Goal: Task Accomplishment & Management: Complete application form

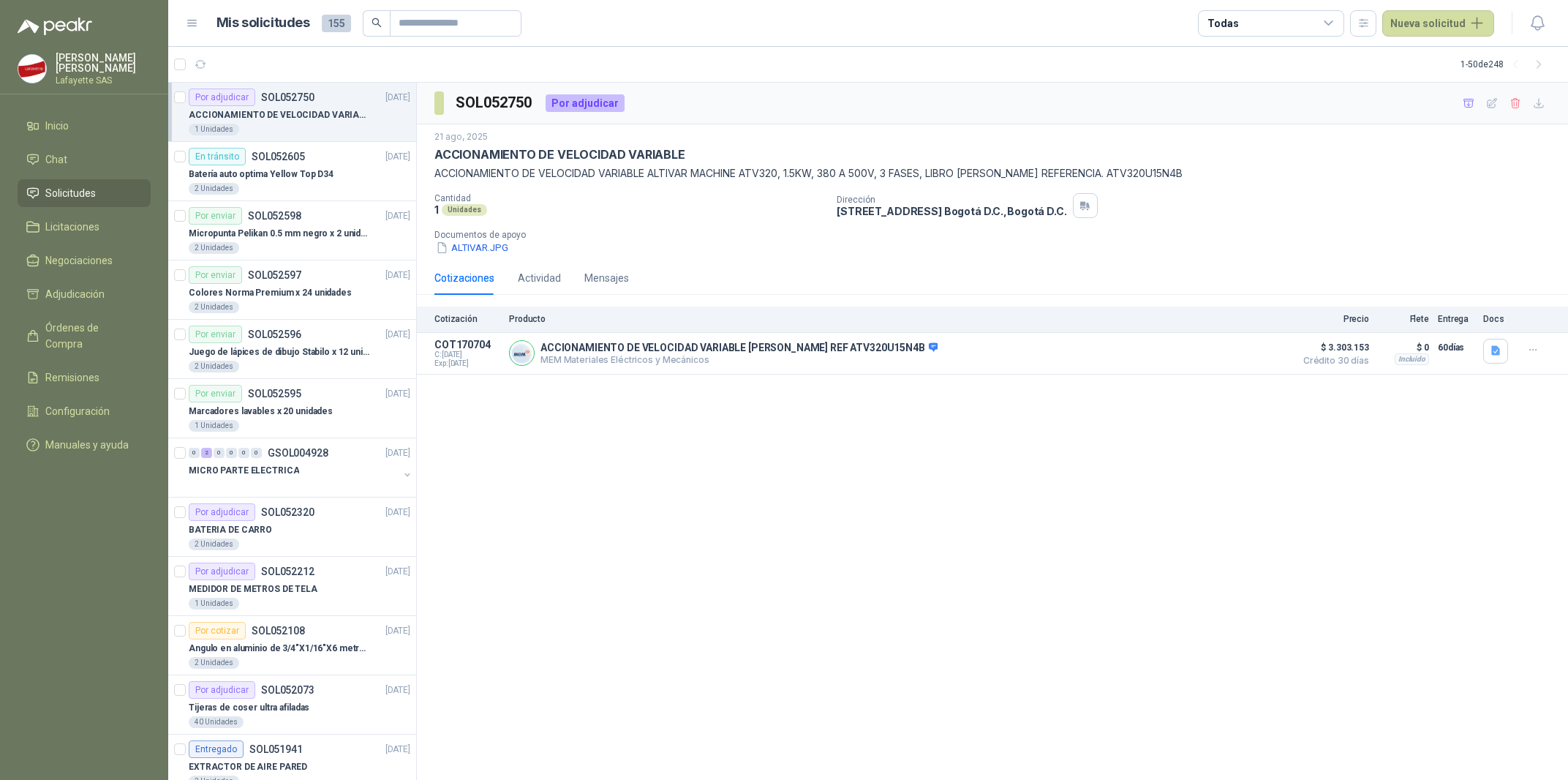
click at [286, 130] on div "1 Unidades" at bounding box center [300, 129] width 222 height 12
click at [1250, 352] on button "Detalles" at bounding box center [1253, 352] width 68 height 20
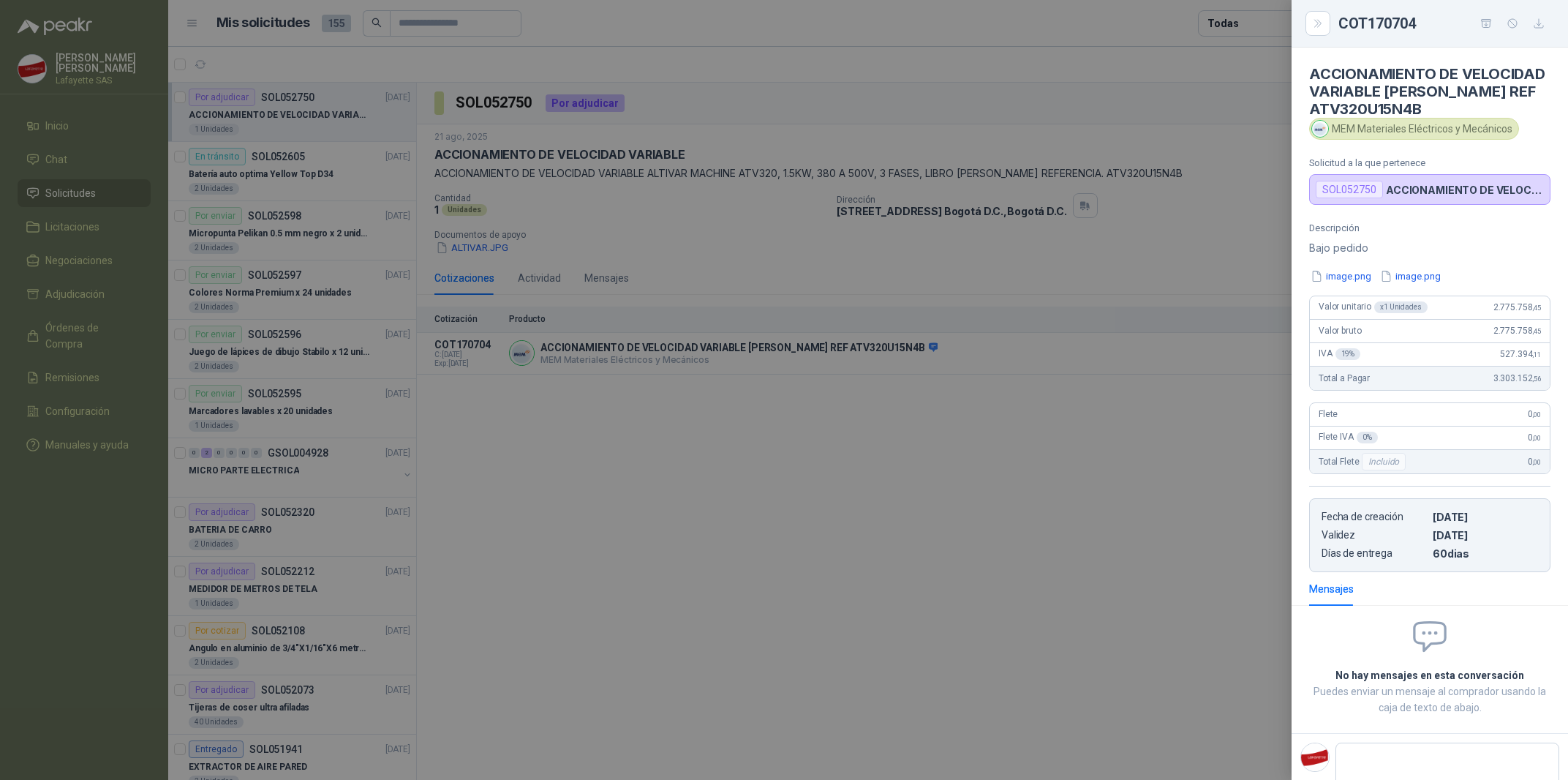
click at [992, 406] on div at bounding box center [784, 390] width 1568 height 780
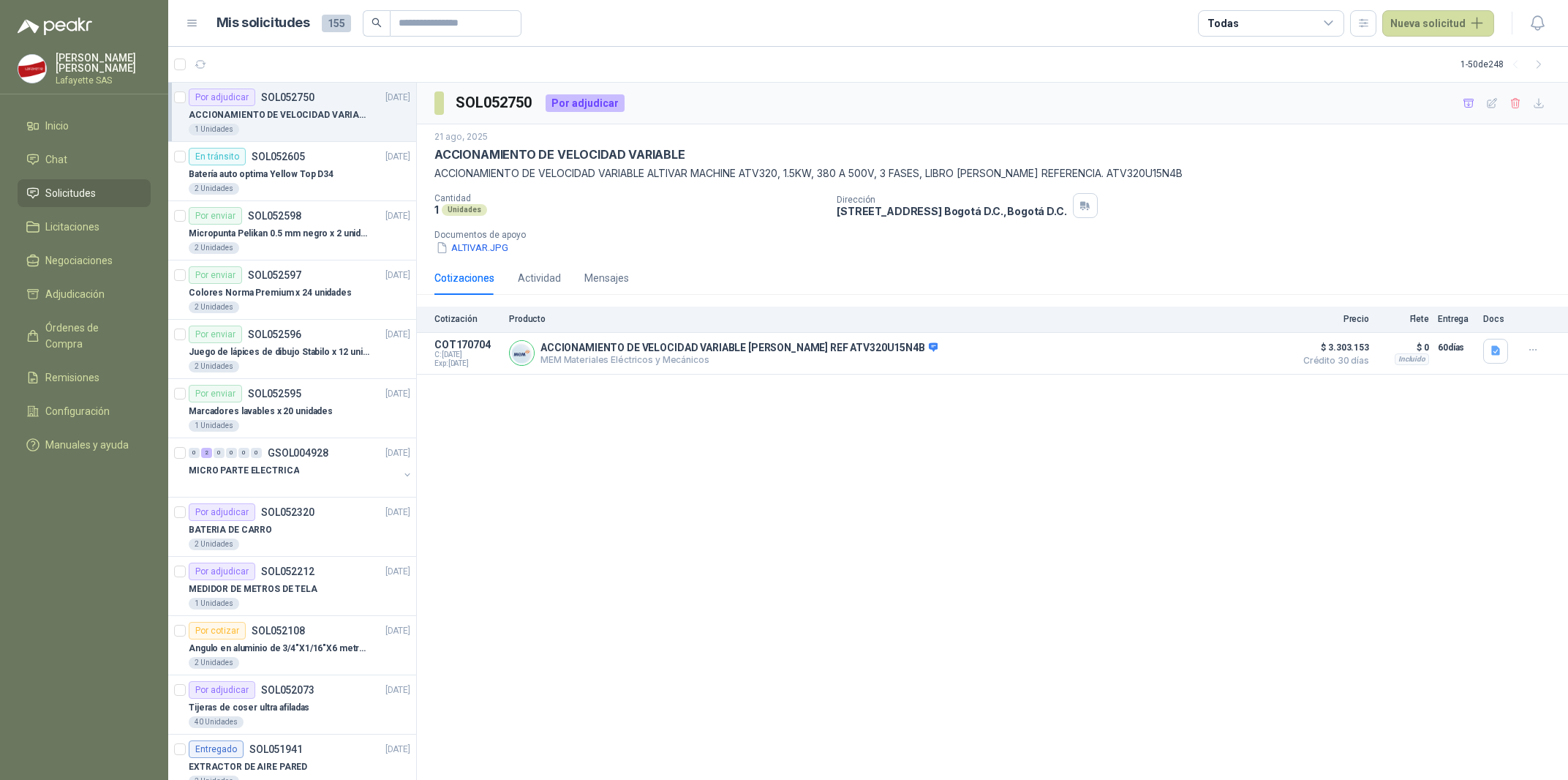
click at [1433, 43] on header "Mis solicitudes 155 Todas Nueva solicitud" at bounding box center [868, 23] width 1400 height 47
click at [1438, 29] on button "Nueva solicitud" at bounding box center [1438, 23] width 112 height 26
click at [1469, 58] on link "Solicitud" at bounding box center [1455, 58] width 124 height 25
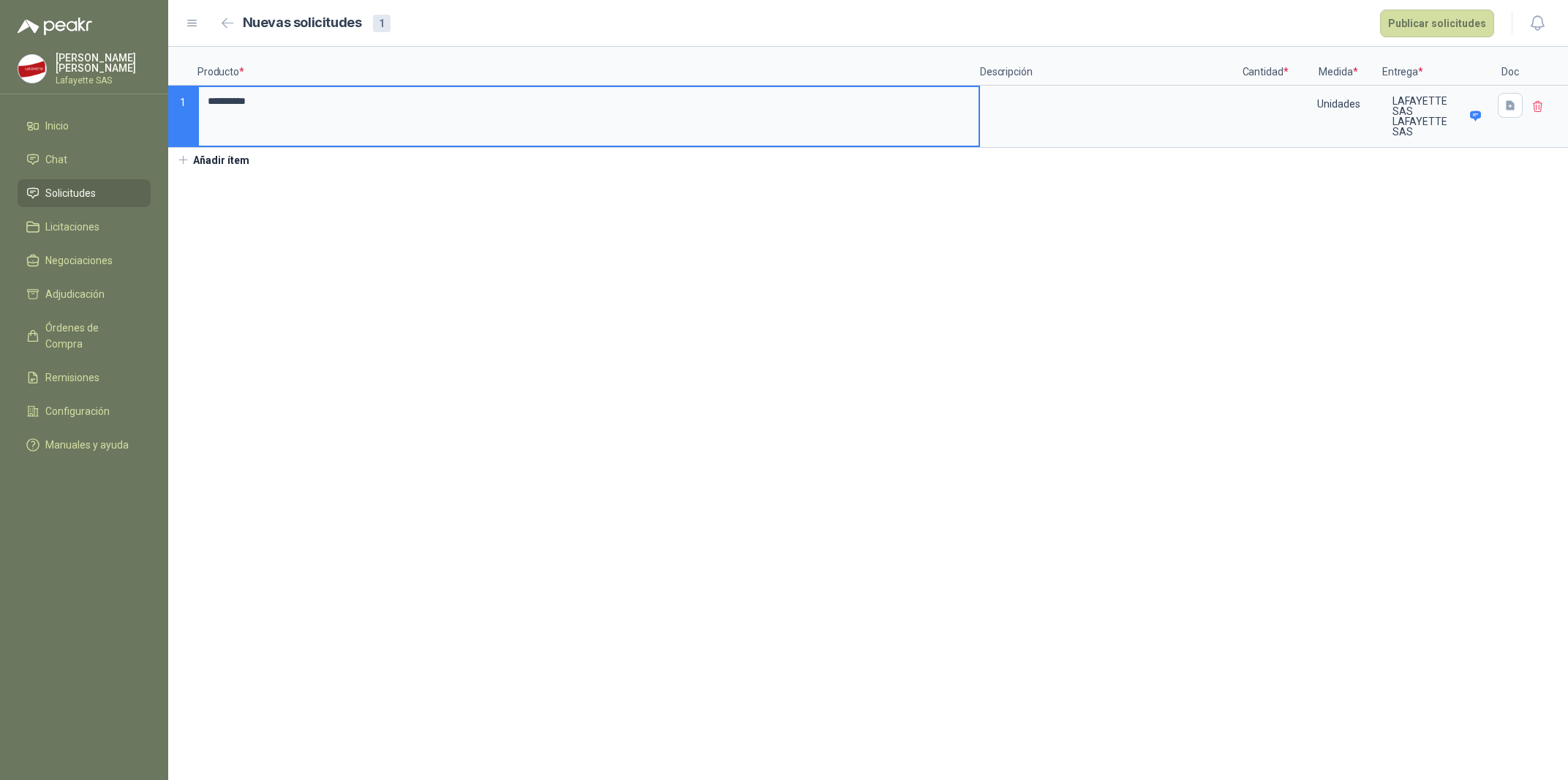
type input "*********"
click at [1013, 126] on div at bounding box center [1108, 117] width 256 height 62
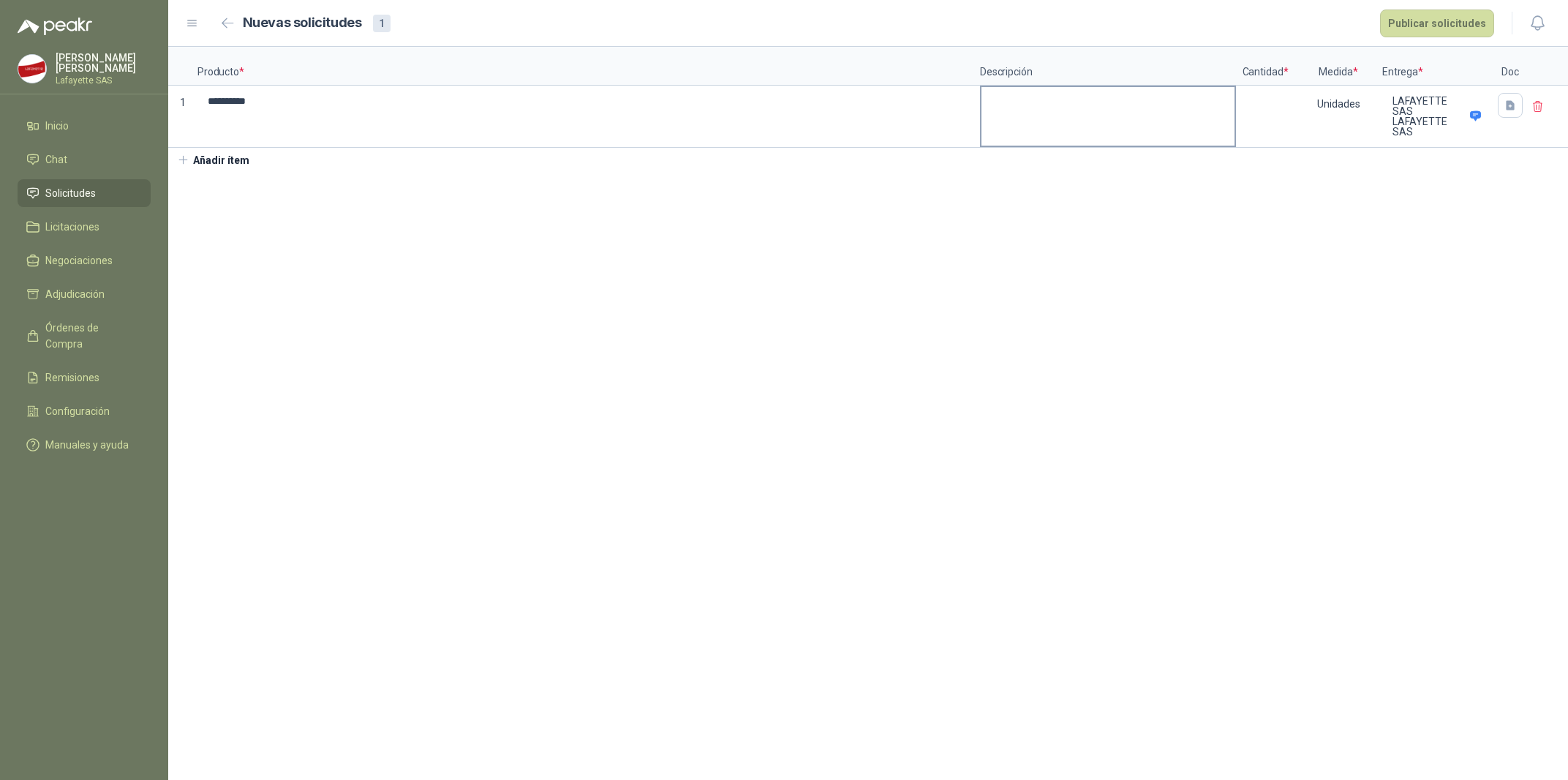
click at [1016, 124] on div at bounding box center [1108, 117] width 256 height 62
click at [1070, 103] on textarea at bounding box center [1108, 103] width 253 height 33
type textarea "*"
type textarea "**"
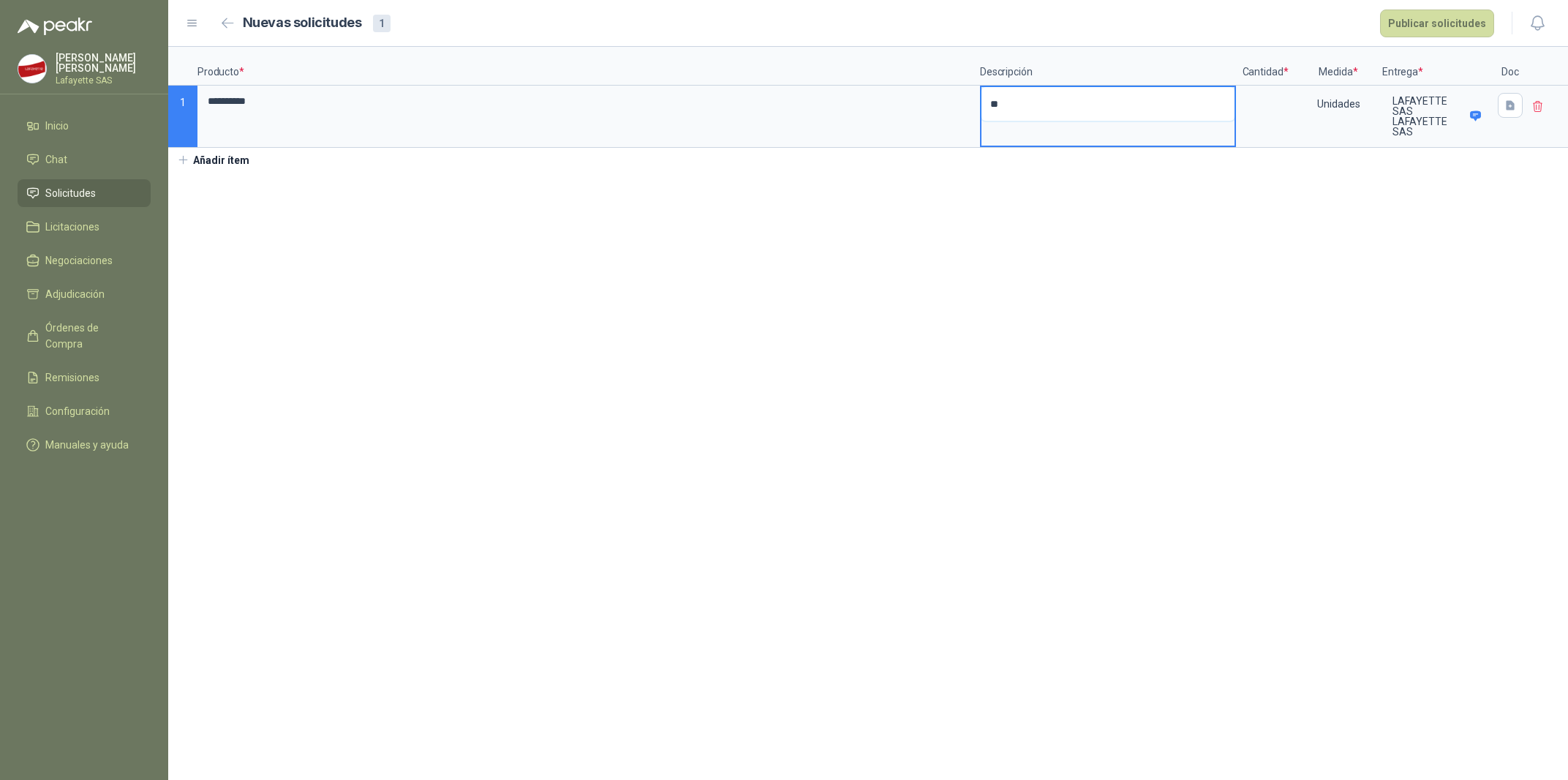
type textarea "***"
type textarea "****"
type textarea "*****"
type textarea "****"
type textarea "***"
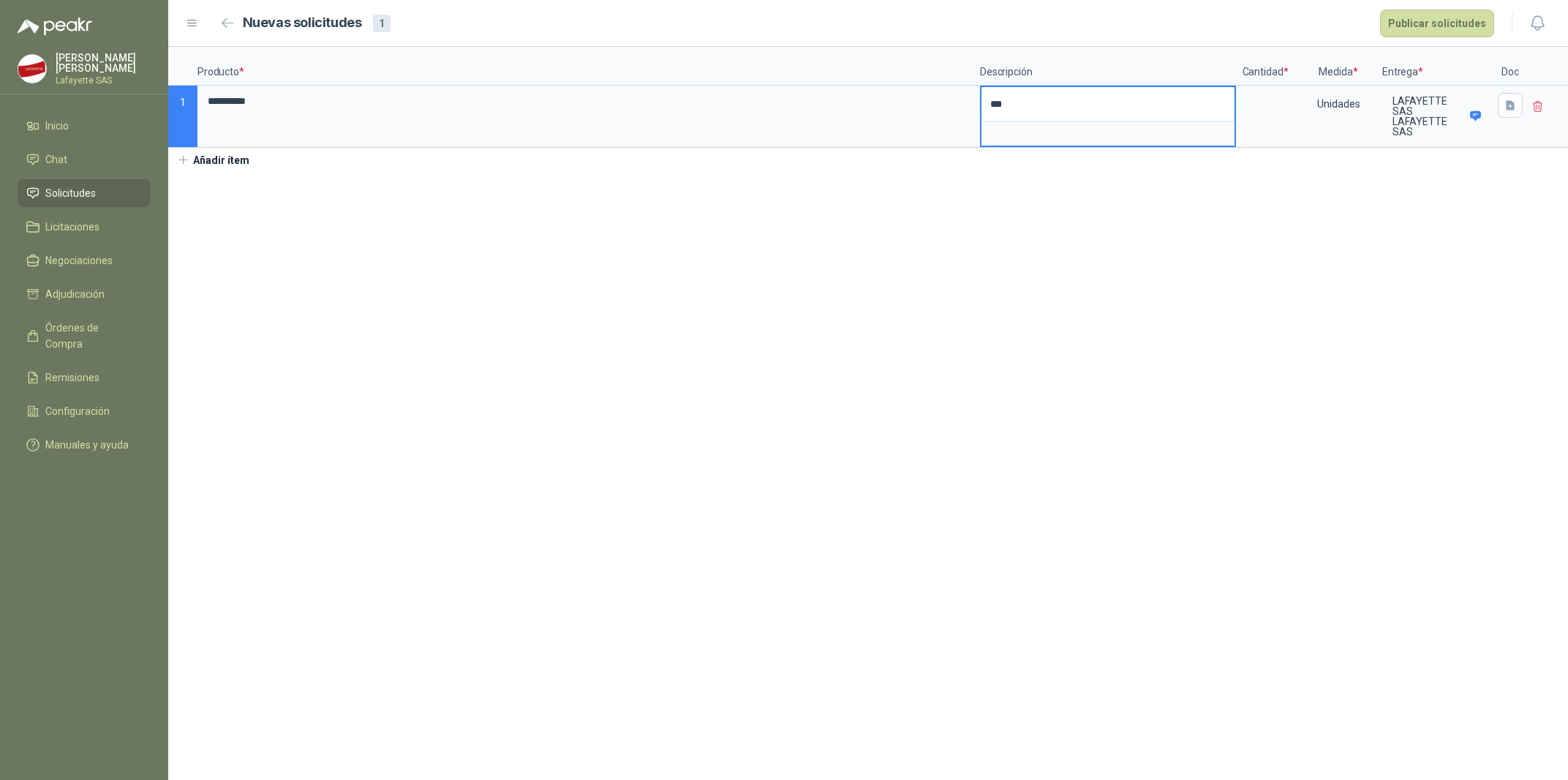
type textarea "**"
type textarea "*"
click at [1286, 120] on label at bounding box center [1265, 116] width 56 height 59
click at [1286, 115] on input at bounding box center [1265, 101] width 56 height 28
type input "*"
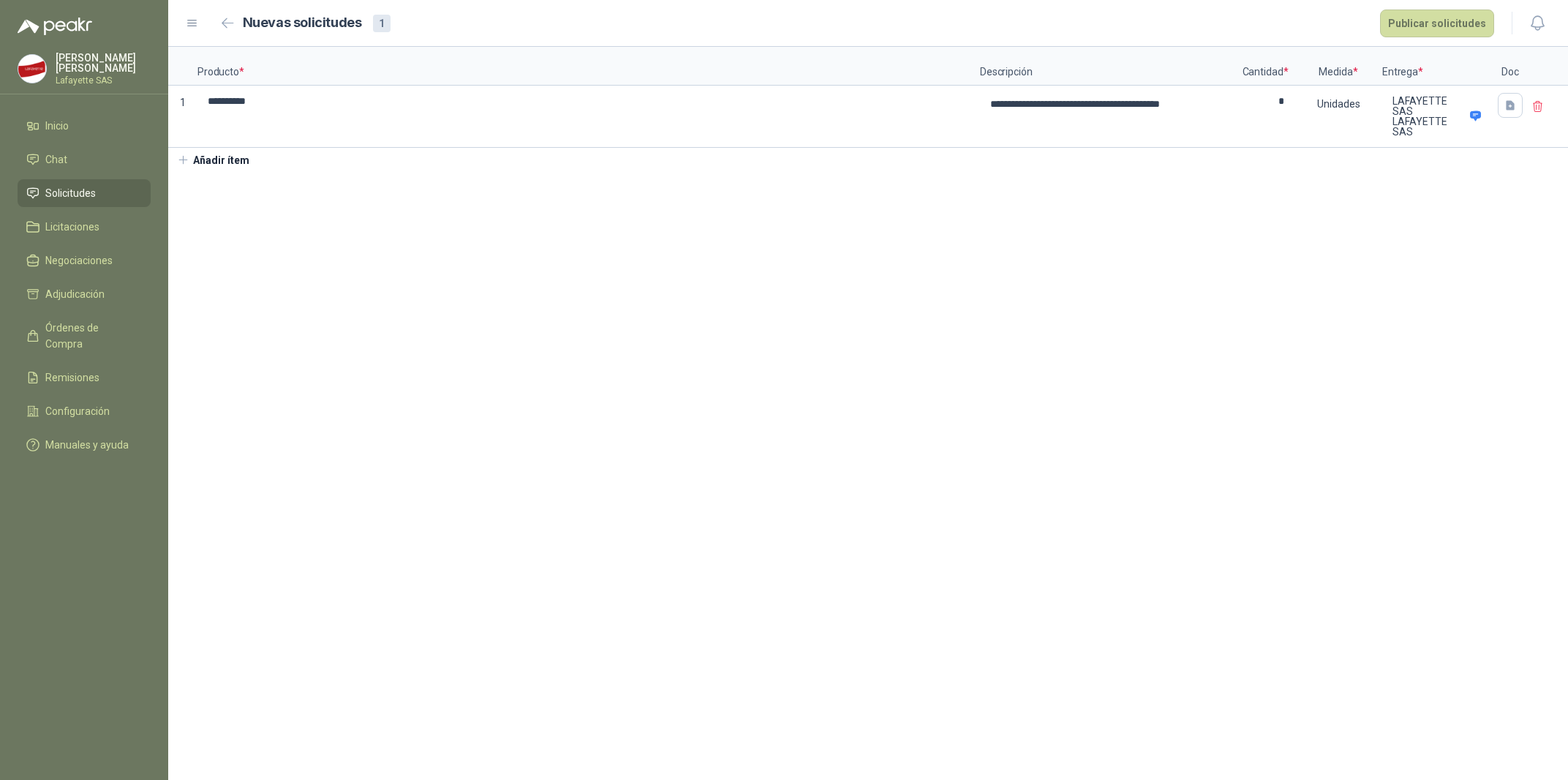
click at [1315, 286] on section "**********" at bounding box center [868, 413] width 1400 height 733
click at [1517, 106] on button "button" at bounding box center [1510, 105] width 25 height 25
click at [1442, 205] on div "Cargar archivo" at bounding box center [1431, 203] width 68 height 29
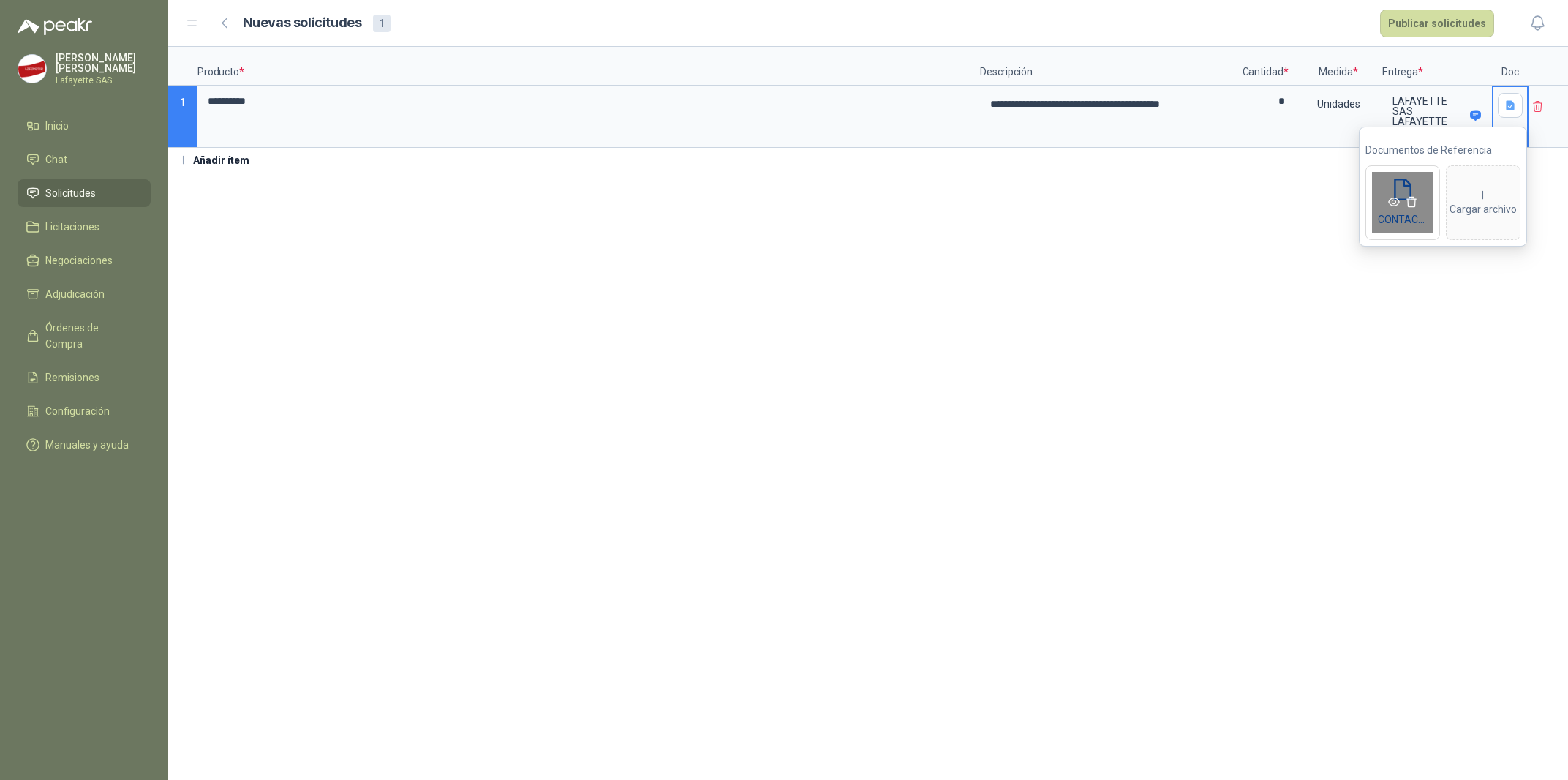
click at [1389, 203] on icon "eye" at bounding box center [1394, 202] width 12 height 12
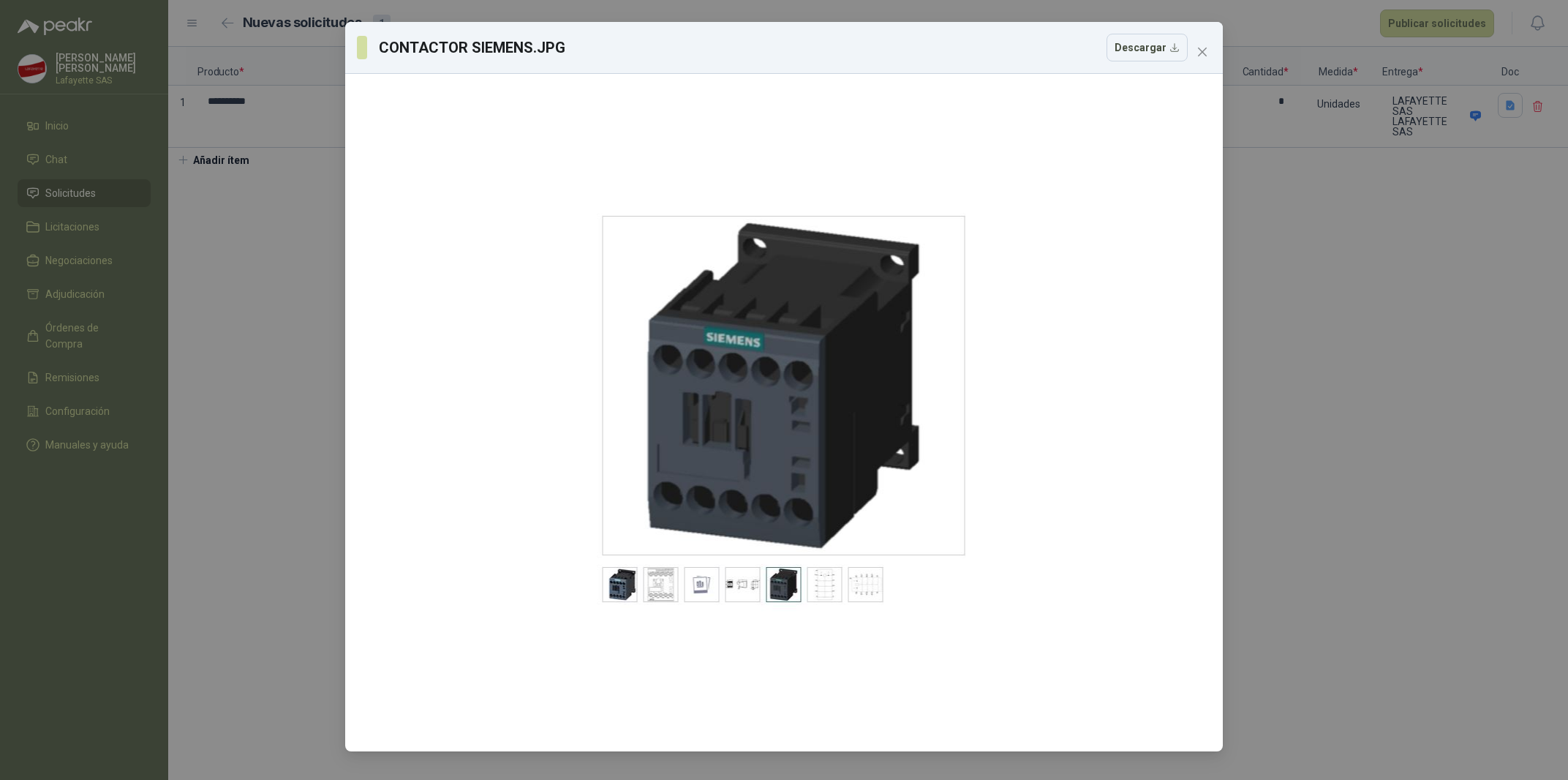
click at [1369, 393] on div "CONTACTOR SIEMENS.JPG Descargar" at bounding box center [784, 390] width 1568 height 780
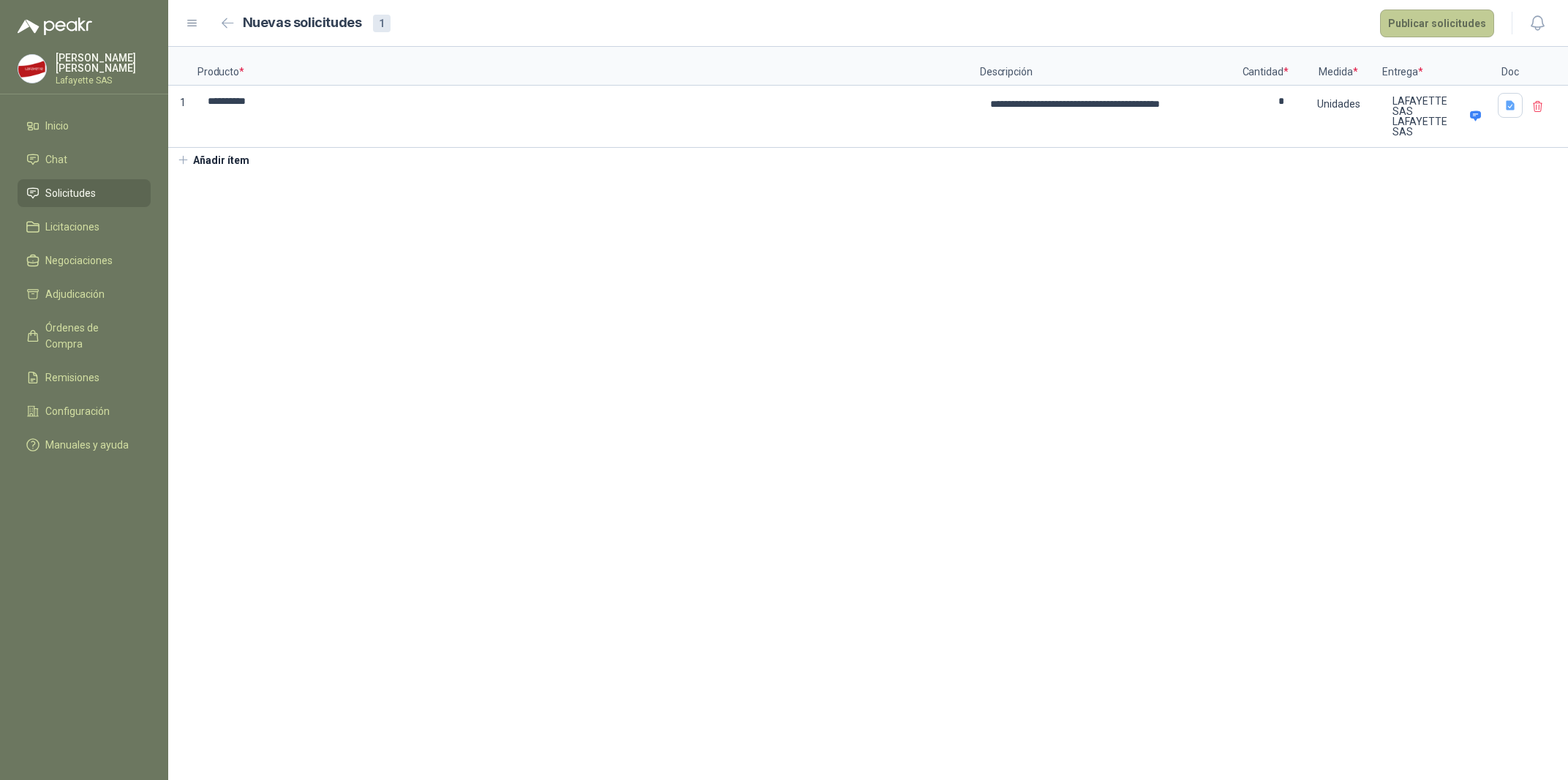
click at [1450, 29] on button "Publicar solicitudes" at bounding box center [1436, 23] width 114 height 28
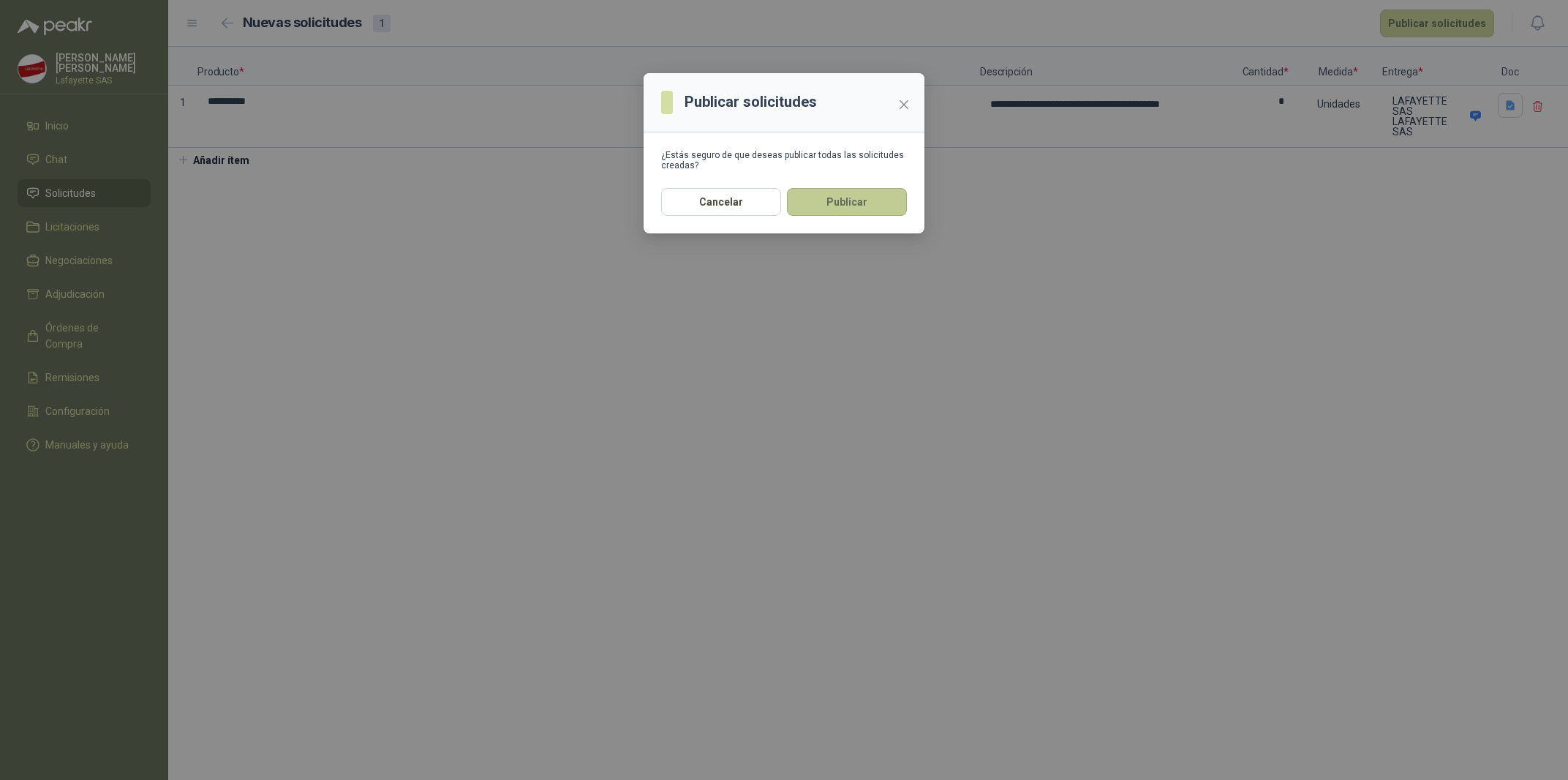
click at [830, 207] on button "Publicar" at bounding box center [847, 202] width 120 height 28
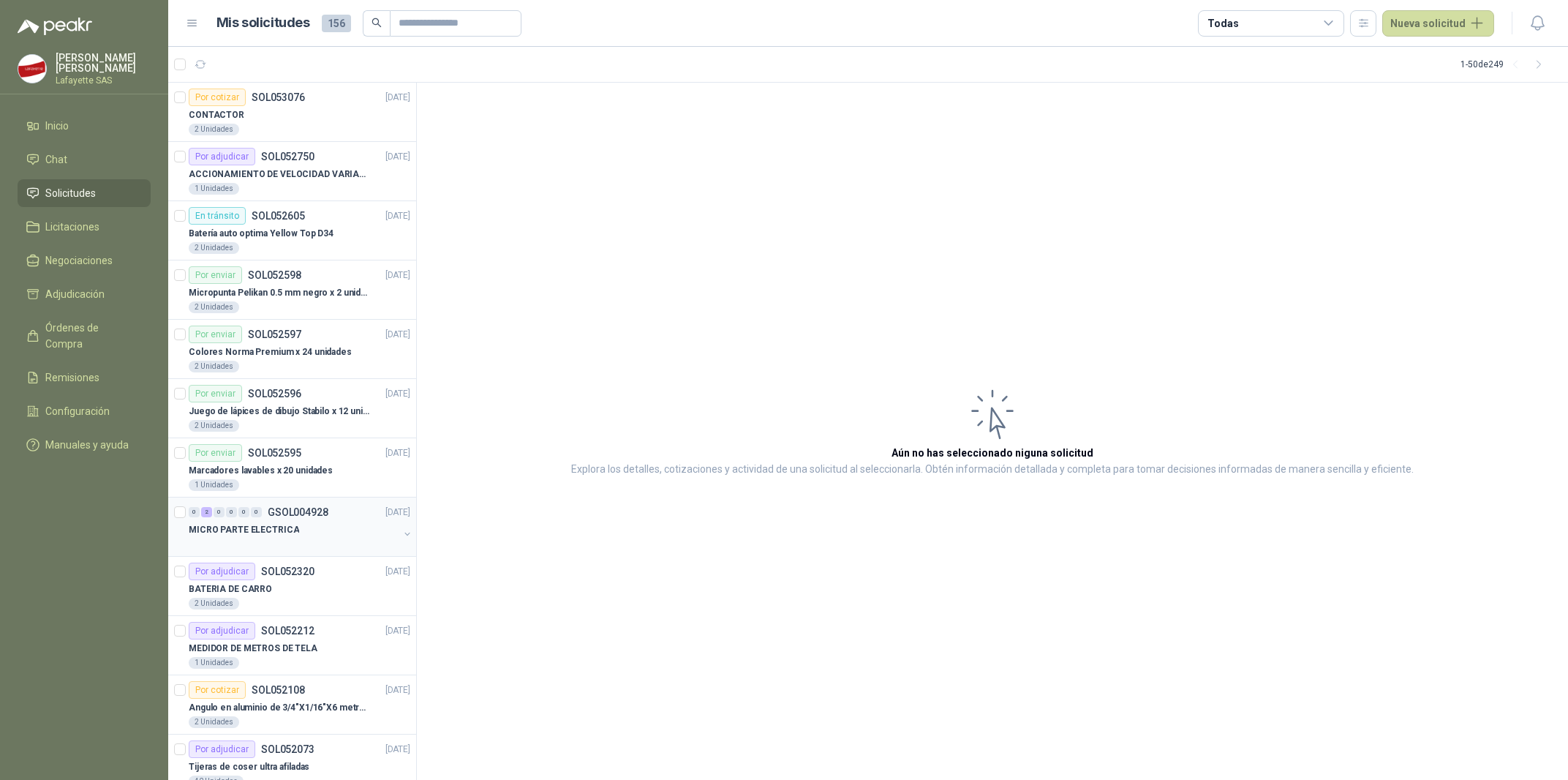
click at [248, 547] on div at bounding box center [294, 544] width 210 height 12
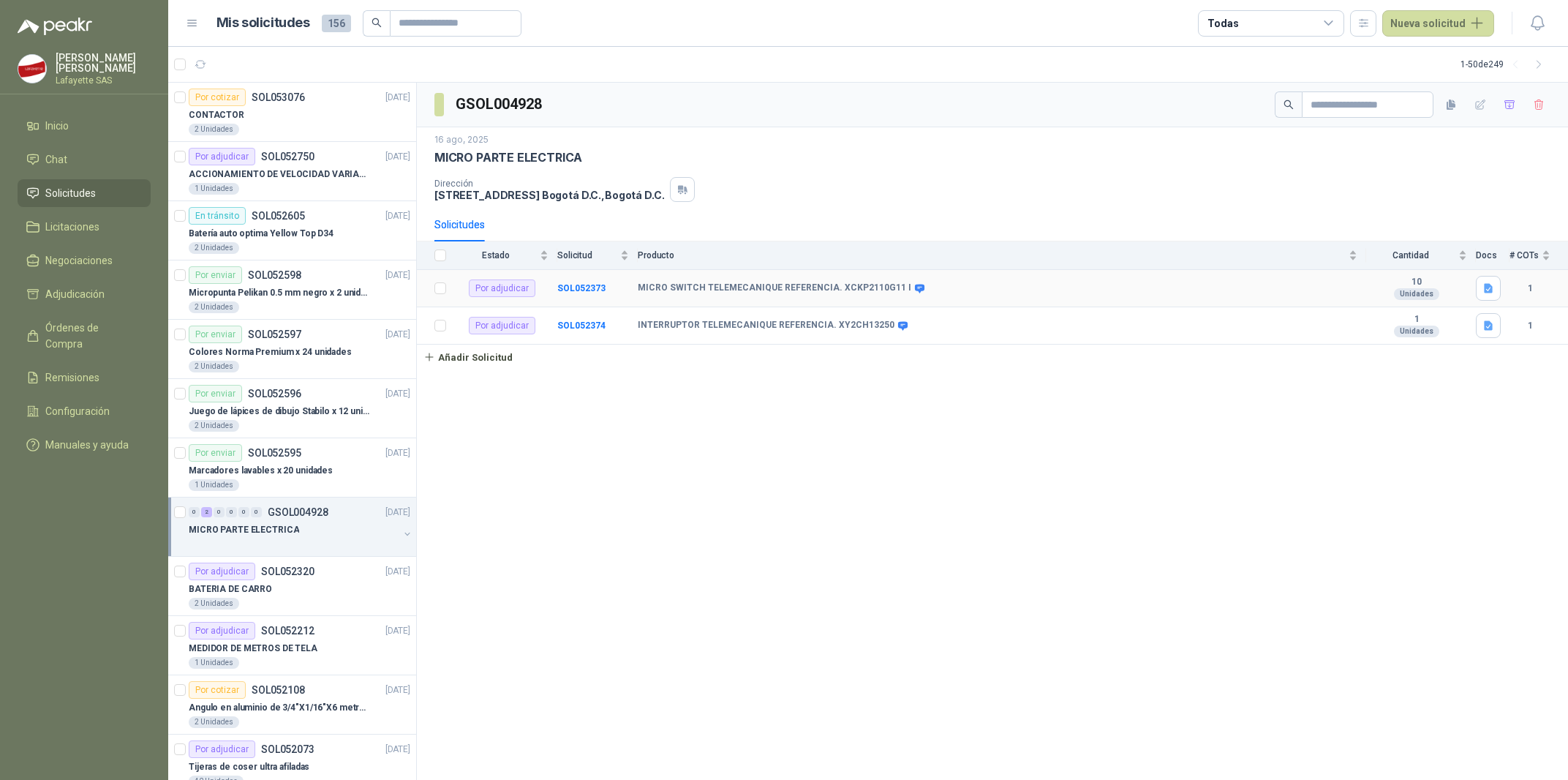
click at [738, 298] on td "MICRO SWITCH TELEMECANIQUE REFERENCIA. XCKP2110G11 I" at bounding box center [1002, 289] width 729 height 37
click at [784, 298] on td "MICRO SWITCH TELEMECANIQUE REFERENCIA. XCKP2110G11 I" at bounding box center [1002, 289] width 729 height 37
click at [787, 290] on b "MICRO SWITCH TELEMECANIQUE REFERENCIA. XCKP2110G11 I" at bounding box center [775, 289] width 274 height 12
click at [1243, 311] on td "INTERRUPTOR TELEMECANIQUE REFERENCIA. XY2CH13250" at bounding box center [1002, 326] width 729 height 37
click at [828, 327] on b "INTERRUPTOR TELEMECANIQUE REFERENCIA. XY2CH13250" at bounding box center [766, 326] width 257 height 12
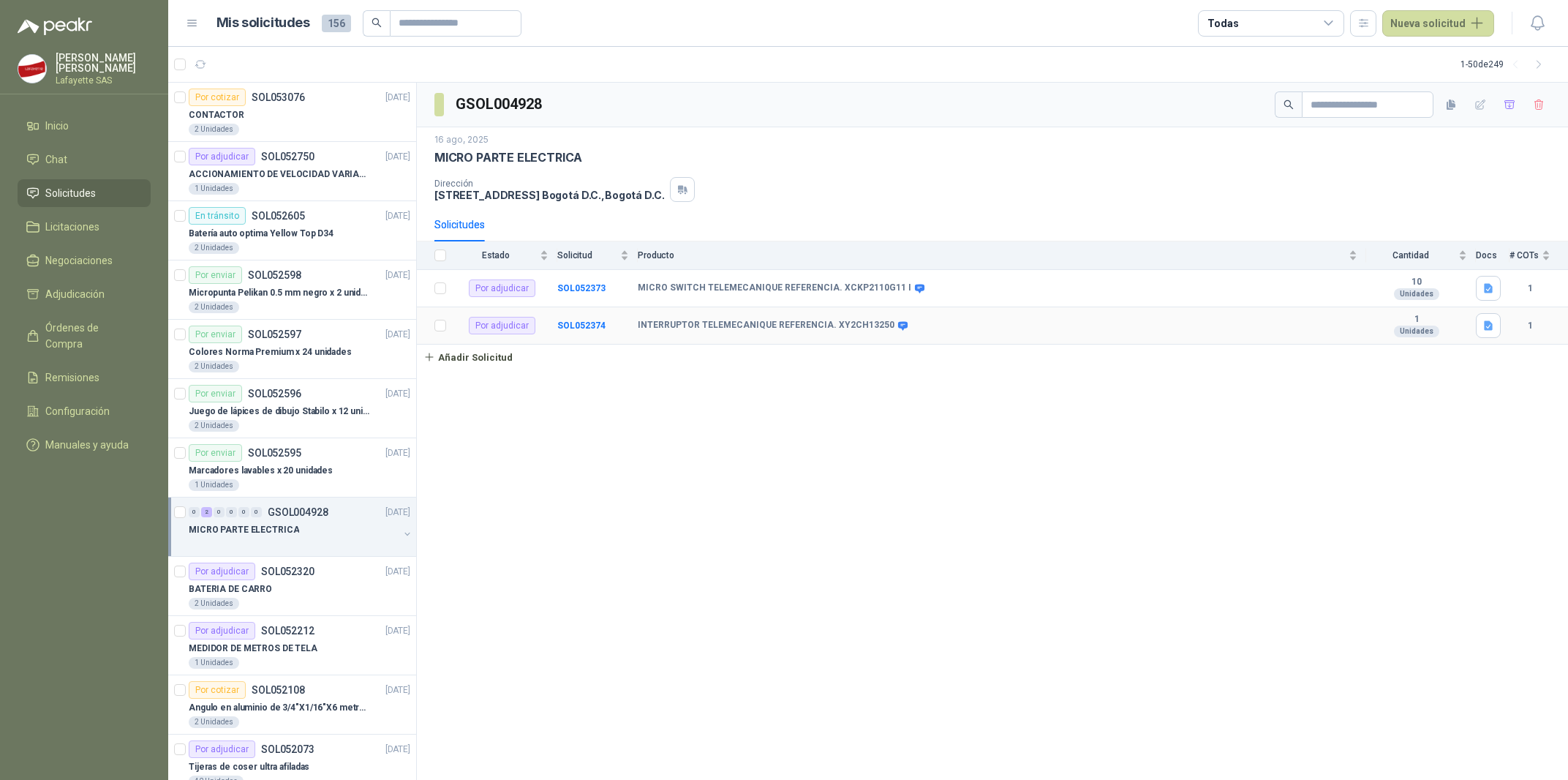
click at [776, 327] on b "INTERRUPTOR TELEMECANIQUE REFERENCIA. XY2CH13250" at bounding box center [766, 326] width 257 height 12
click at [251, 523] on div "MICRO PARTE ELECTRICA" at bounding box center [294, 529] width 210 height 18
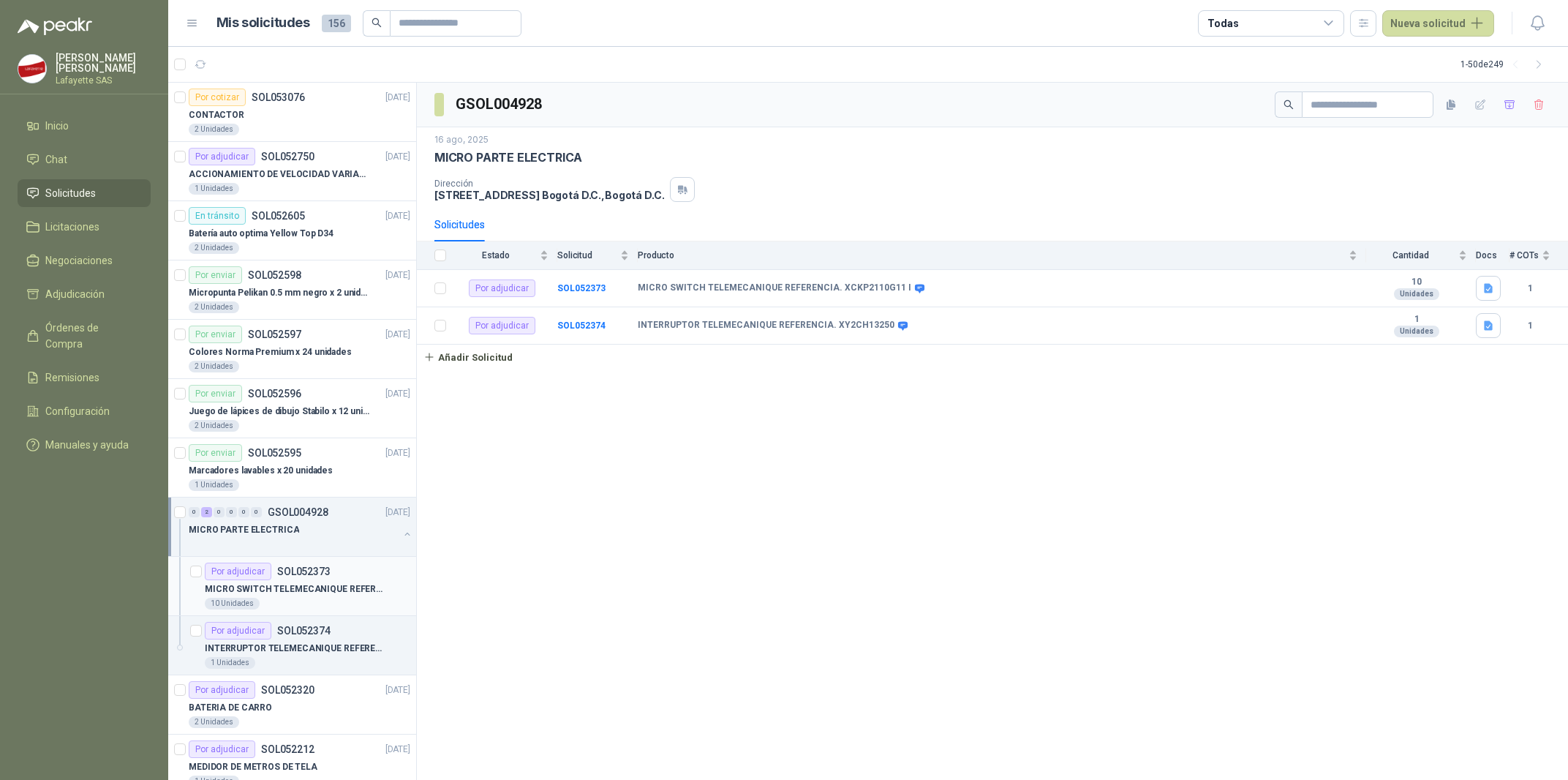
click at [242, 584] on p "MICRO SWITCH TELEMECANIQUE REFERENCIA. XCKP2110G11 I" at bounding box center [295, 589] width 182 height 14
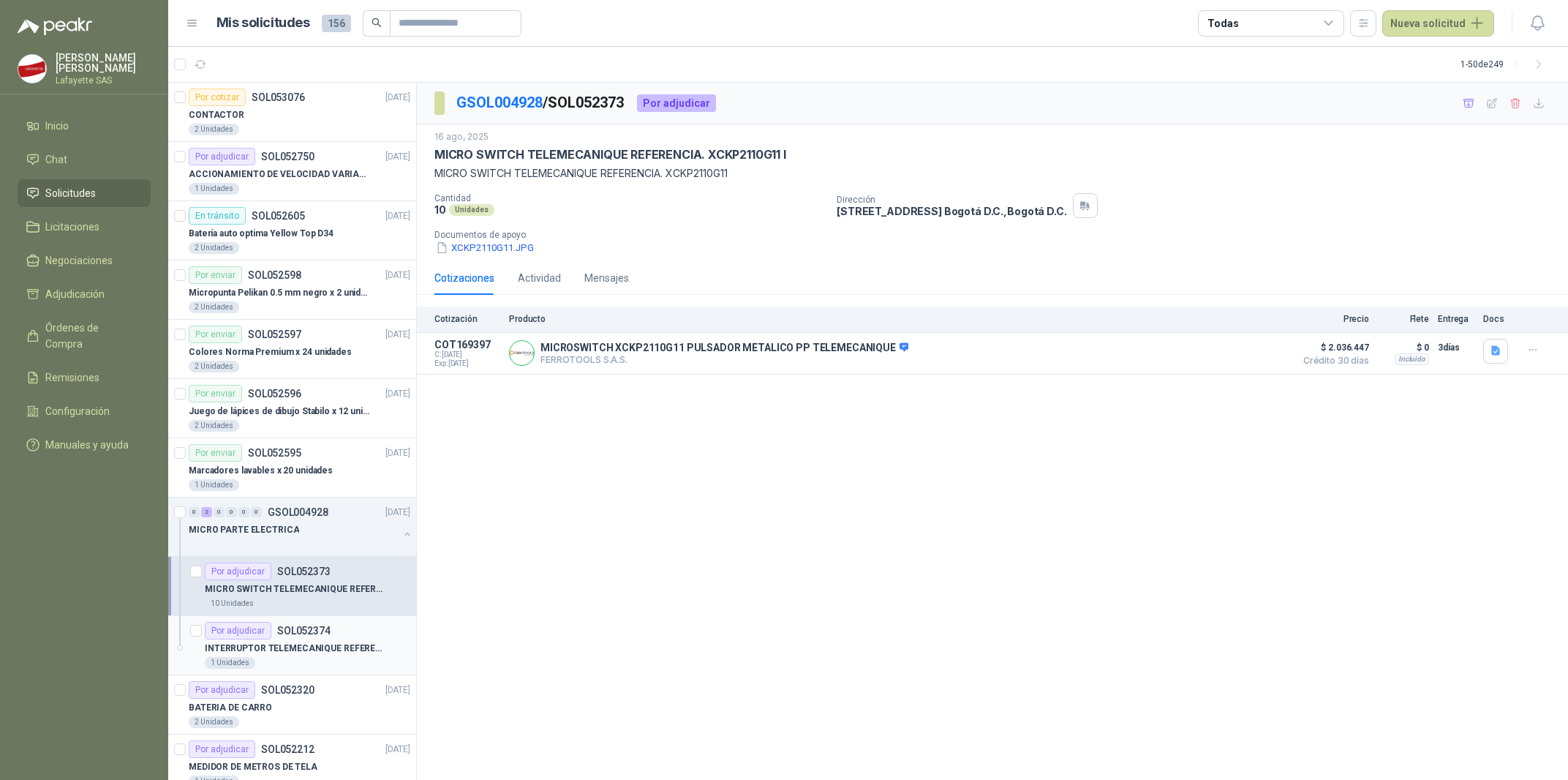
click at [305, 642] on div "INTERRUPTOR TELEMECANIQUE REFERENCIA. XY2CH13250" at bounding box center [307, 648] width 205 height 18
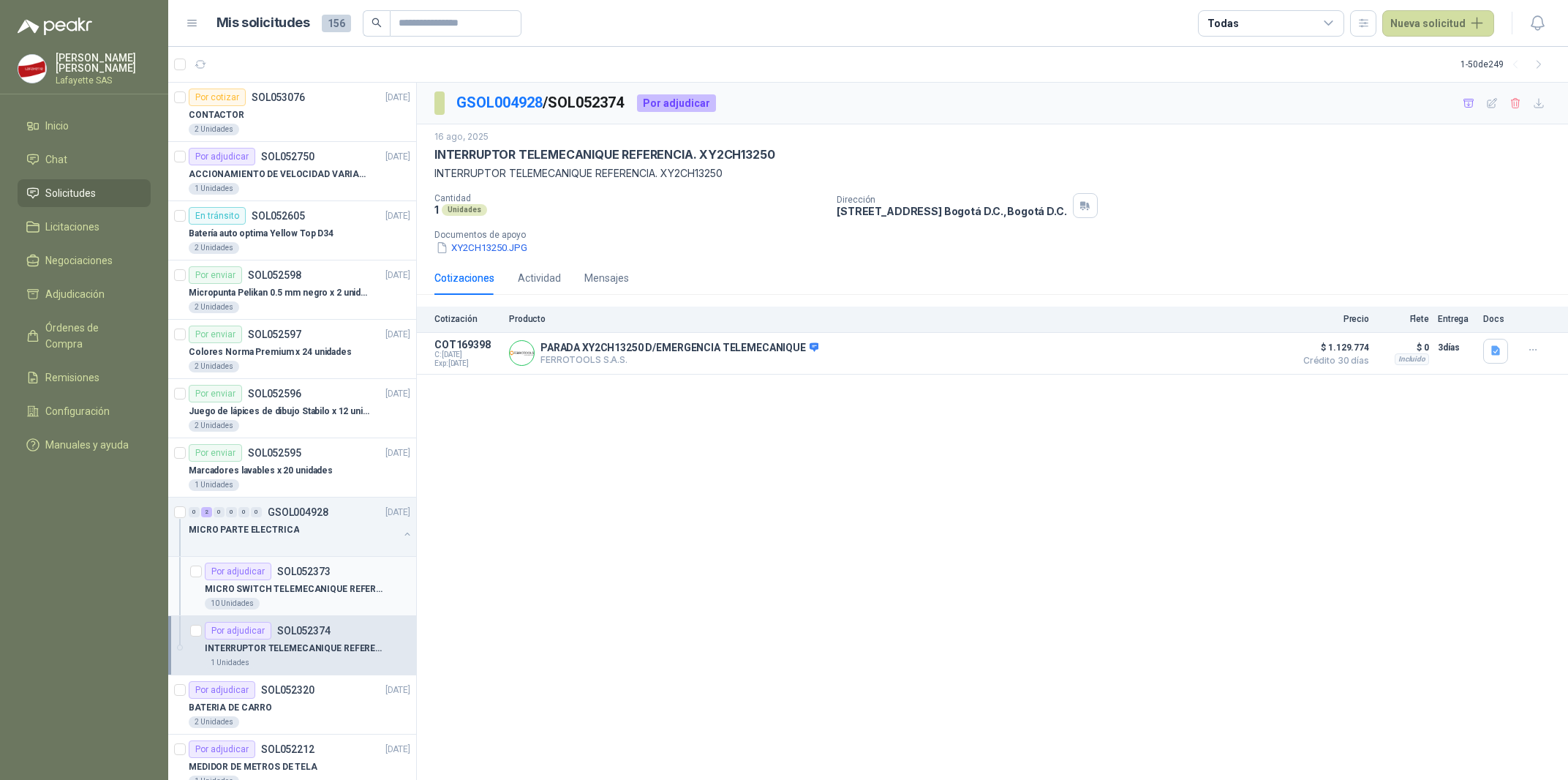
click at [314, 589] on p "MICRO SWITCH TELEMECANIQUE REFERENCIA. XCKP2110G11 I" at bounding box center [295, 589] width 182 height 14
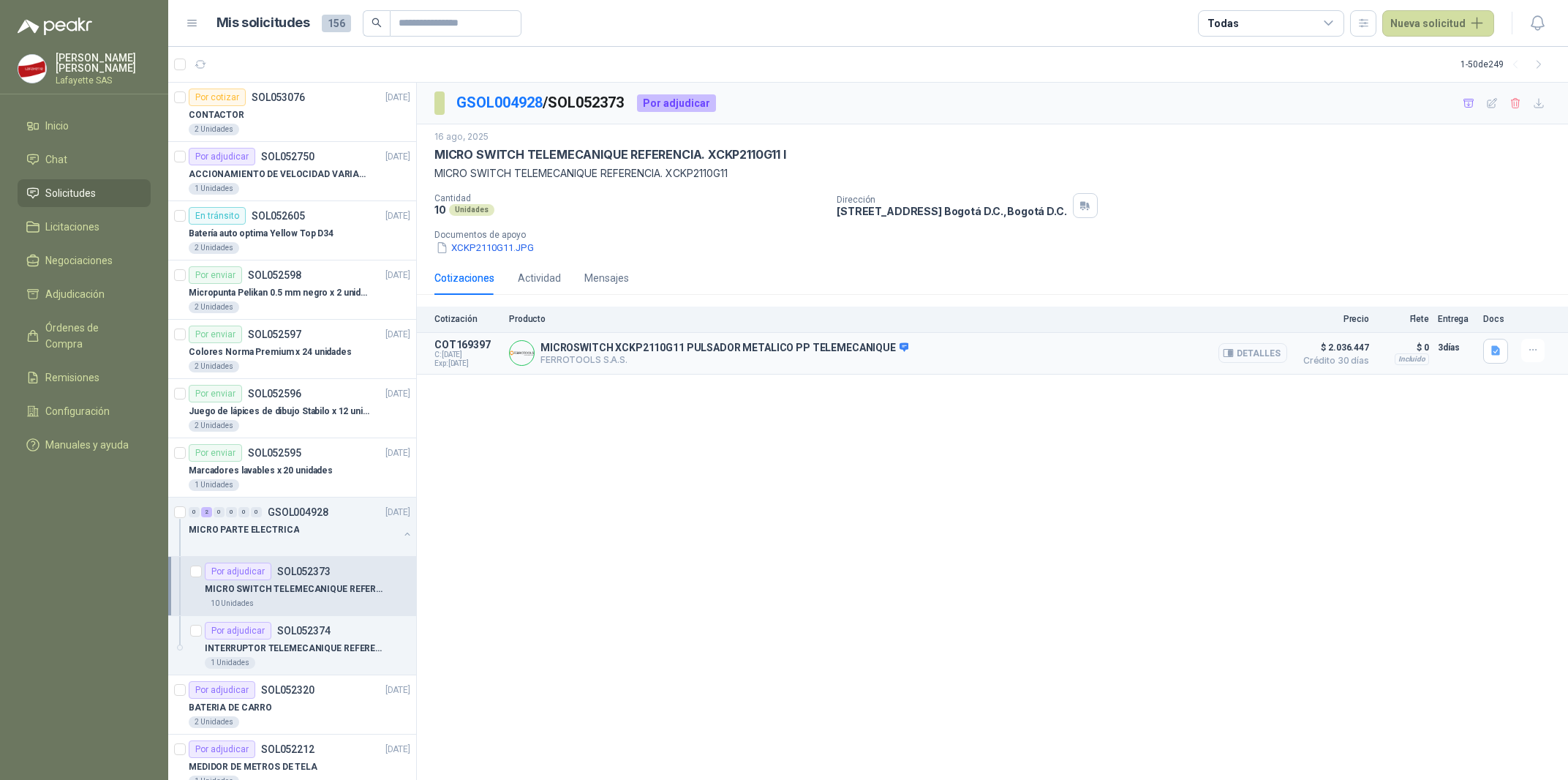
click at [1230, 350] on icon "button" at bounding box center [1228, 353] width 10 height 7
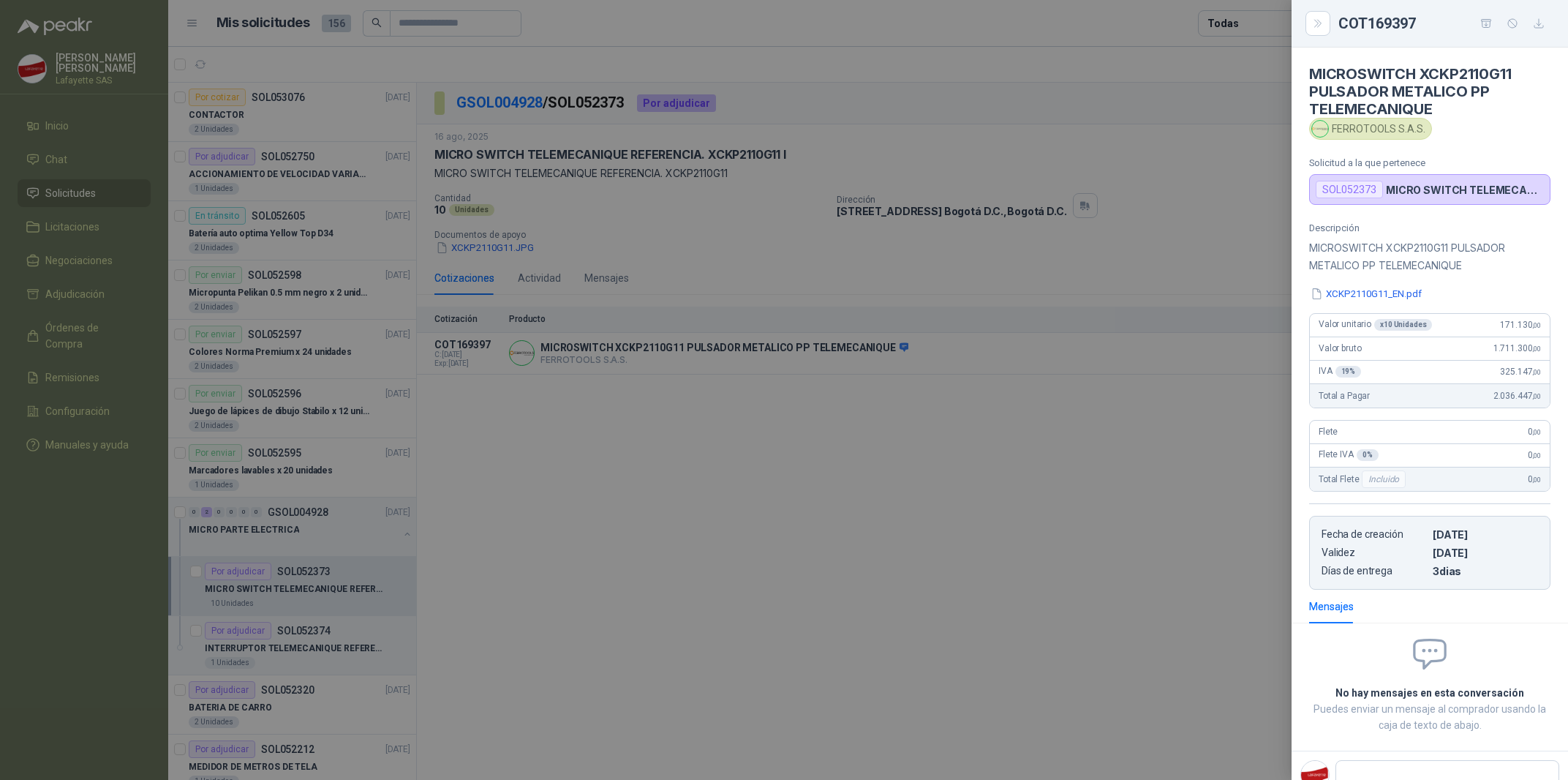
click at [996, 457] on div at bounding box center [784, 390] width 1568 height 780
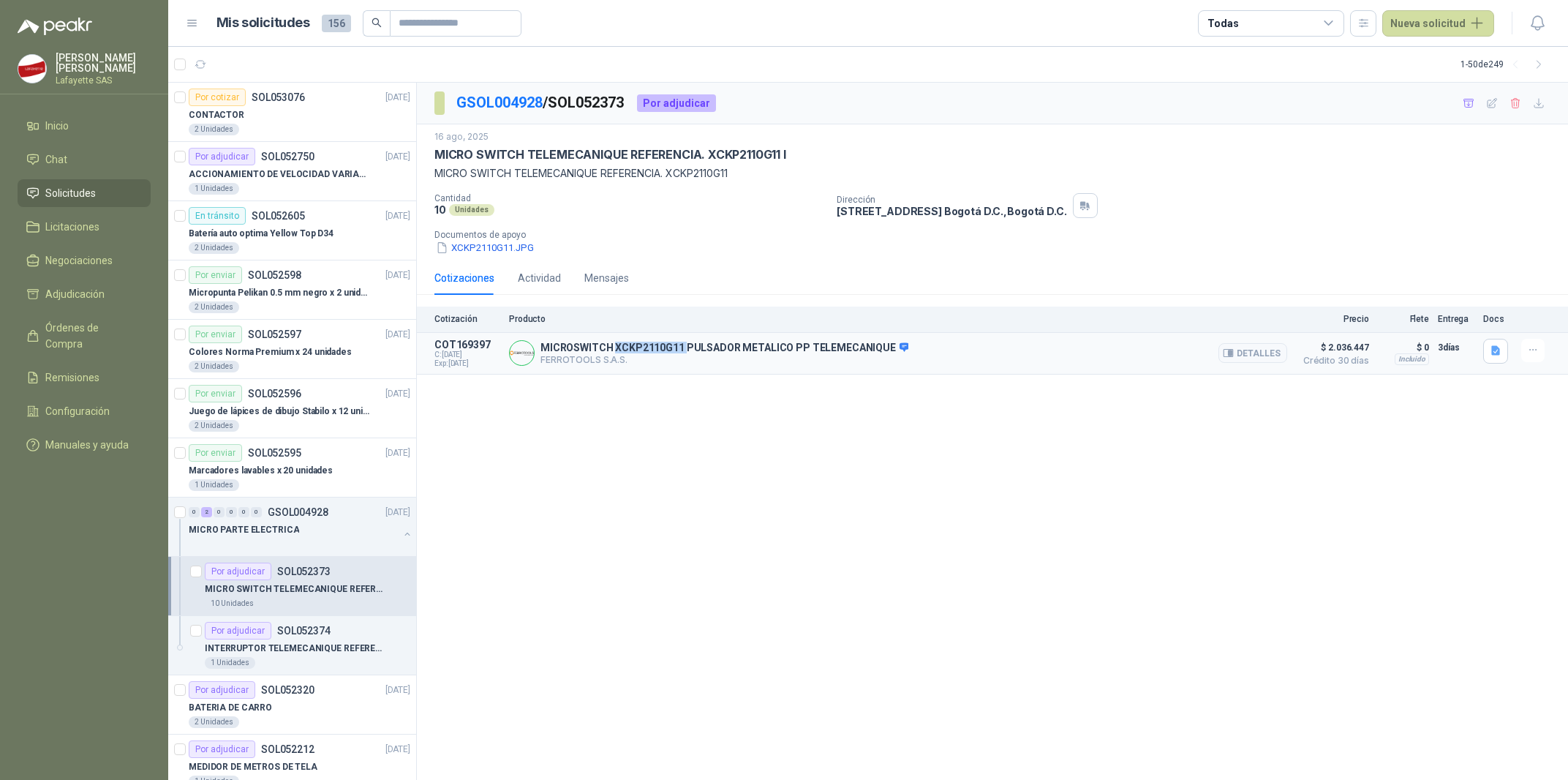
drag, startPoint x: 613, startPoint y: 346, endPoint x: 684, endPoint y: 355, distance: 71.6
click at [684, 355] on p "MICROSWITCH XCKP2110G11 PULSADOR METALICO PP TELEMECANIQUE" at bounding box center [724, 348] width 368 height 13
copy p "XCKP2110G11"
click at [264, 667] on div "1 Unidades" at bounding box center [307, 663] width 205 height 12
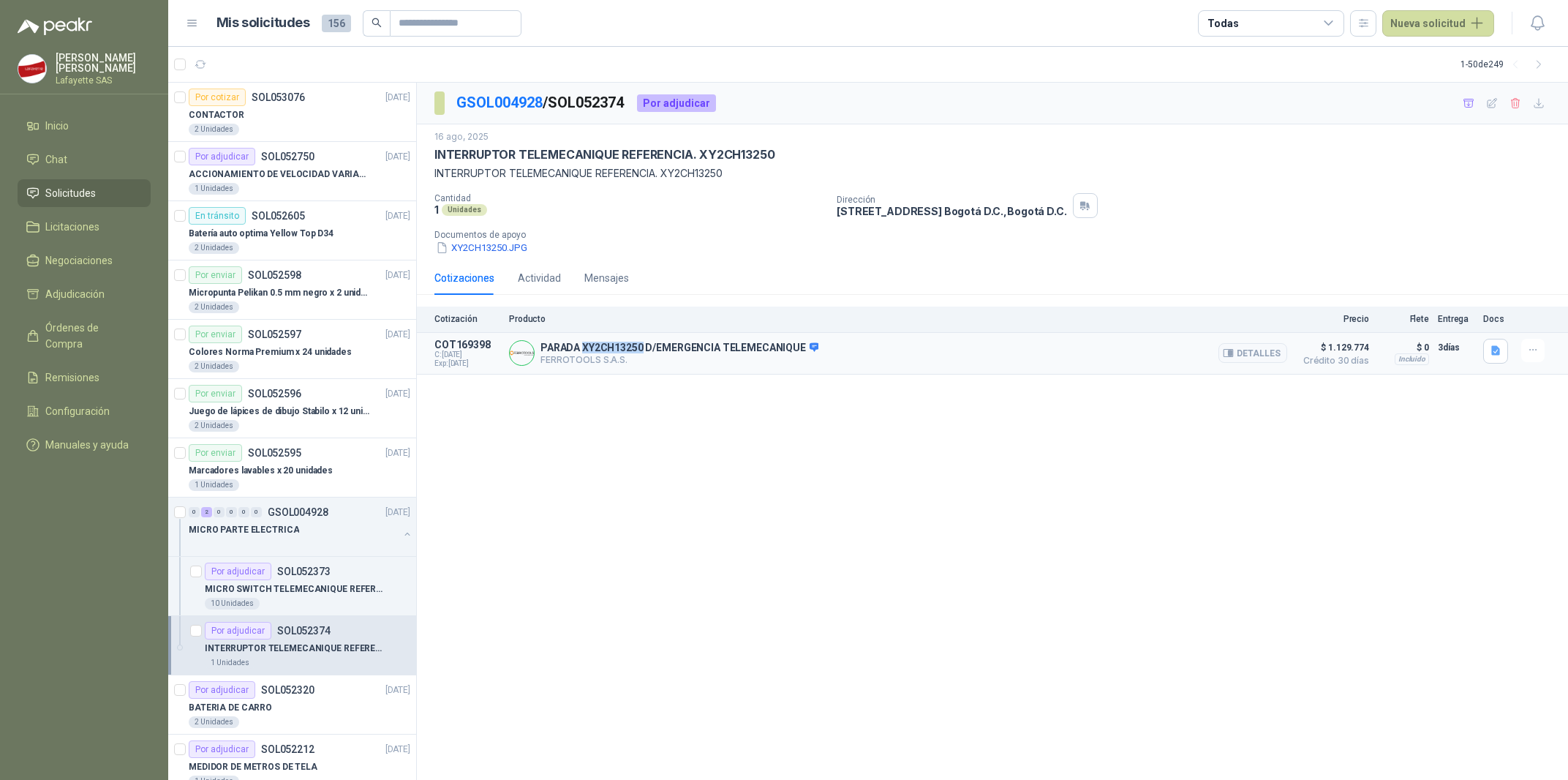
drag, startPoint x: 583, startPoint y: 348, endPoint x: 642, endPoint y: 351, distance: 59.1
click at [642, 351] on p "PARADA XY2CH13250 D/EMERGENCIA TELEMECANIQUE" at bounding box center [680, 348] width 278 height 13
copy p "XY2CH13250"
click at [1271, 357] on button "Detalles" at bounding box center [1253, 352] width 68 height 20
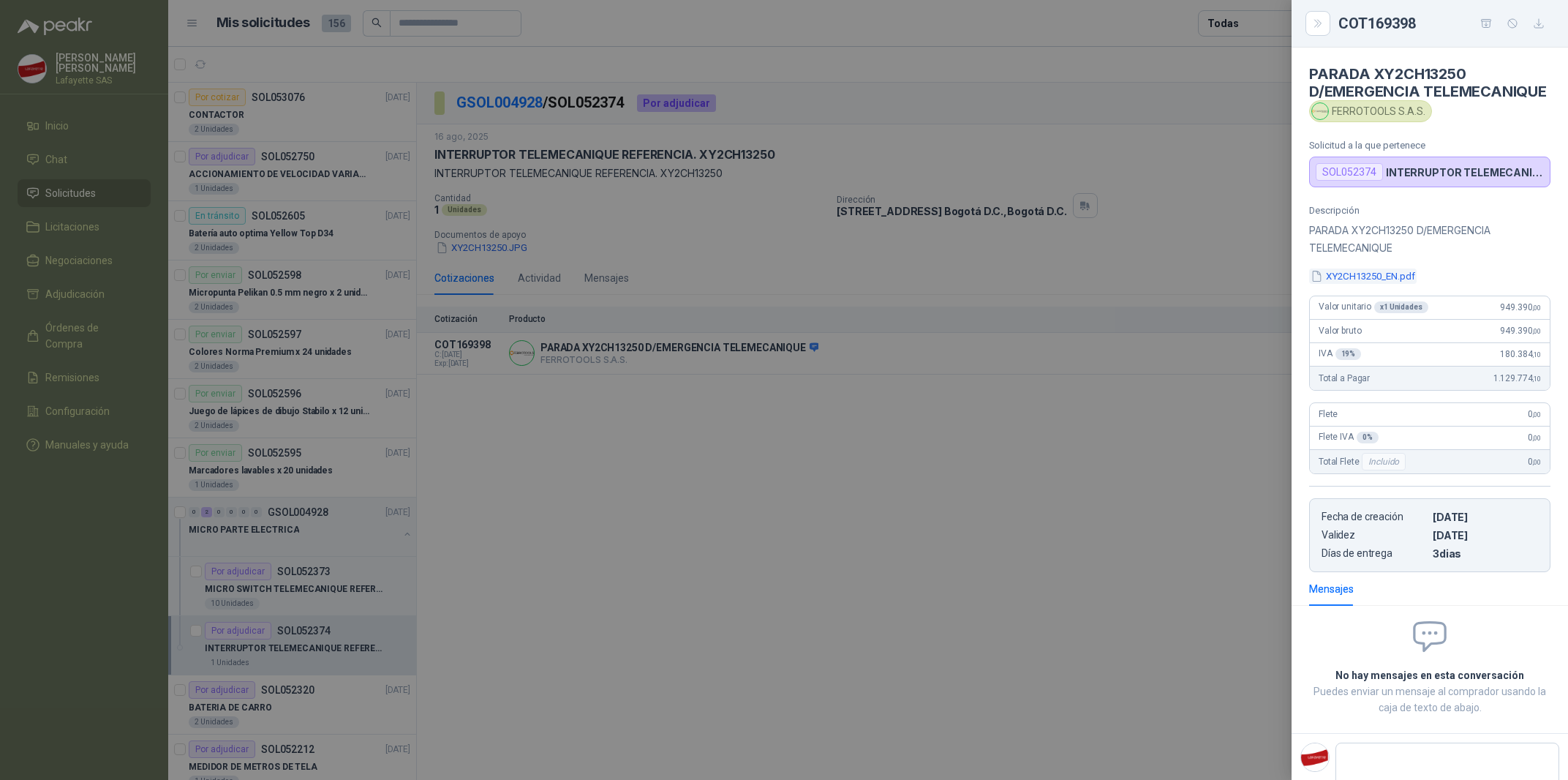
click at [1351, 275] on button "XY2CH13250_EN.pdf" at bounding box center [1363, 276] width 108 height 16
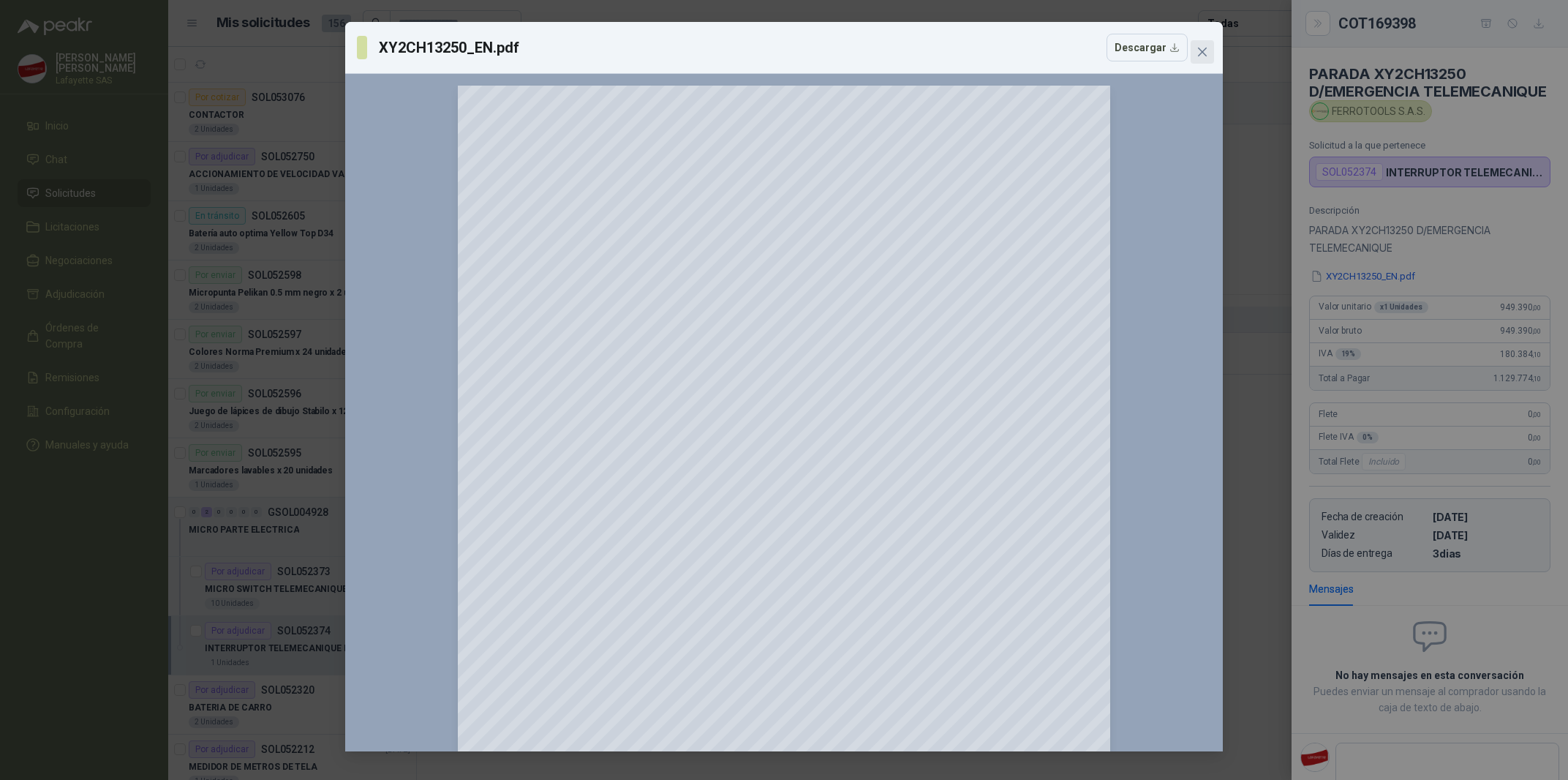
click at [1193, 54] on span "Close" at bounding box center [1202, 52] width 23 height 12
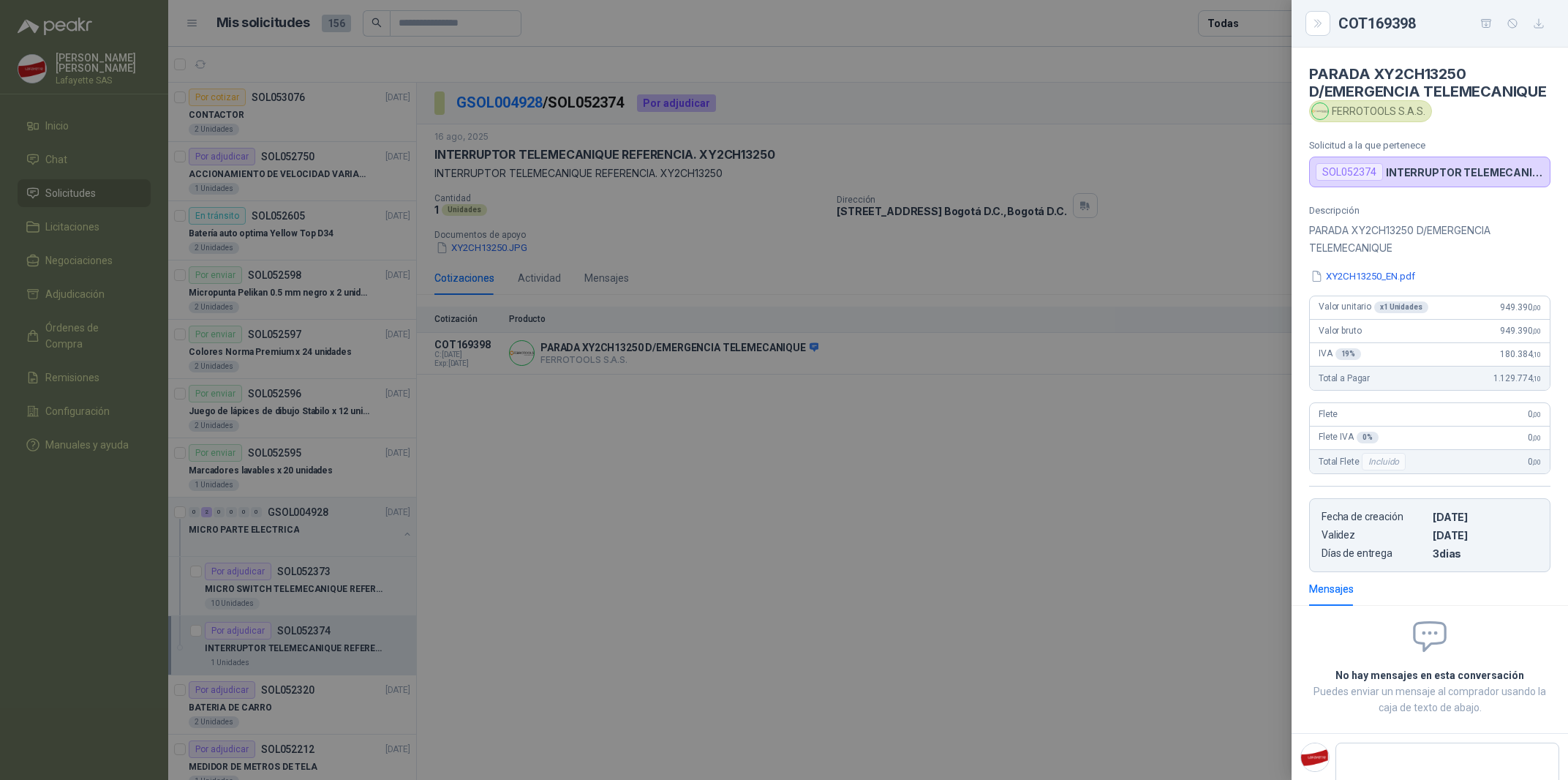
click at [545, 526] on div at bounding box center [784, 390] width 1568 height 780
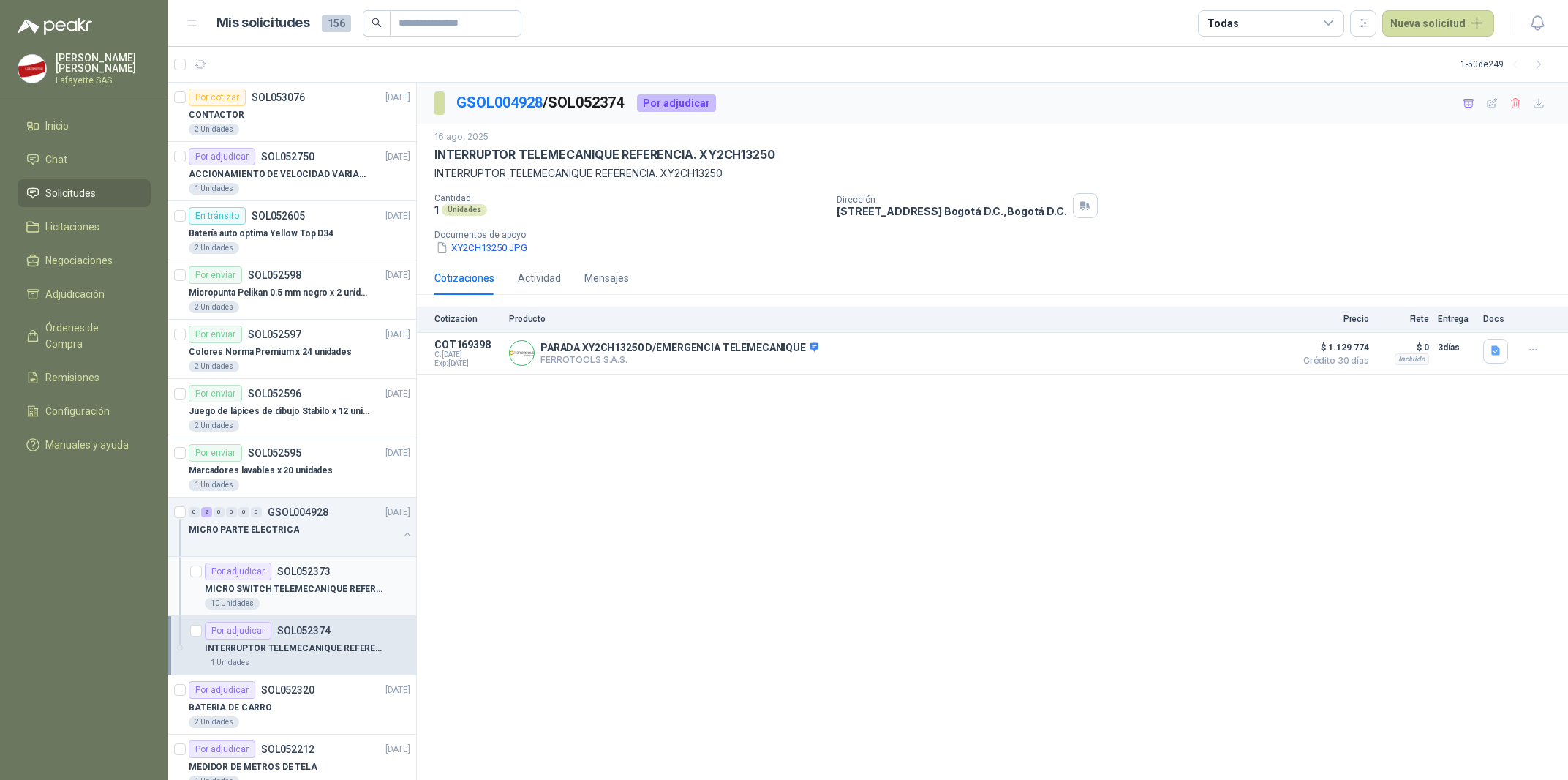
click at [252, 593] on p "MICRO SWITCH TELEMECANIQUE REFERENCIA. XCKP2110G11 I" at bounding box center [295, 589] width 182 height 14
click at [254, 590] on p "MICRO SWITCH TELEMECANIQUE REFERENCIA. XCKP2110G11 I" at bounding box center [295, 589] width 182 height 14
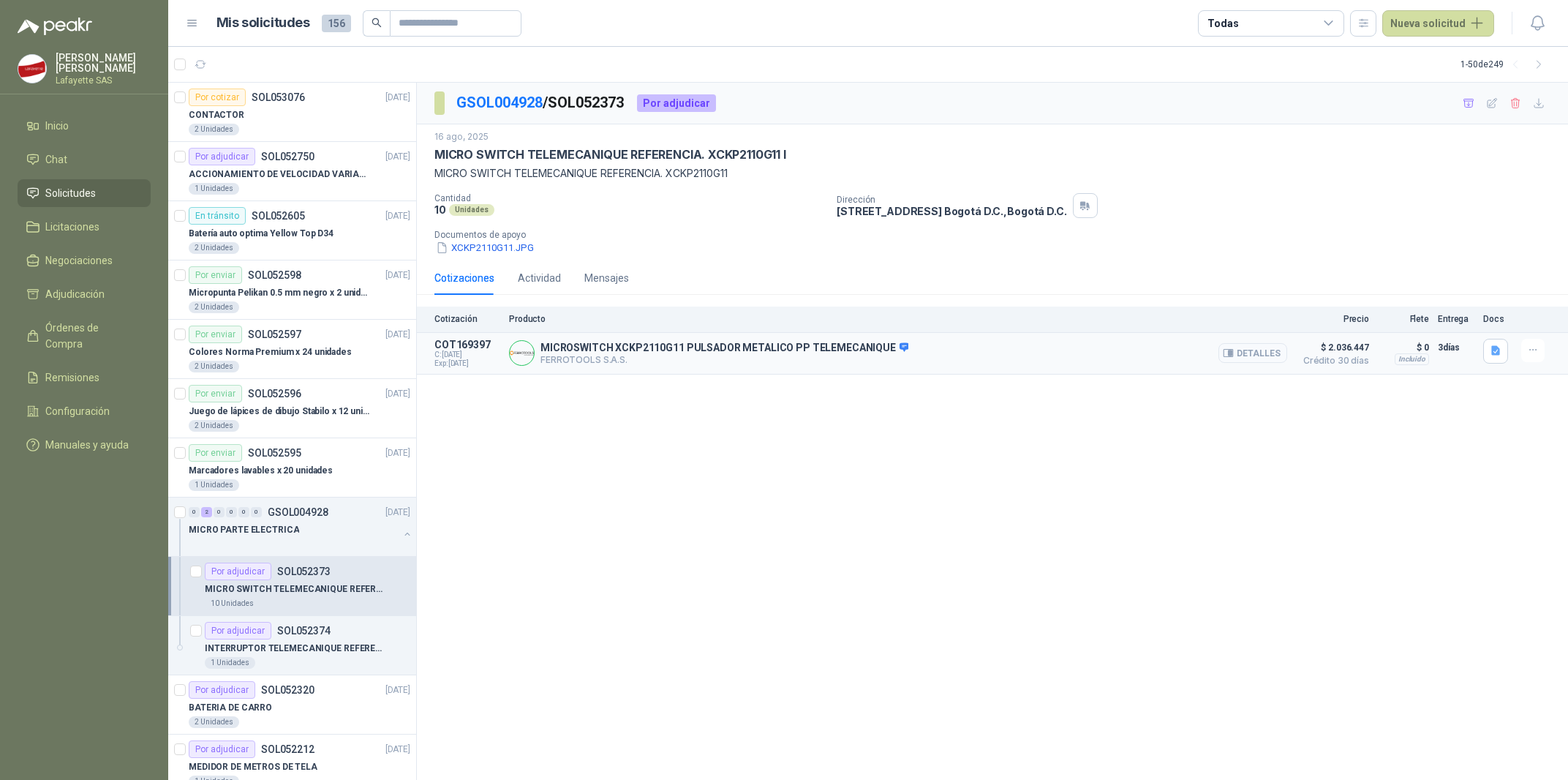
click at [1233, 357] on icon "button" at bounding box center [1228, 353] width 10 height 7
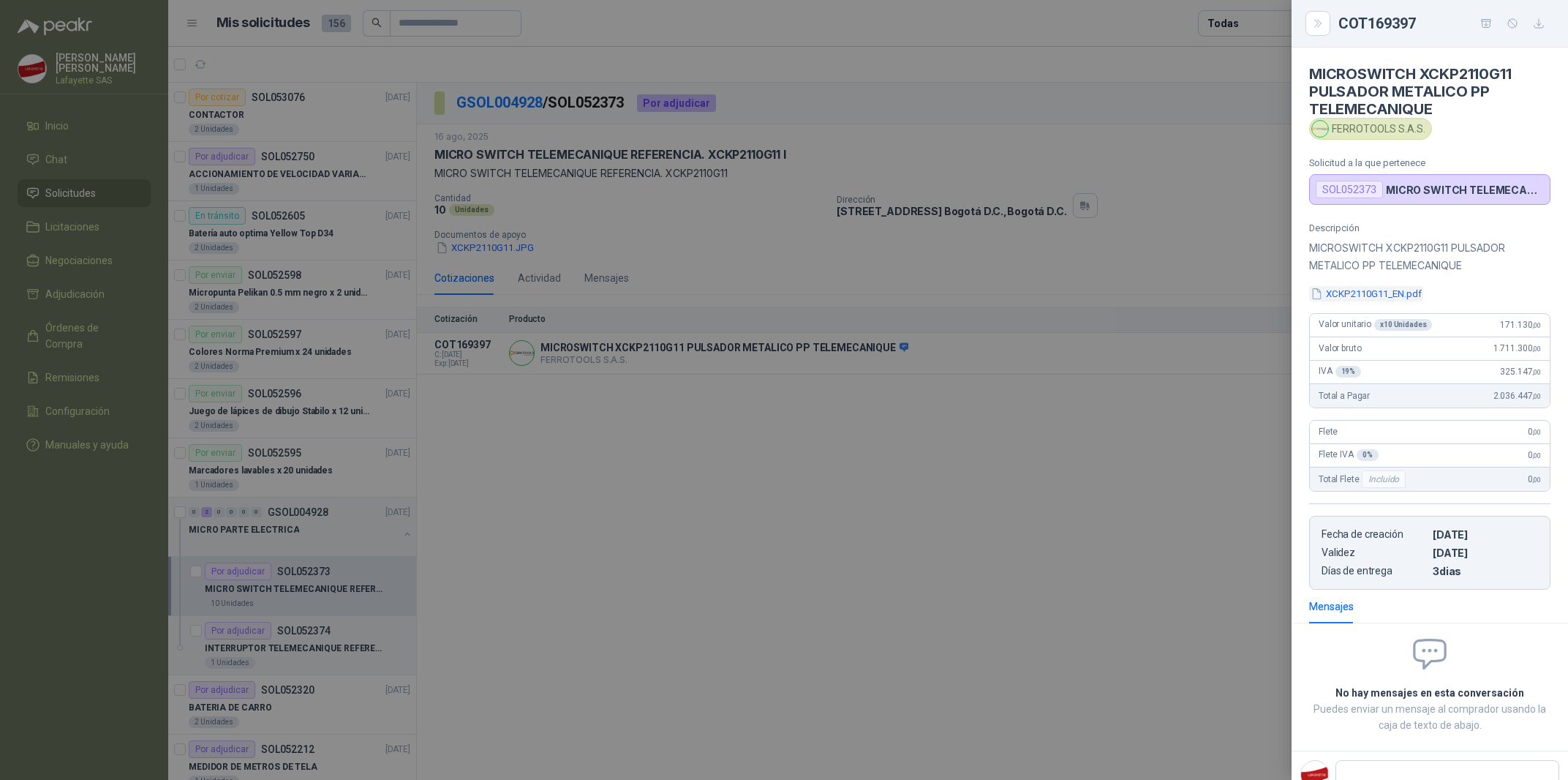
click at [1358, 293] on button "XCKP2110G11_EN.pdf" at bounding box center [1366, 294] width 114 height 16
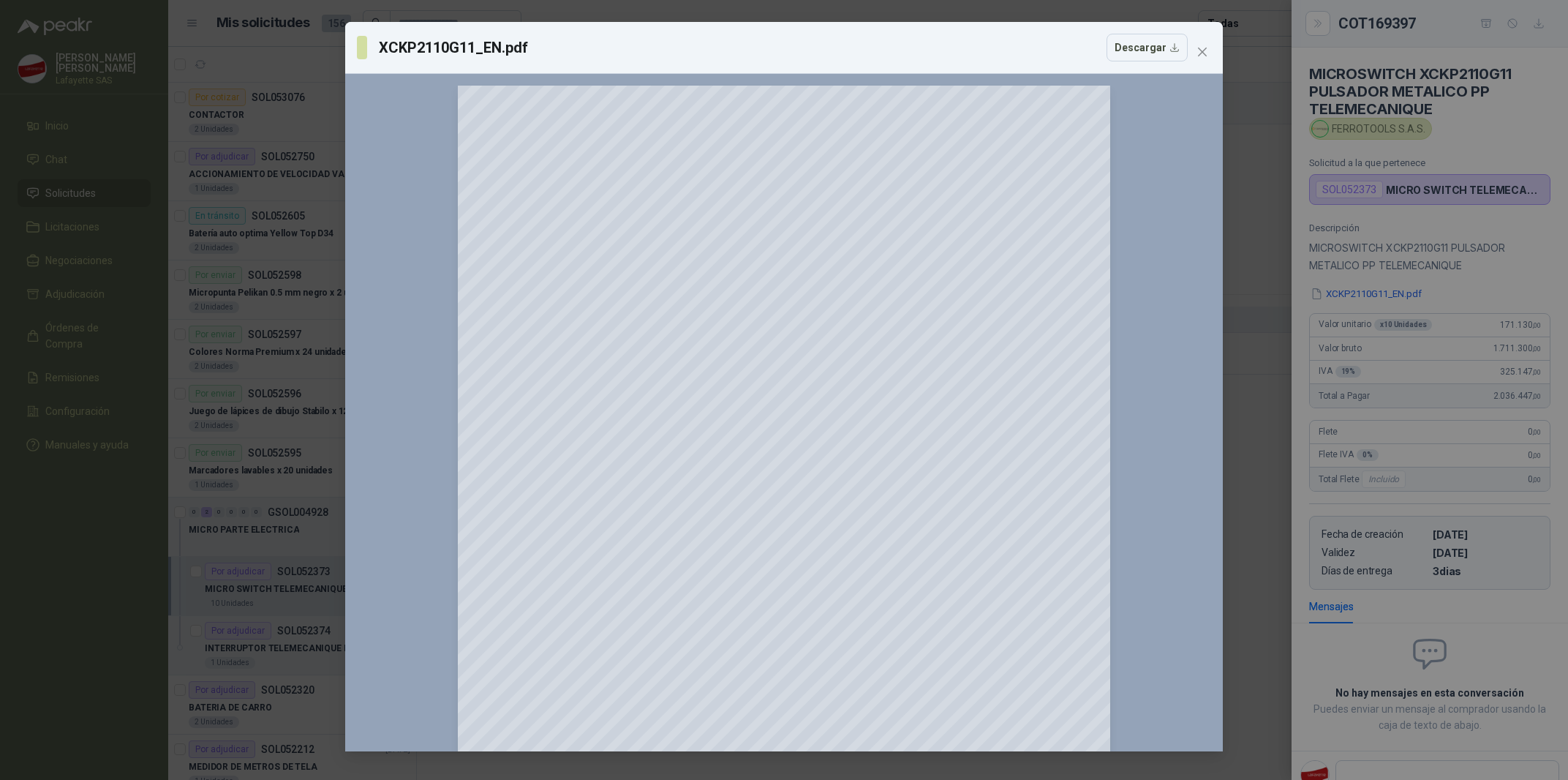
click at [1189, 57] on div "XCKP2110G11_EN.pdf Descargar" at bounding box center [784, 47] width 854 height 28
click at [1208, 48] on icon "close" at bounding box center [1202, 52] width 12 height 12
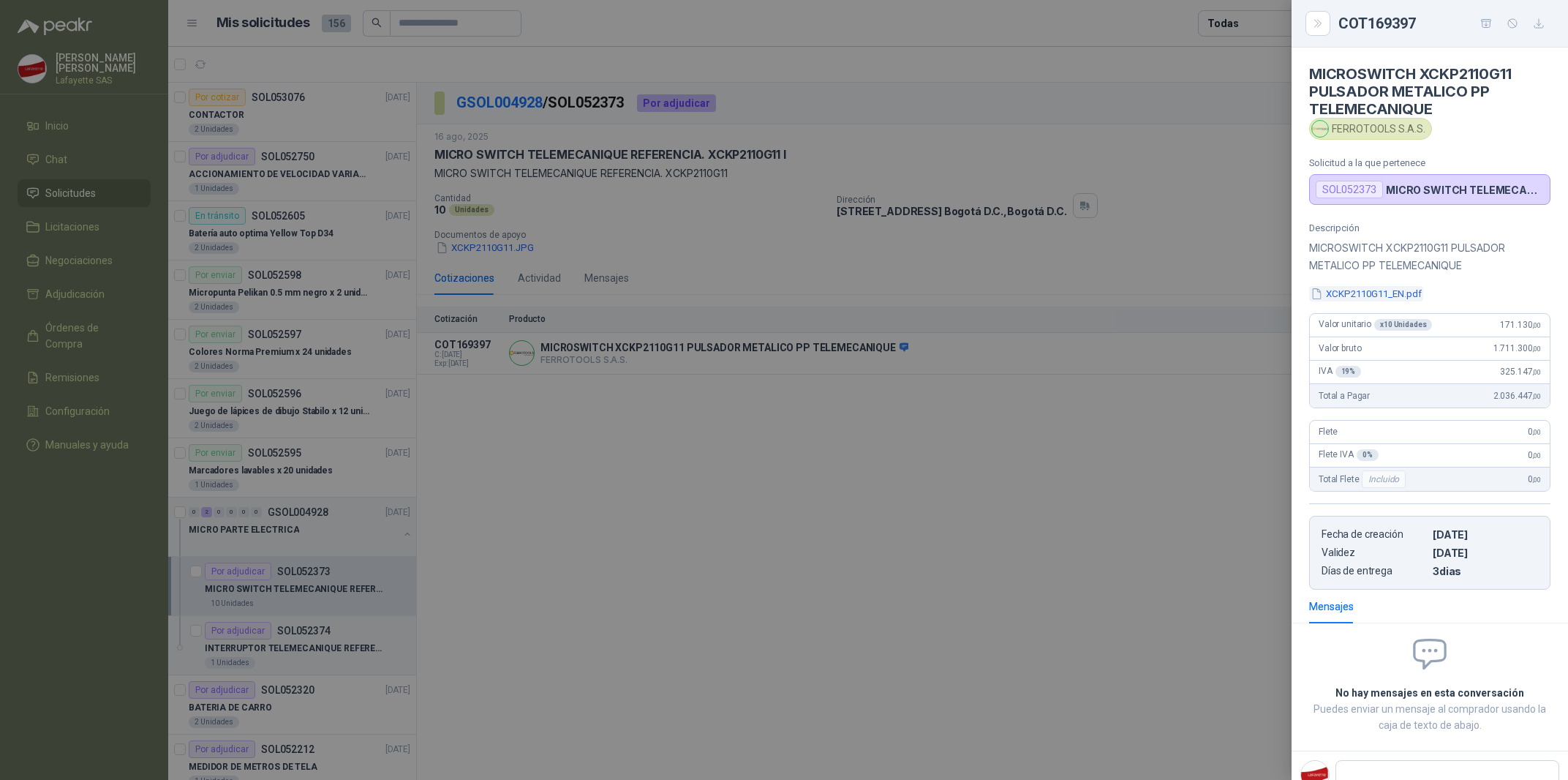
click at [1330, 297] on button "XCKP2110G11_EN.pdf" at bounding box center [1366, 294] width 114 height 16
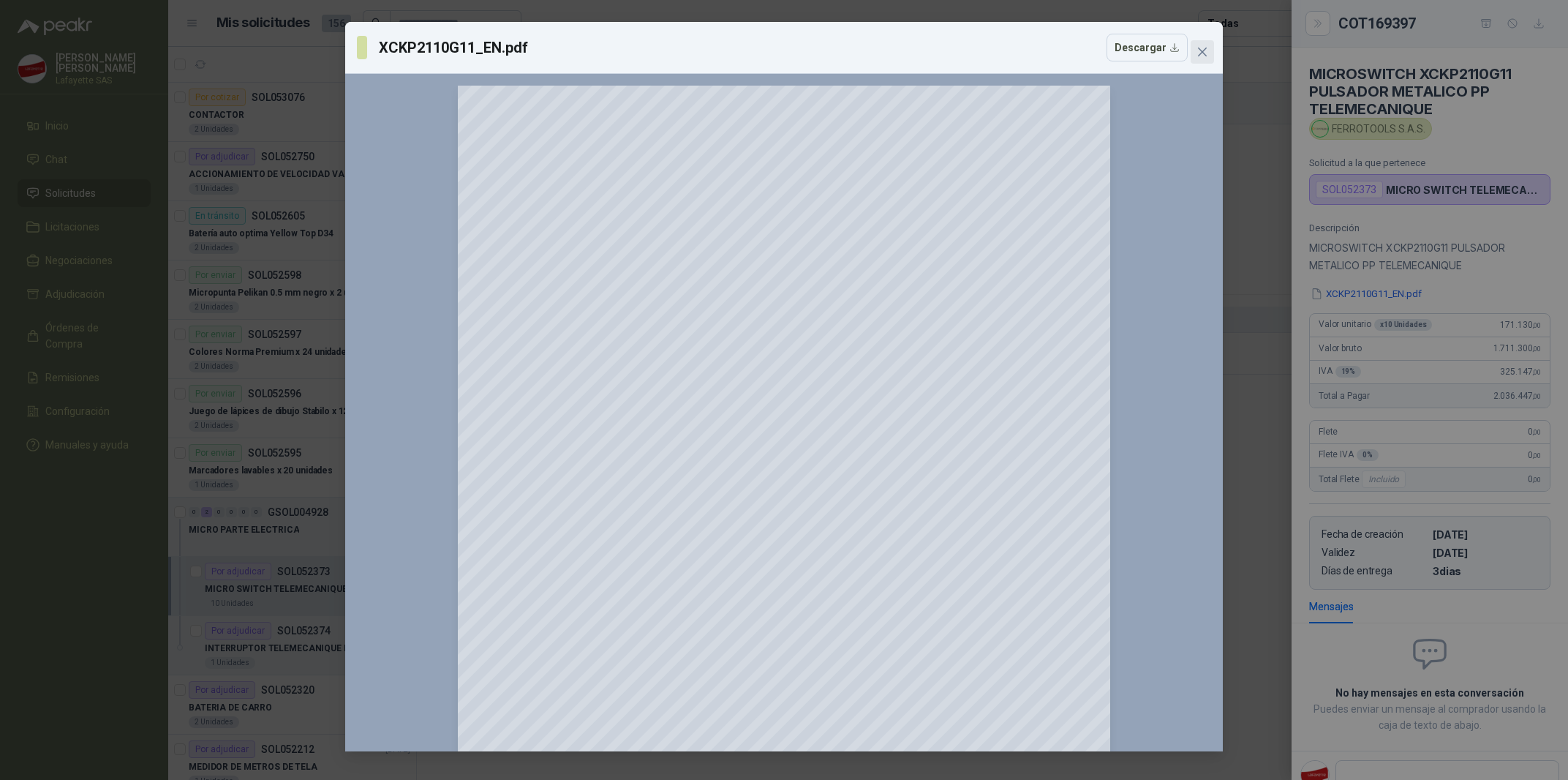
click at [1198, 51] on icon "close" at bounding box center [1202, 52] width 12 height 12
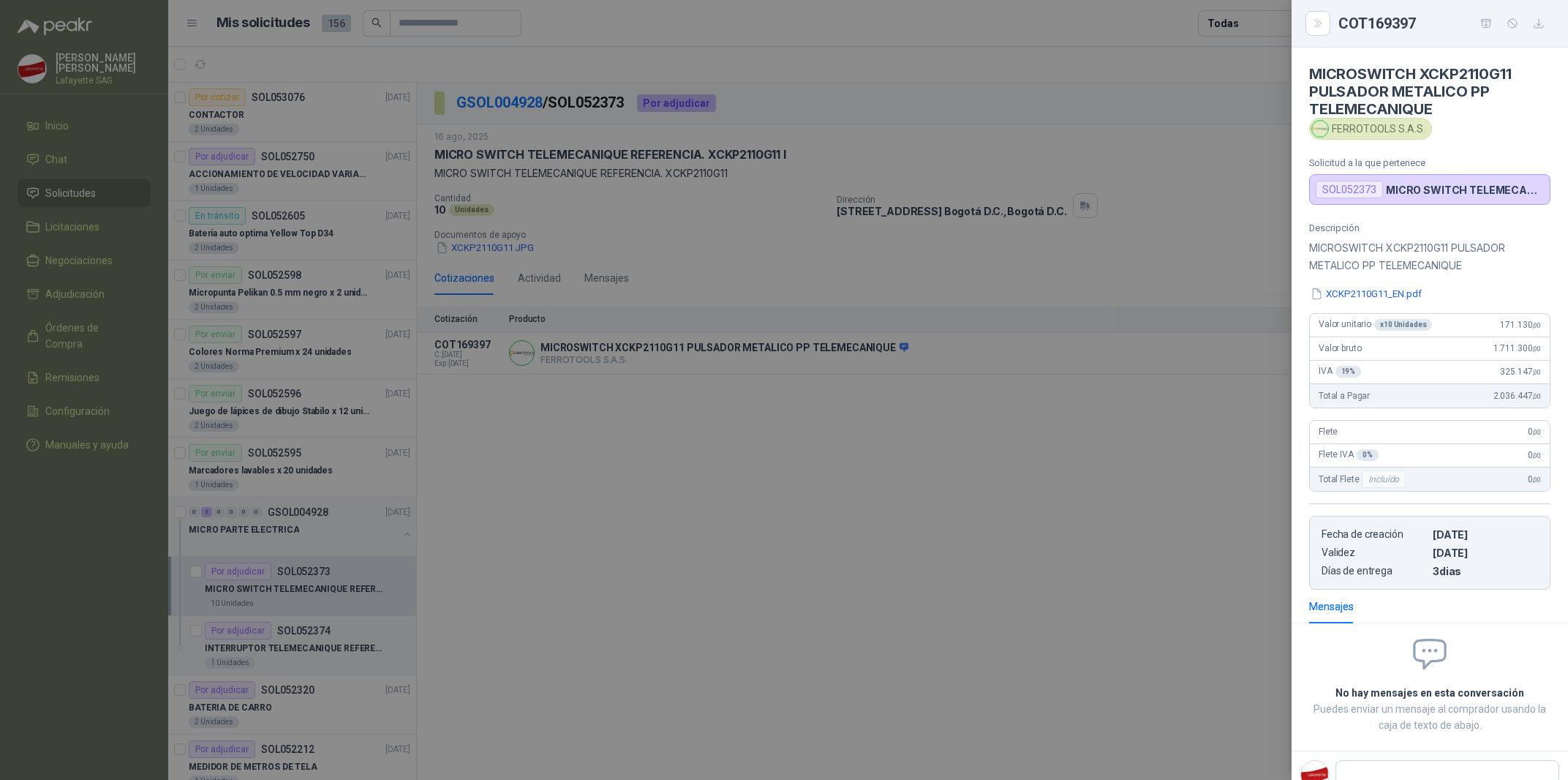
click at [643, 599] on div at bounding box center [784, 390] width 1568 height 780
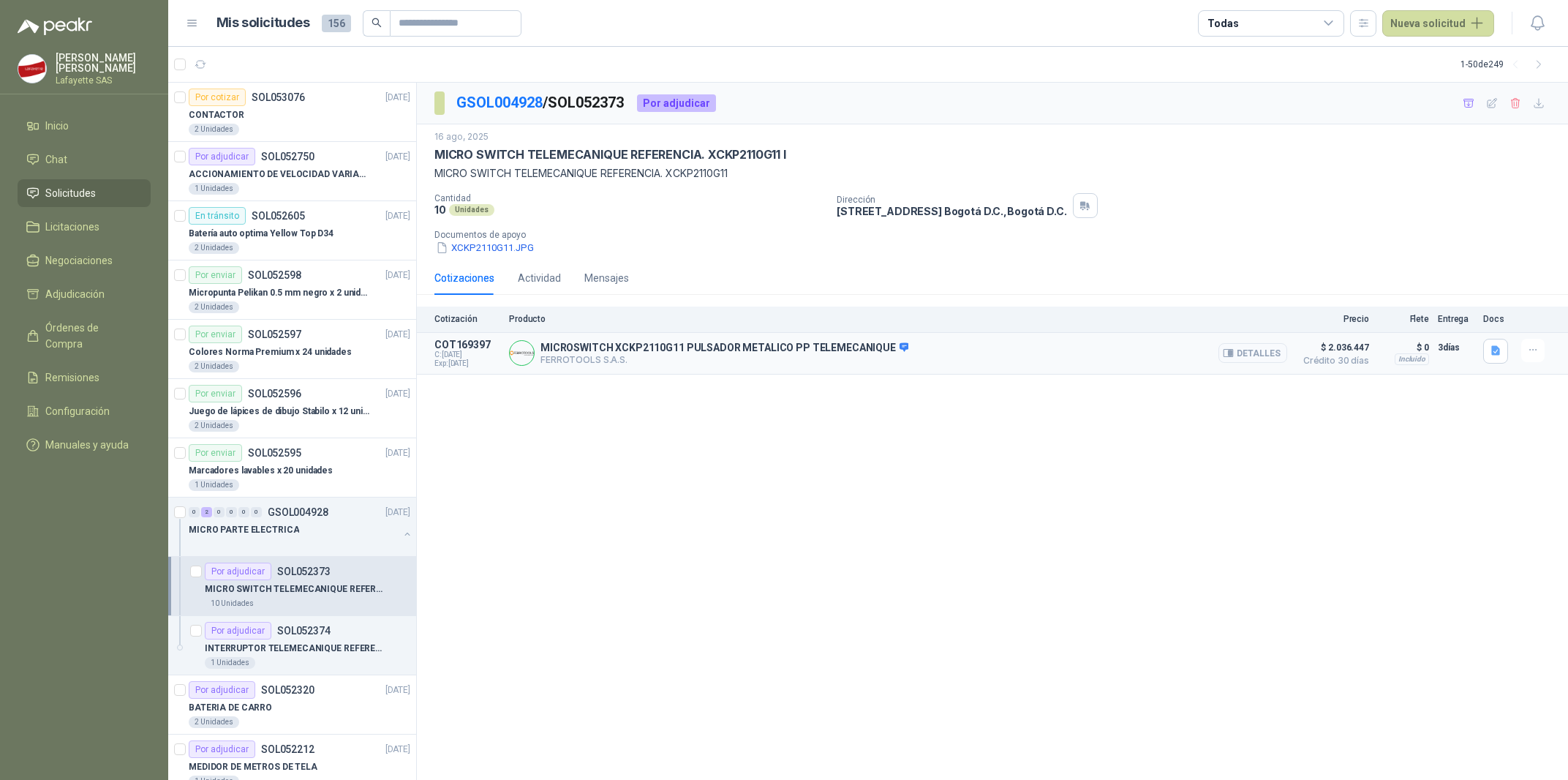
click at [1245, 352] on button "Detalles" at bounding box center [1253, 352] width 68 height 20
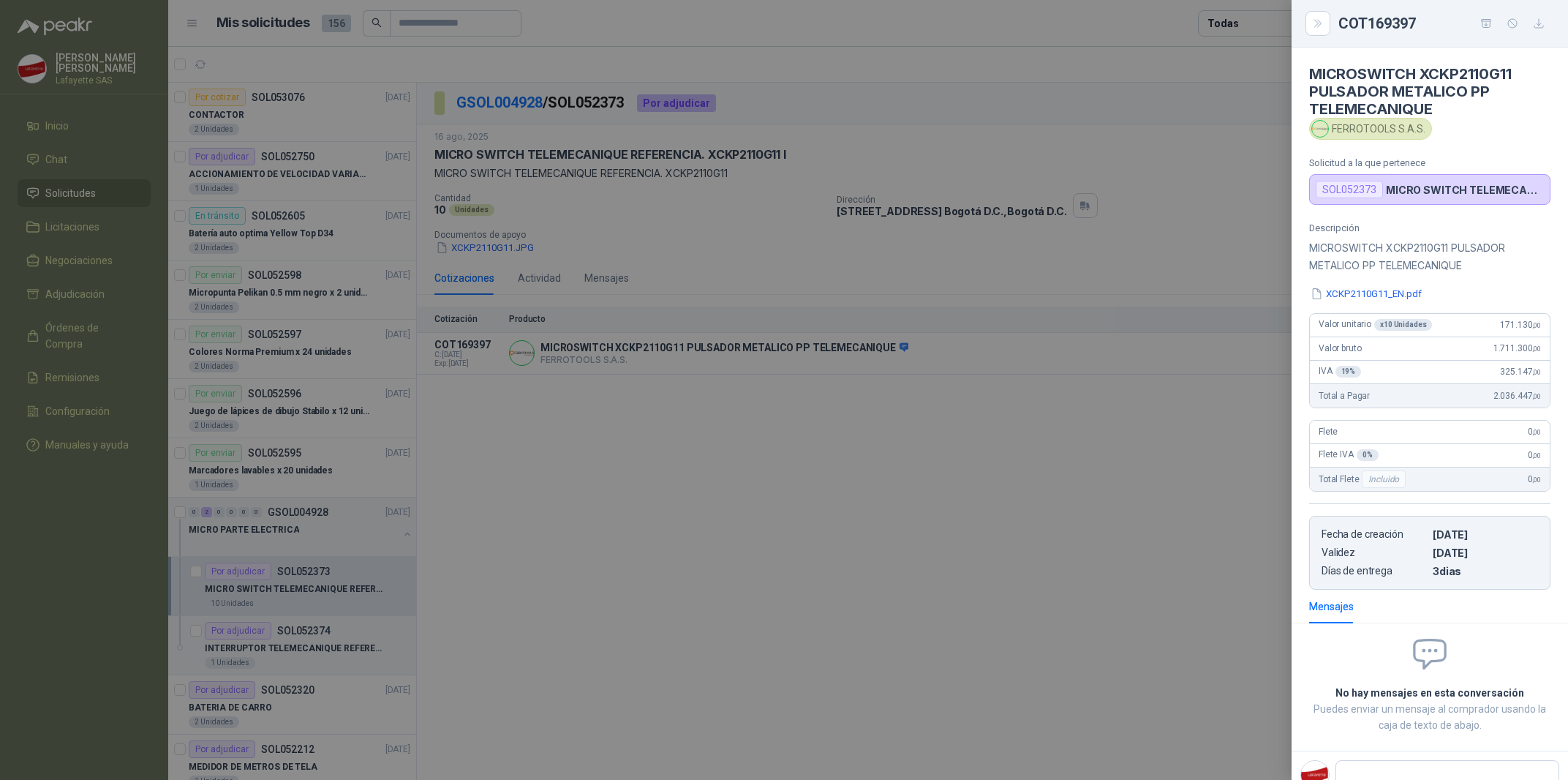
click at [801, 483] on div at bounding box center [784, 390] width 1568 height 780
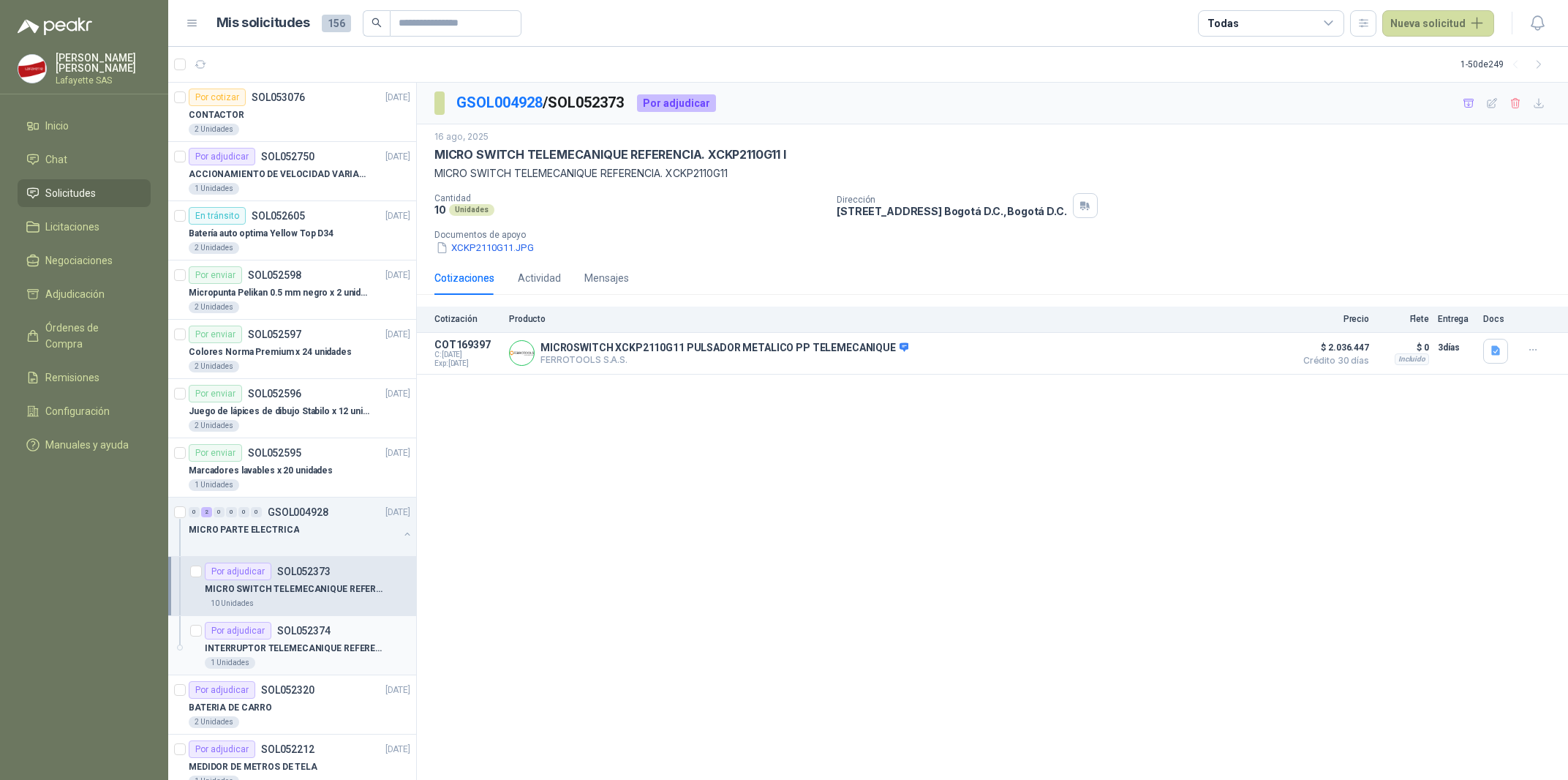
click at [250, 655] on p "INTERRUPTOR TELEMECANIQUE REFERENCIA. XY2CH13250" at bounding box center [295, 648] width 182 height 14
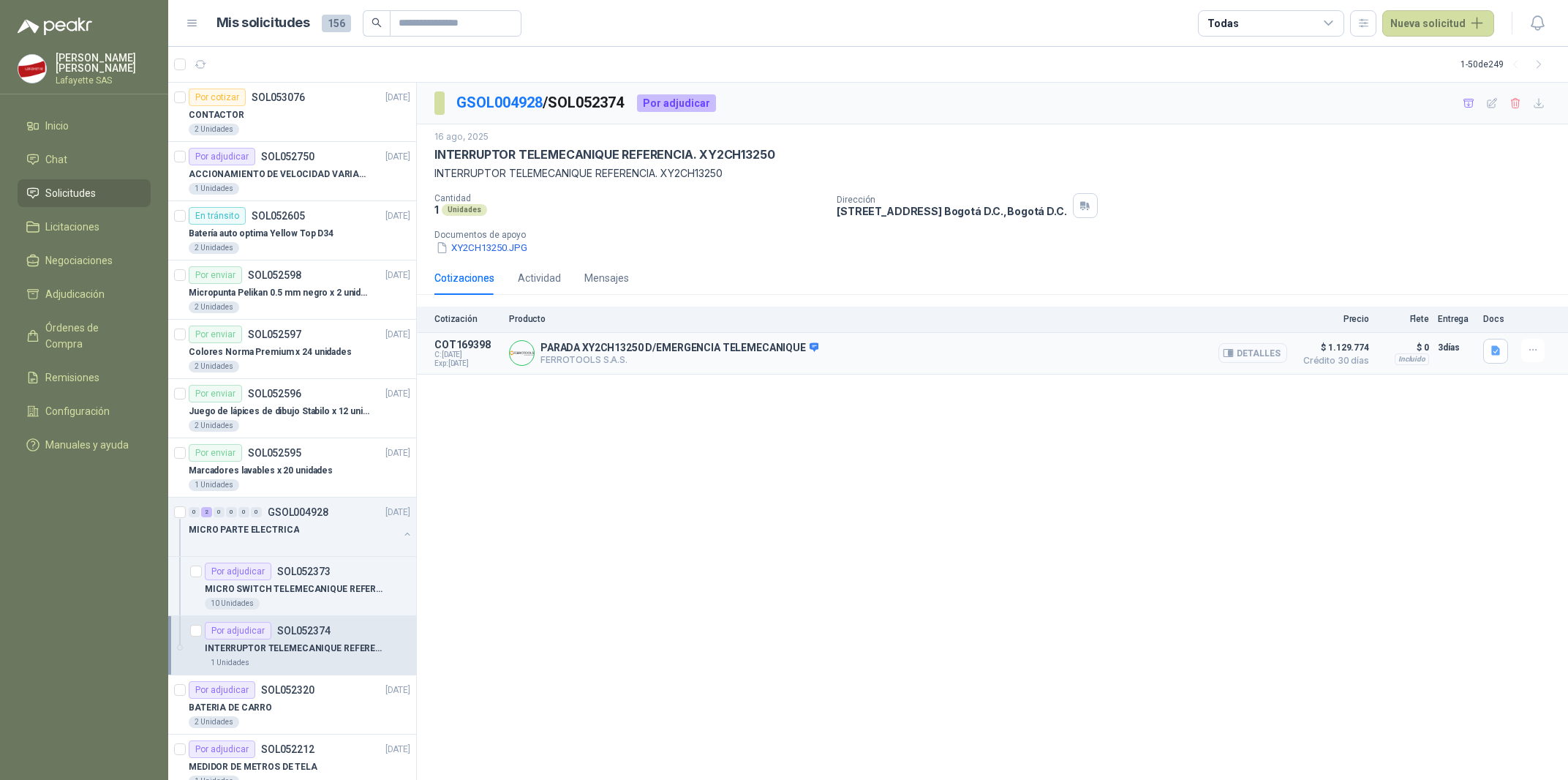
click at [1262, 348] on button "Detalles" at bounding box center [1253, 352] width 68 height 20
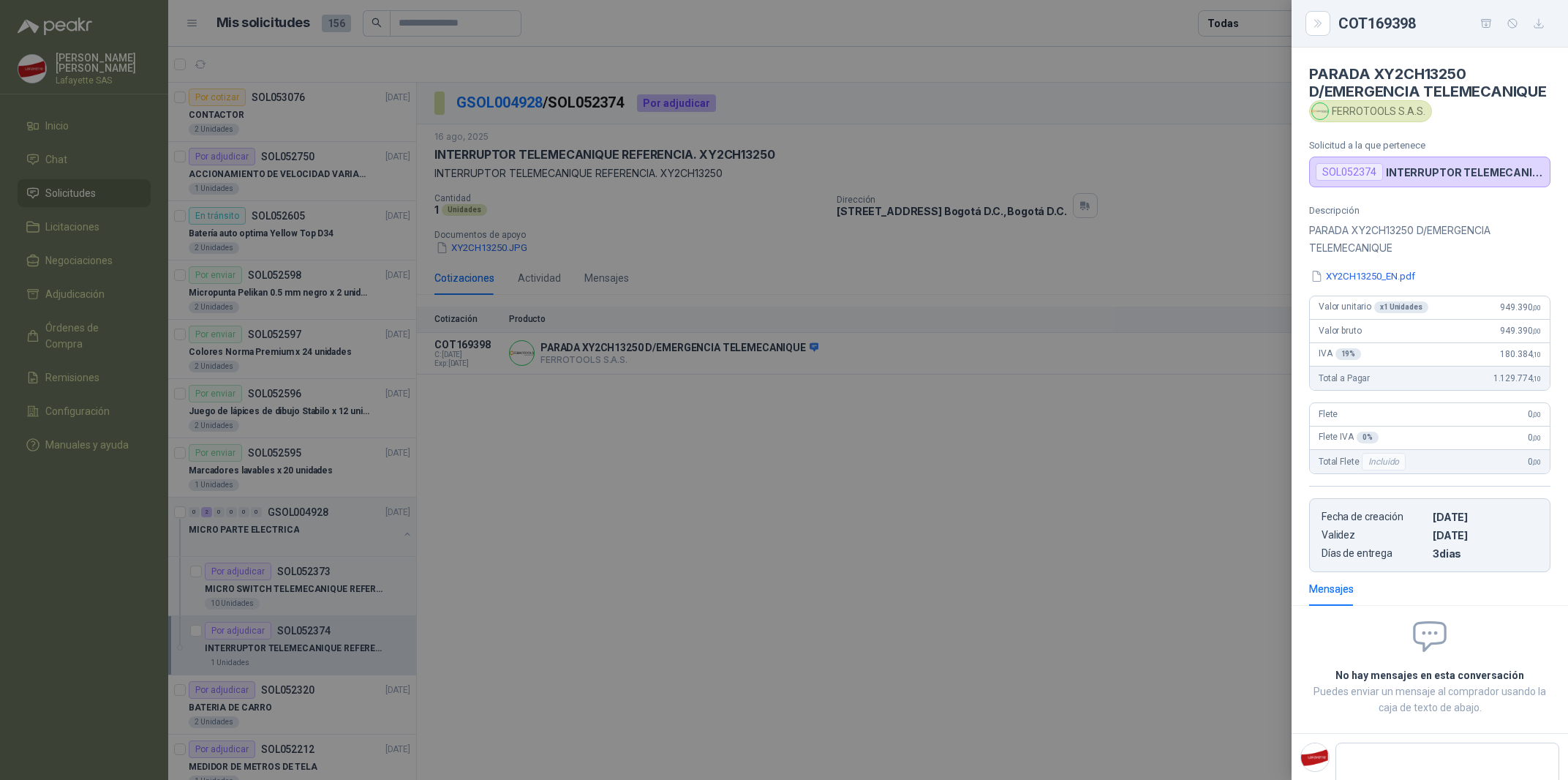
click at [1142, 429] on div at bounding box center [784, 390] width 1568 height 780
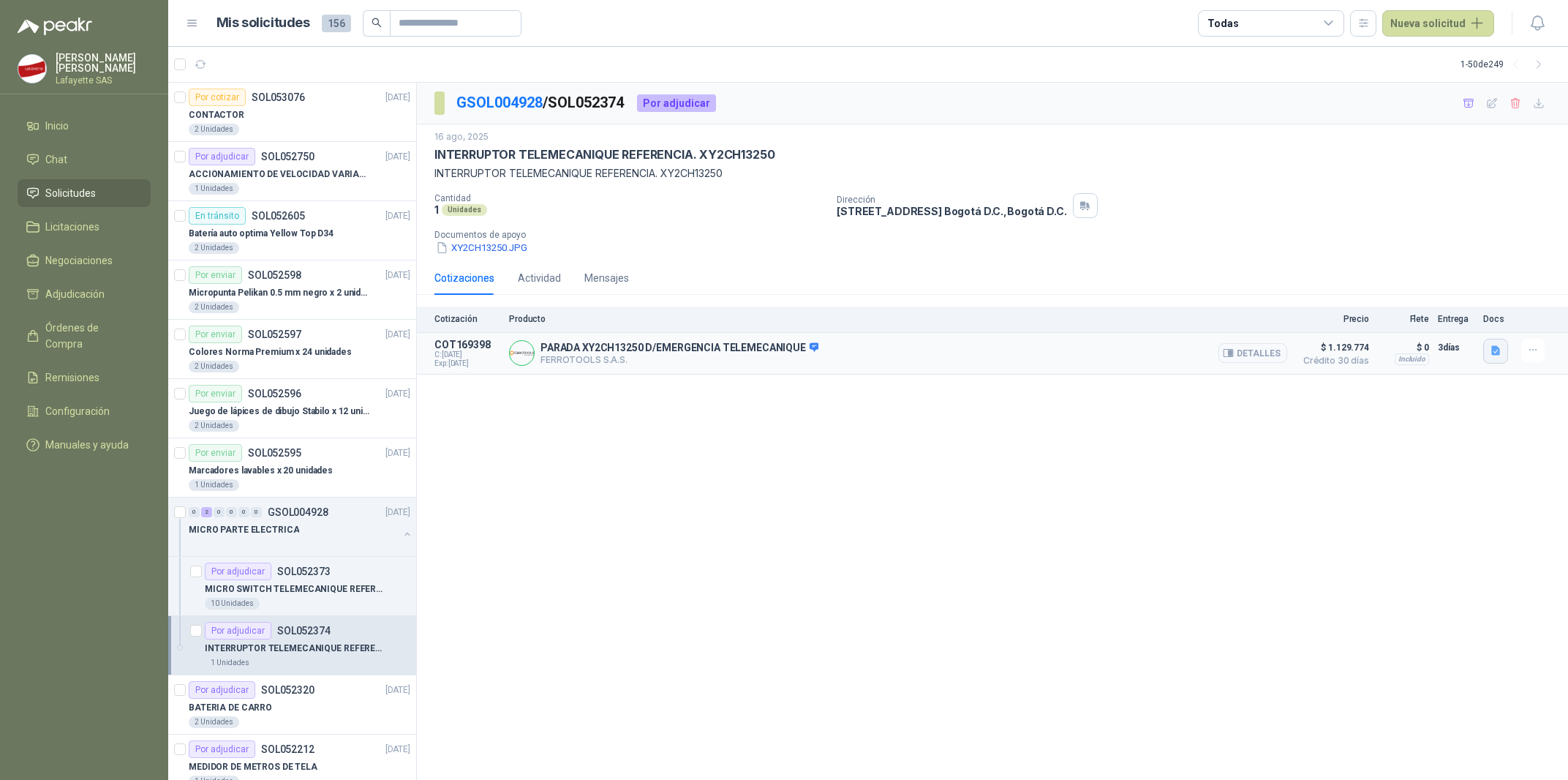
click at [1503, 354] on button "button" at bounding box center [1495, 350] width 25 height 25
click at [1526, 341] on button "button" at bounding box center [1532, 349] width 23 height 23
click at [1519, 289] on button "Añadir" at bounding box center [1503, 291] width 117 height 23
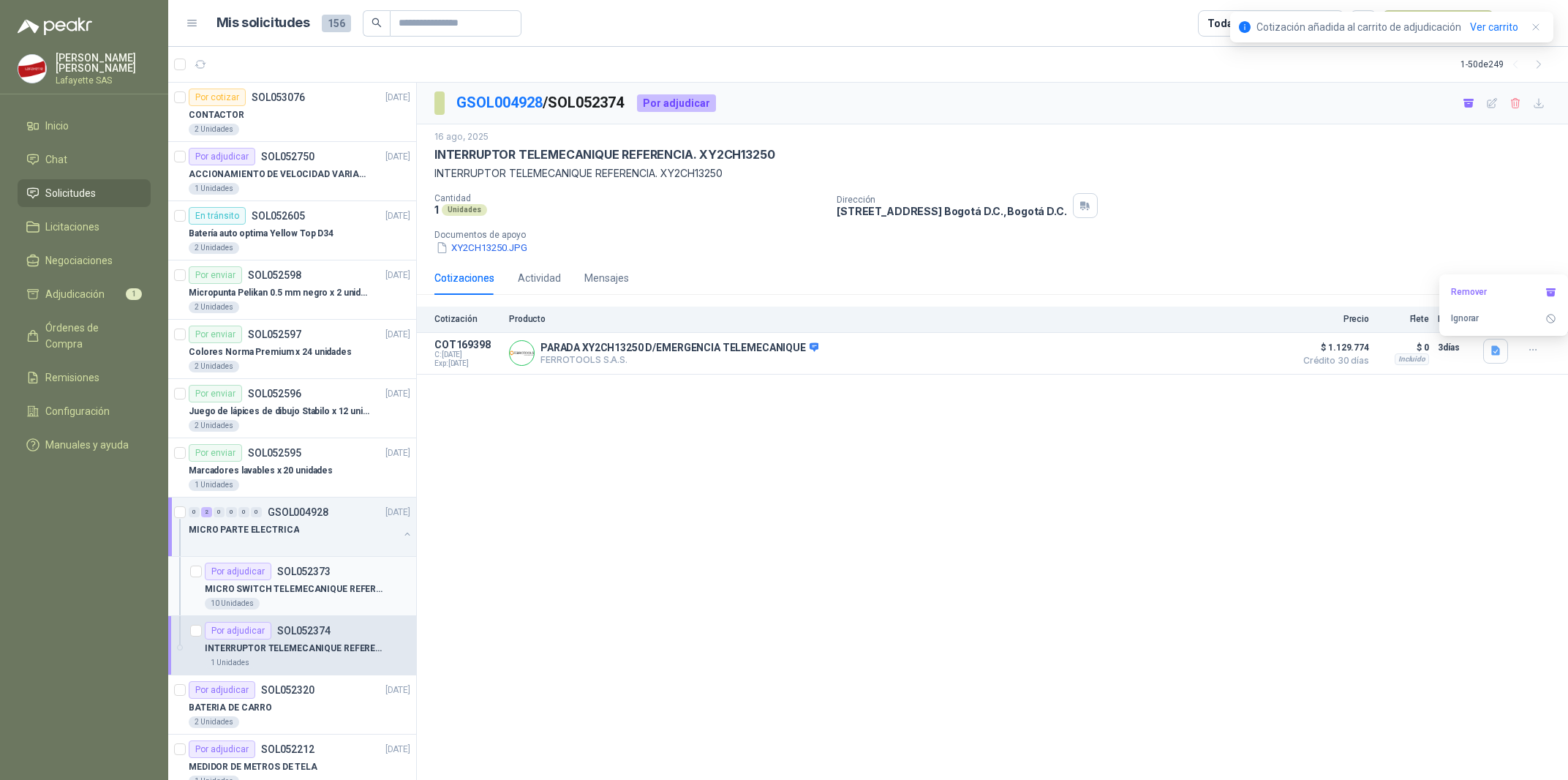
click at [231, 590] on p "MICRO SWITCH TELEMECANIQUE REFERENCIA. XCKP2110G11 I" at bounding box center [295, 589] width 182 height 14
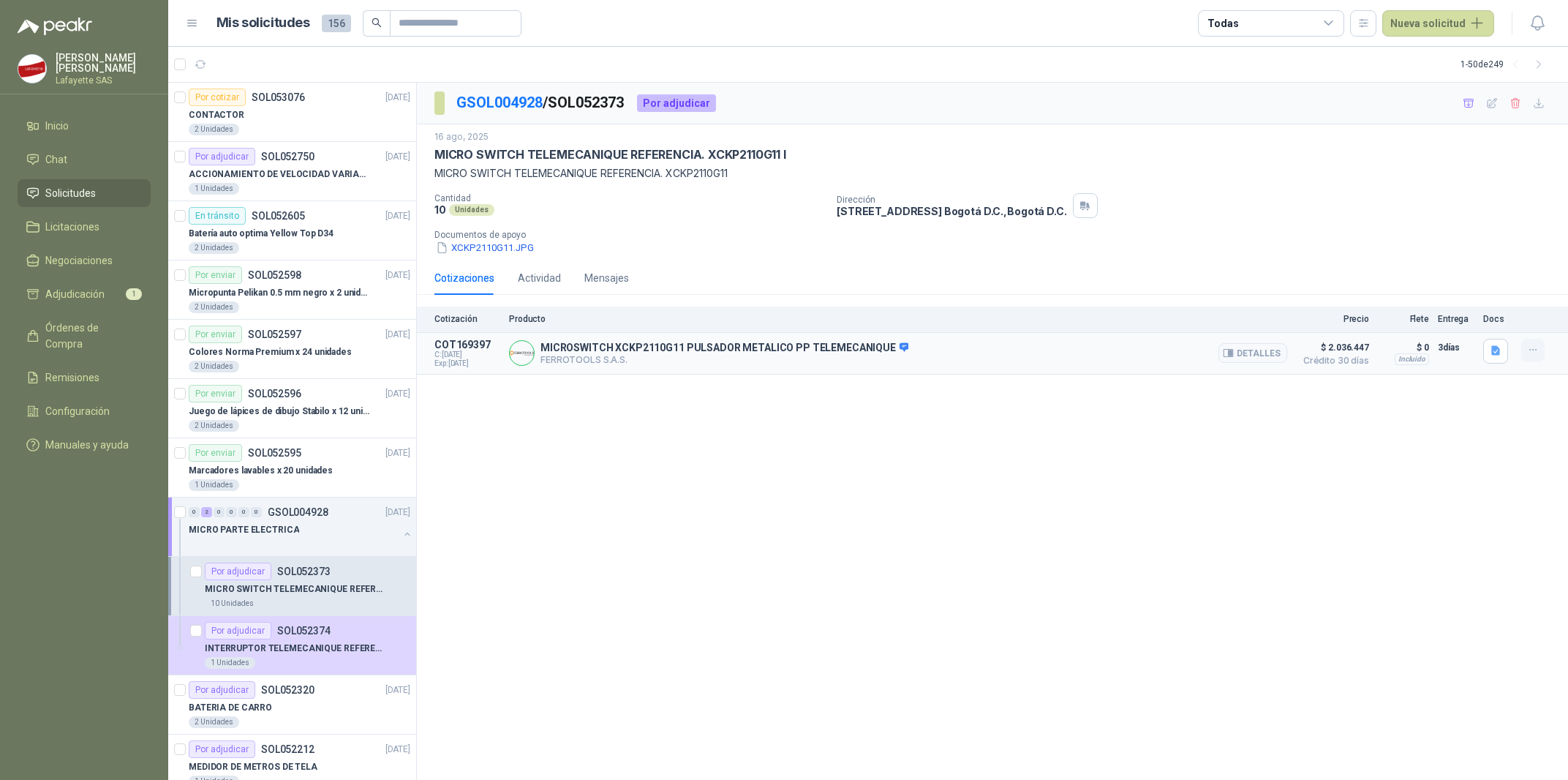
click at [1528, 349] on icon "button" at bounding box center [1533, 349] width 13 height 13
click at [1499, 299] on button "Añadir" at bounding box center [1503, 291] width 117 height 23
click at [1299, 433] on div "GSOL004928 / SOL052373 Por adjudicar 16 ago, 2025 MICRO SWITCH TELEMECANIQUE RE…" at bounding box center [993, 431] width 1151 height 698
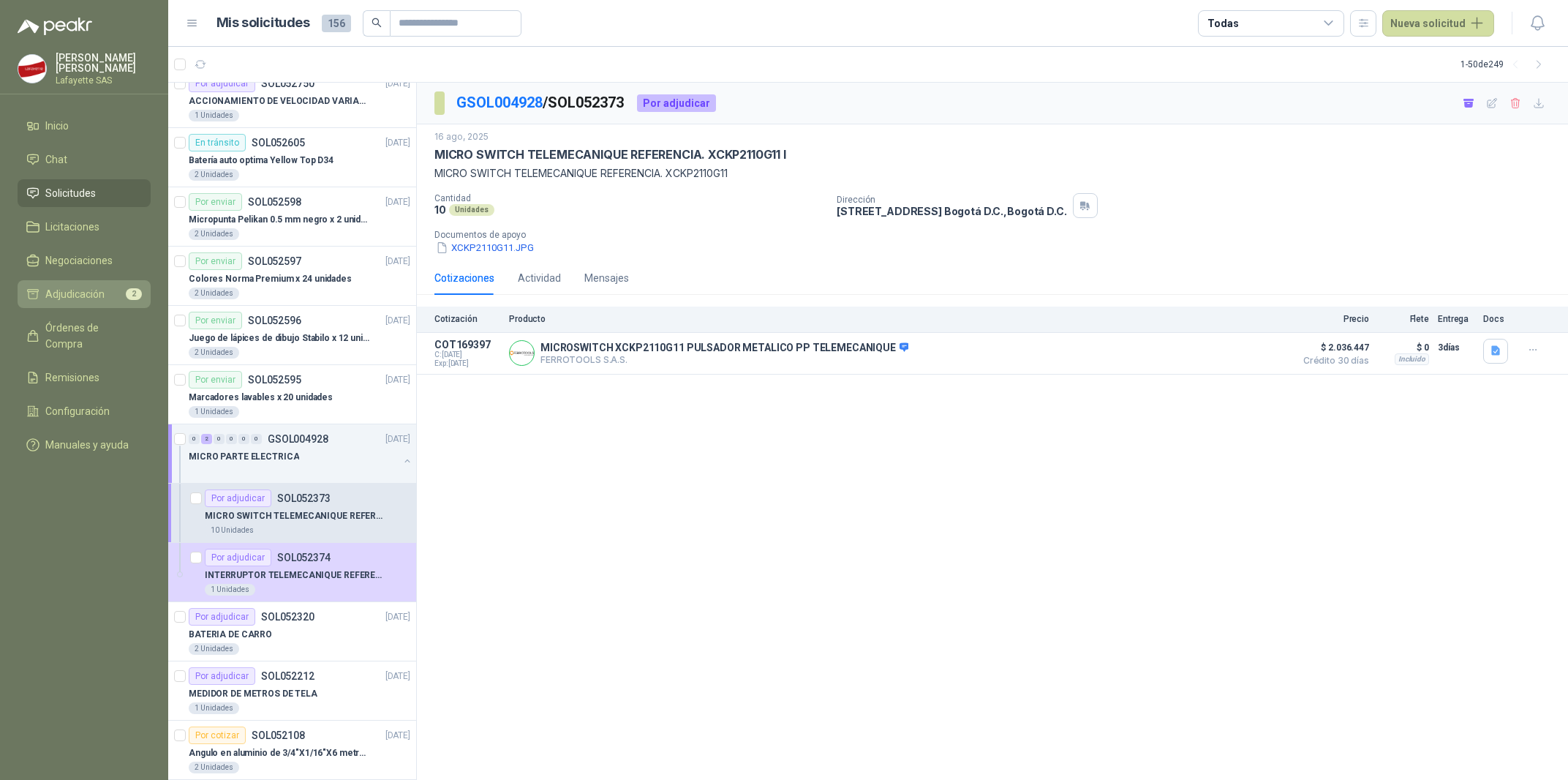
click at [103, 281] on link "Adjudicación 2" at bounding box center [84, 294] width 133 height 28
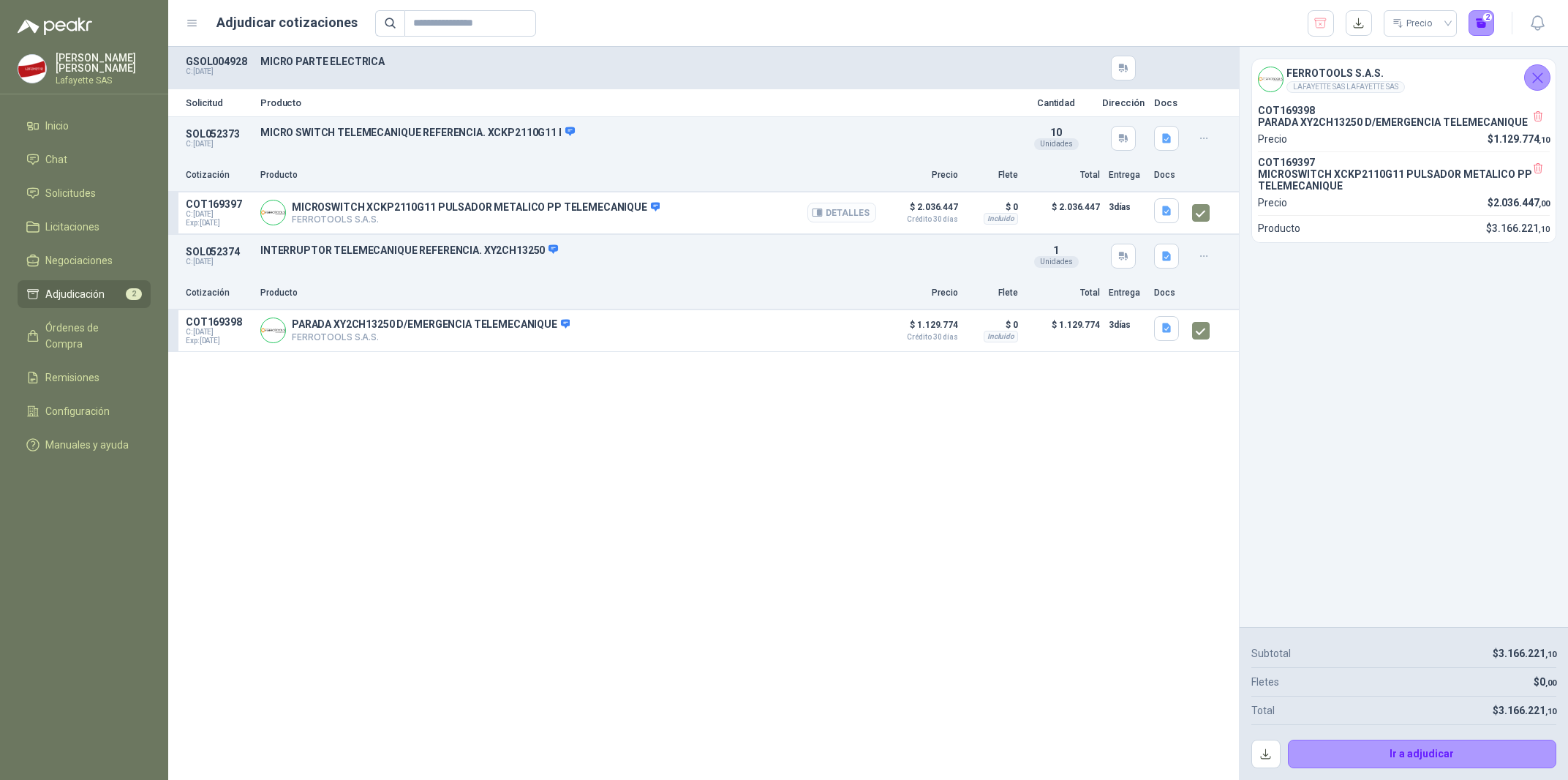
click at [855, 215] on button "Detalles" at bounding box center [842, 213] width 68 height 20
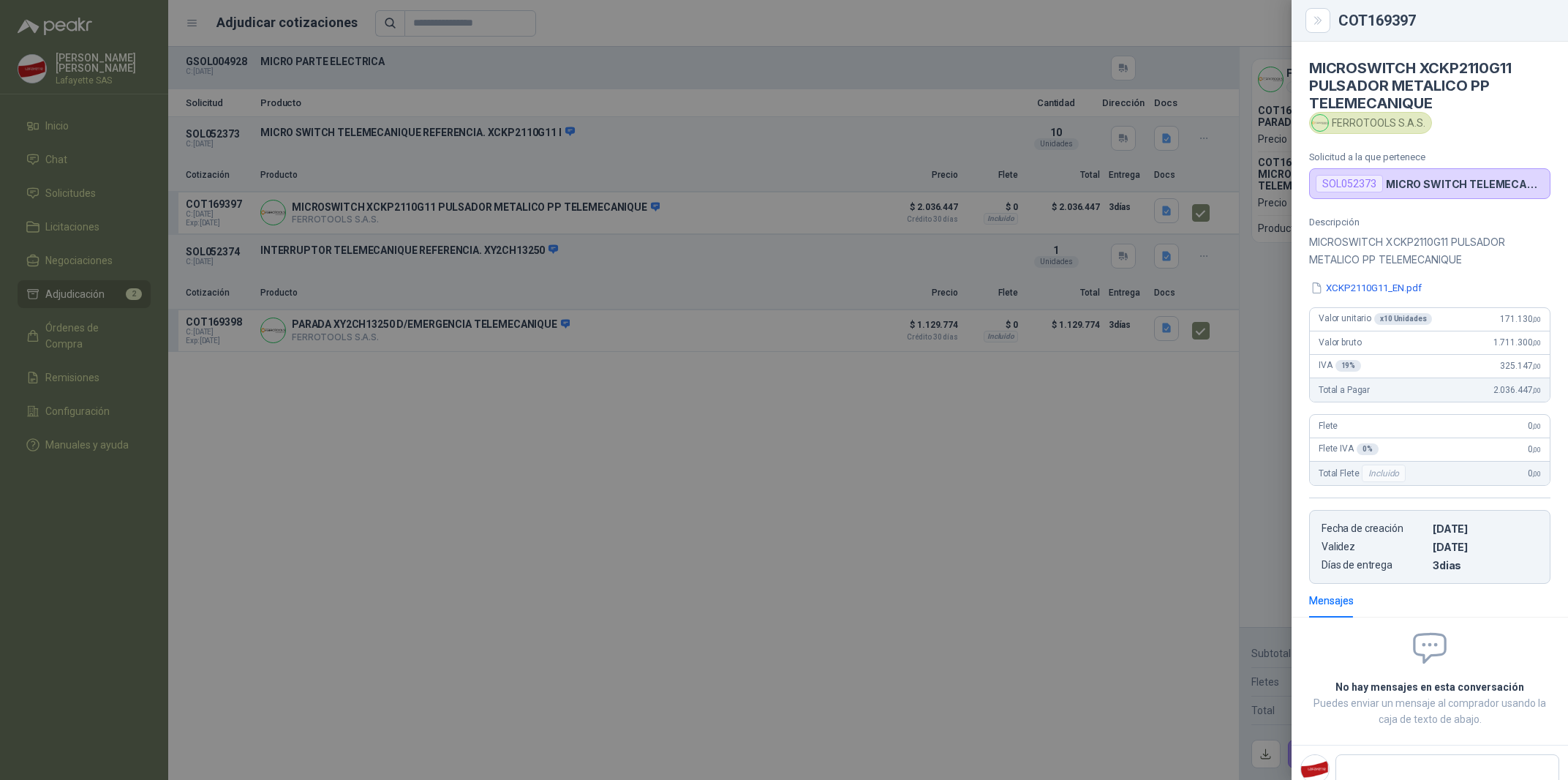
click at [862, 584] on div at bounding box center [784, 390] width 1568 height 780
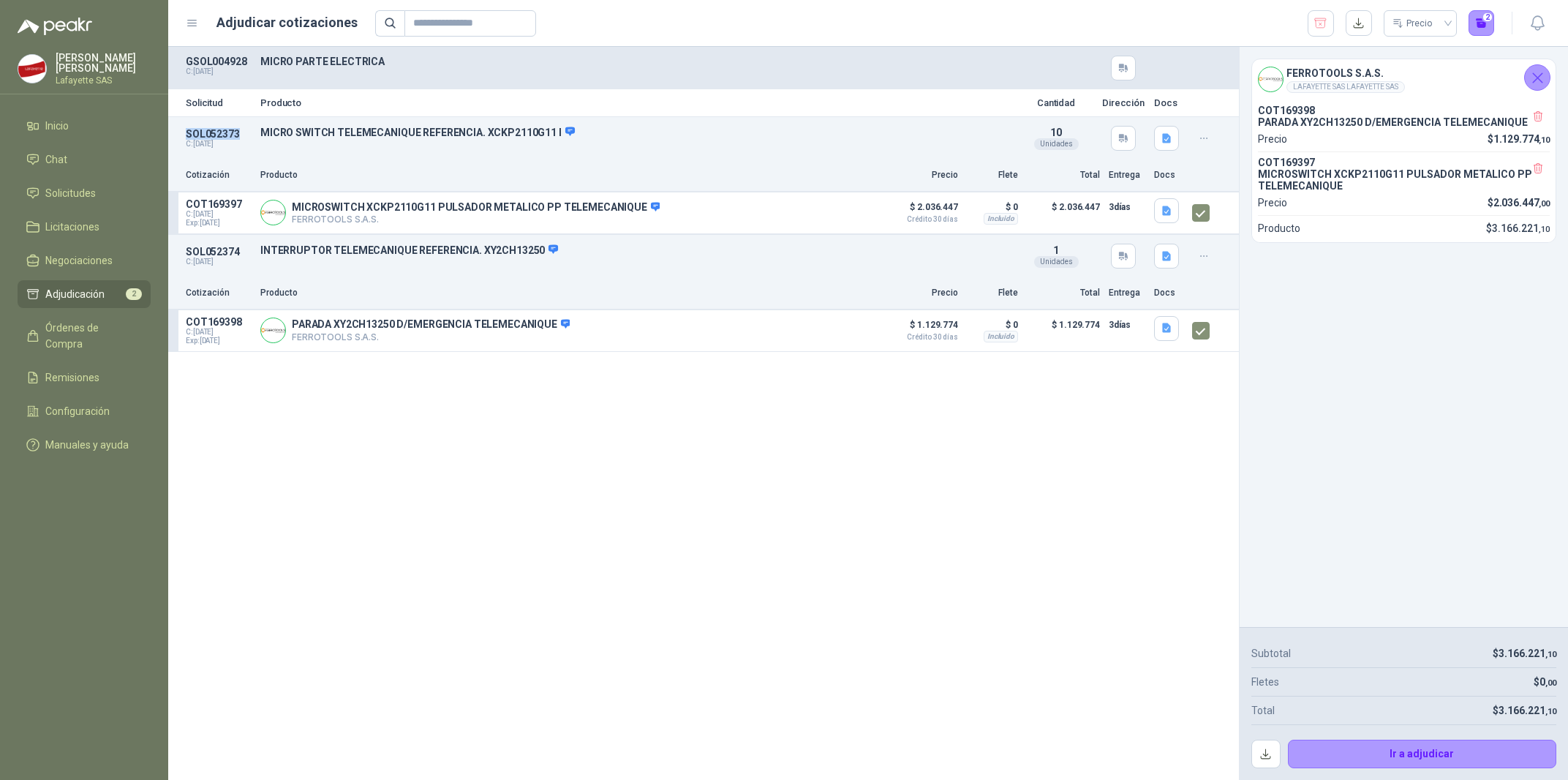
drag, startPoint x: 187, startPoint y: 129, endPoint x: 244, endPoint y: 133, distance: 57.1
click at [244, 133] on p "SOL052373" at bounding box center [219, 134] width 66 height 12
copy p "SOL052373"
drag, startPoint x: 181, startPoint y: 253, endPoint x: 239, endPoint y: 254, distance: 58.0
click at [239, 254] on div "SOL052374 C: 16/08/2025 INTERRUPTOR TELEMECANIQUE REFERENCIA. XY2CH13250 Detall…" at bounding box center [703, 256] width 1071 height 42
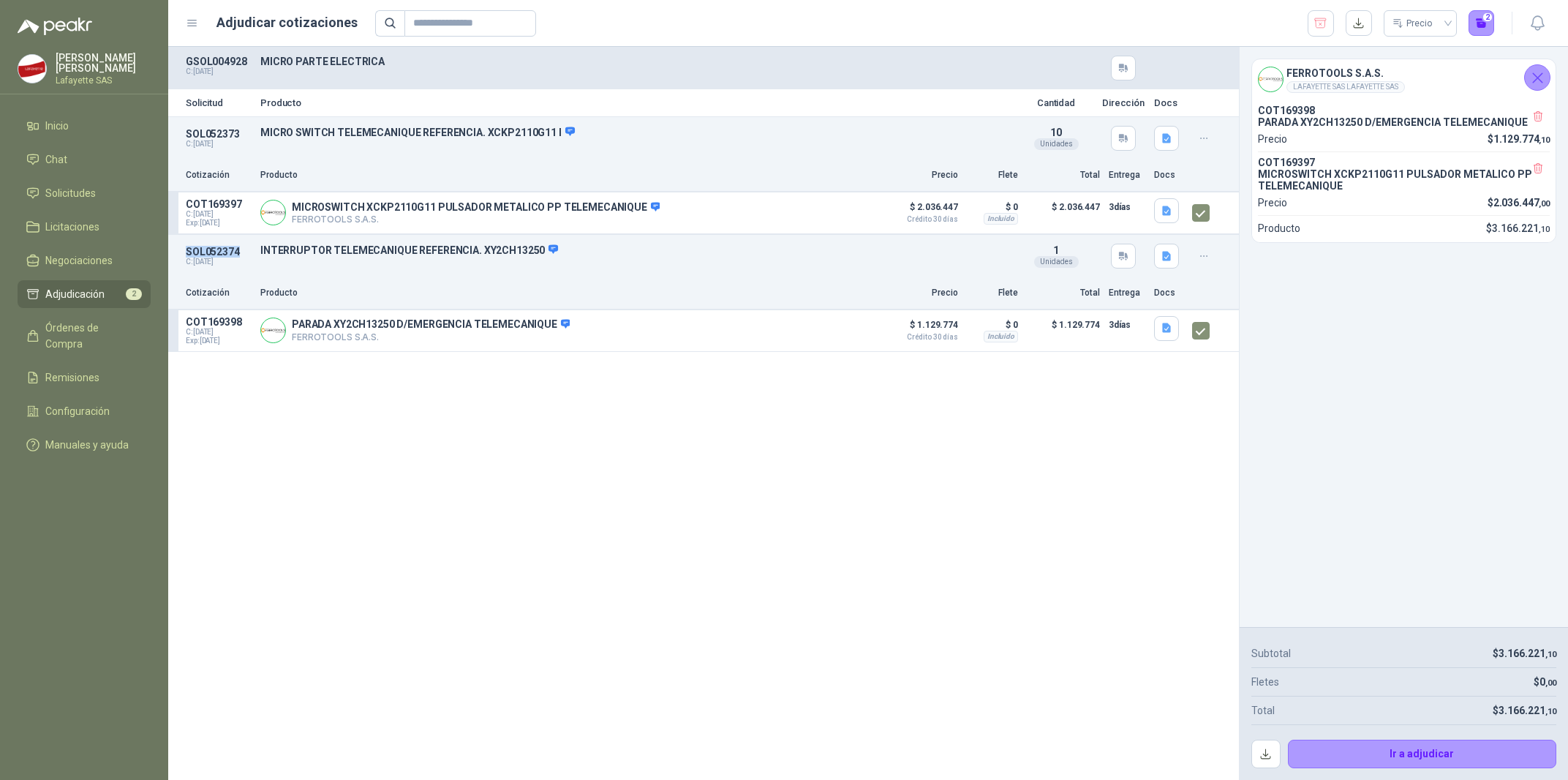
copy p "SOL052374"
click at [836, 207] on button "Detalles" at bounding box center [842, 213] width 68 height 20
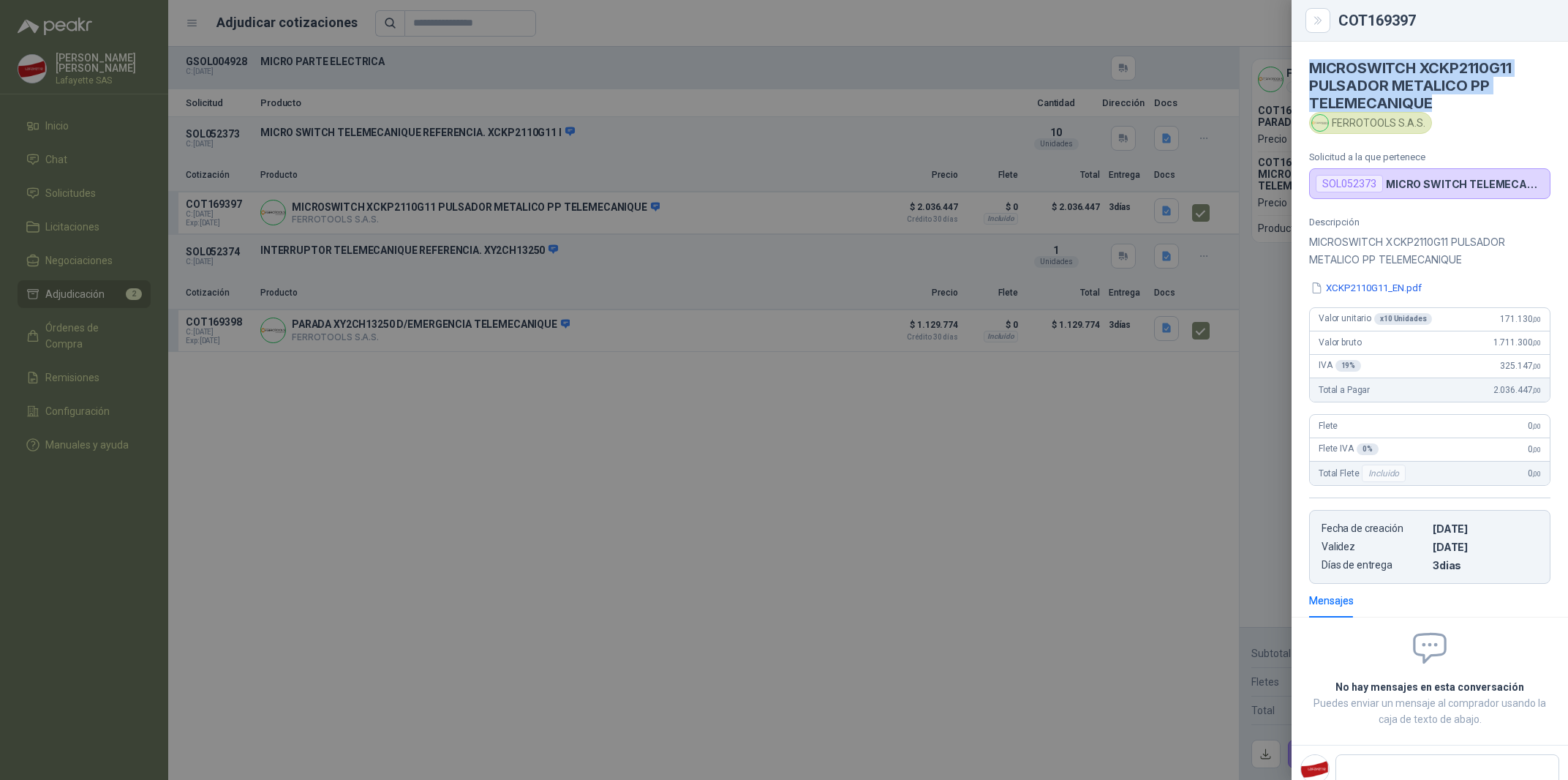
drag, startPoint x: 1311, startPoint y: 66, endPoint x: 1439, endPoint y: 108, distance: 134.7
click at [1439, 108] on h4 "MICROSWITCH XCKP2110G11 PULSADOR METALICO PP TELEMECANIQUE" at bounding box center [1430, 86] width 242 height 53
copy h4 "MICROSWITCH XCKP2110G11 PULSADOR METALICO PP TELEMECANIQUE"
click at [580, 438] on div at bounding box center [784, 390] width 1568 height 780
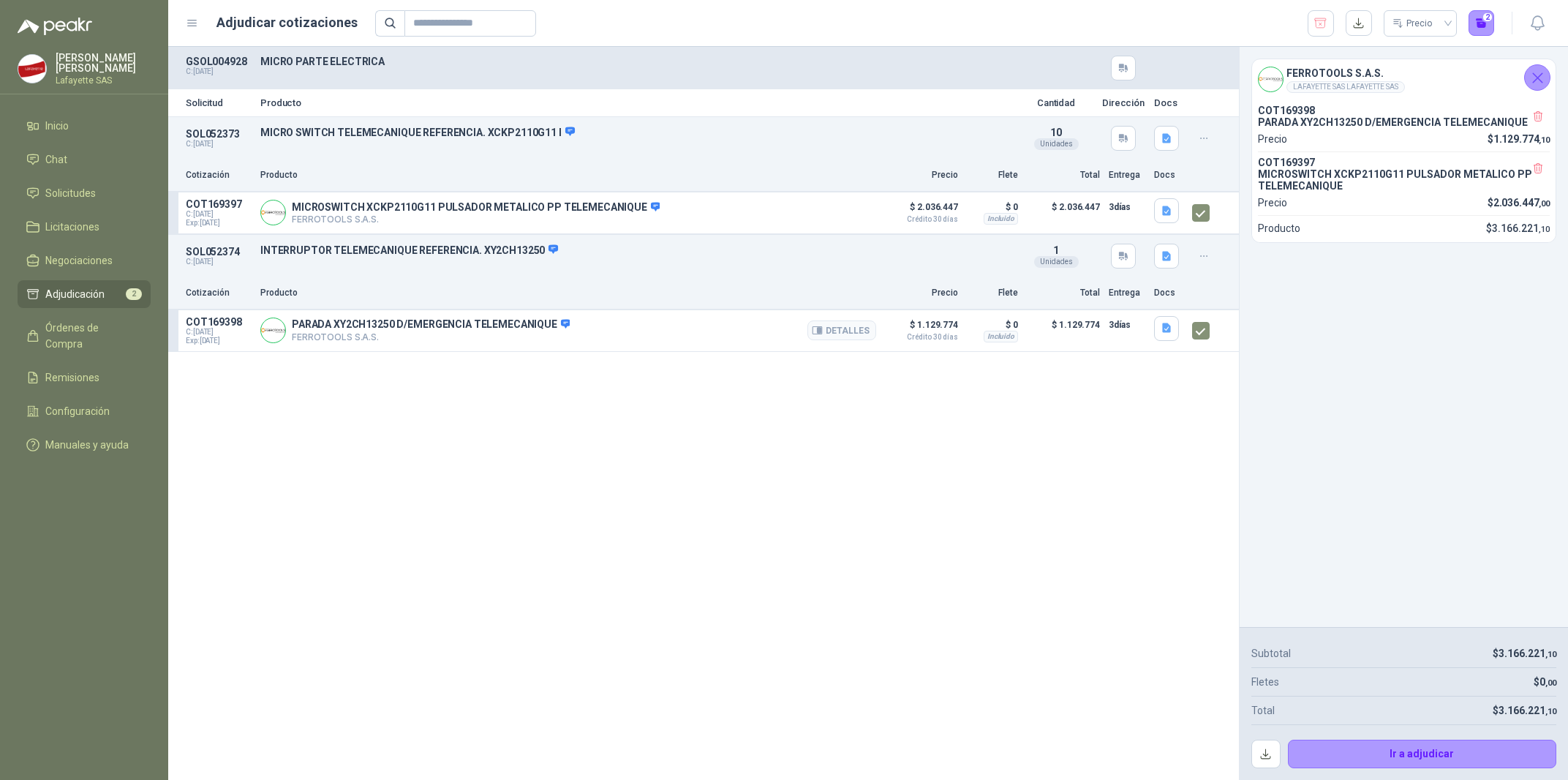
click at [638, 313] on article "COT169398 C: 19/08/2025 Exp: 18/09/2025 PARADA XY2CH13250 D/EMERGENCIA TELEMECA…" at bounding box center [703, 331] width 1071 height 42
click at [638, 323] on div "PARADA XY2CH13250 D/EMERGENCIA TELEMECANIQUE FERROTOOLS S.A.S. Detalles" at bounding box center [568, 330] width 616 height 29
click at [571, 265] on div "SOL052374 C: 16/08/2025 INTERRUPTOR TELEMECANIQUE REFERENCIA. XY2CH13250 Detall…" at bounding box center [703, 256] width 1071 height 42
click at [844, 325] on button "Detalles" at bounding box center [842, 330] width 68 height 20
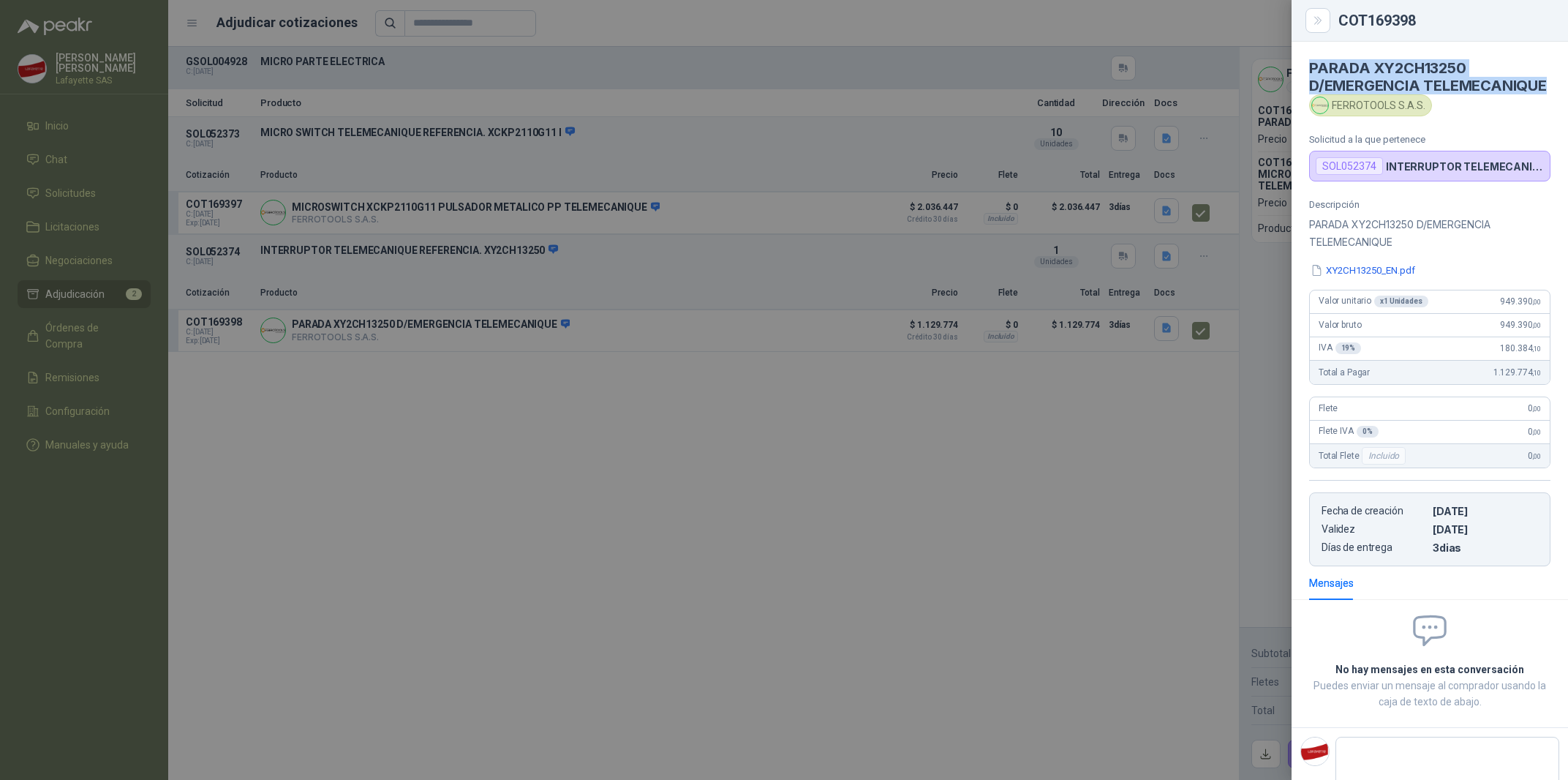
drag, startPoint x: 1311, startPoint y: 62, endPoint x: 1542, endPoint y: 83, distance: 232.0
click at [1542, 83] on article "PARADA XY2CH13250 D/EMERGENCIA TELEMECANIQUE FERROTOOLS S.A.S. Solicitud a la q…" at bounding box center [1430, 112] width 277 height 140
copy h4 "PARADA XY2CH13250 D/EMERGENCIA TELEMECANIQUE"
click at [979, 545] on div at bounding box center [784, 390] width 1568 height 780
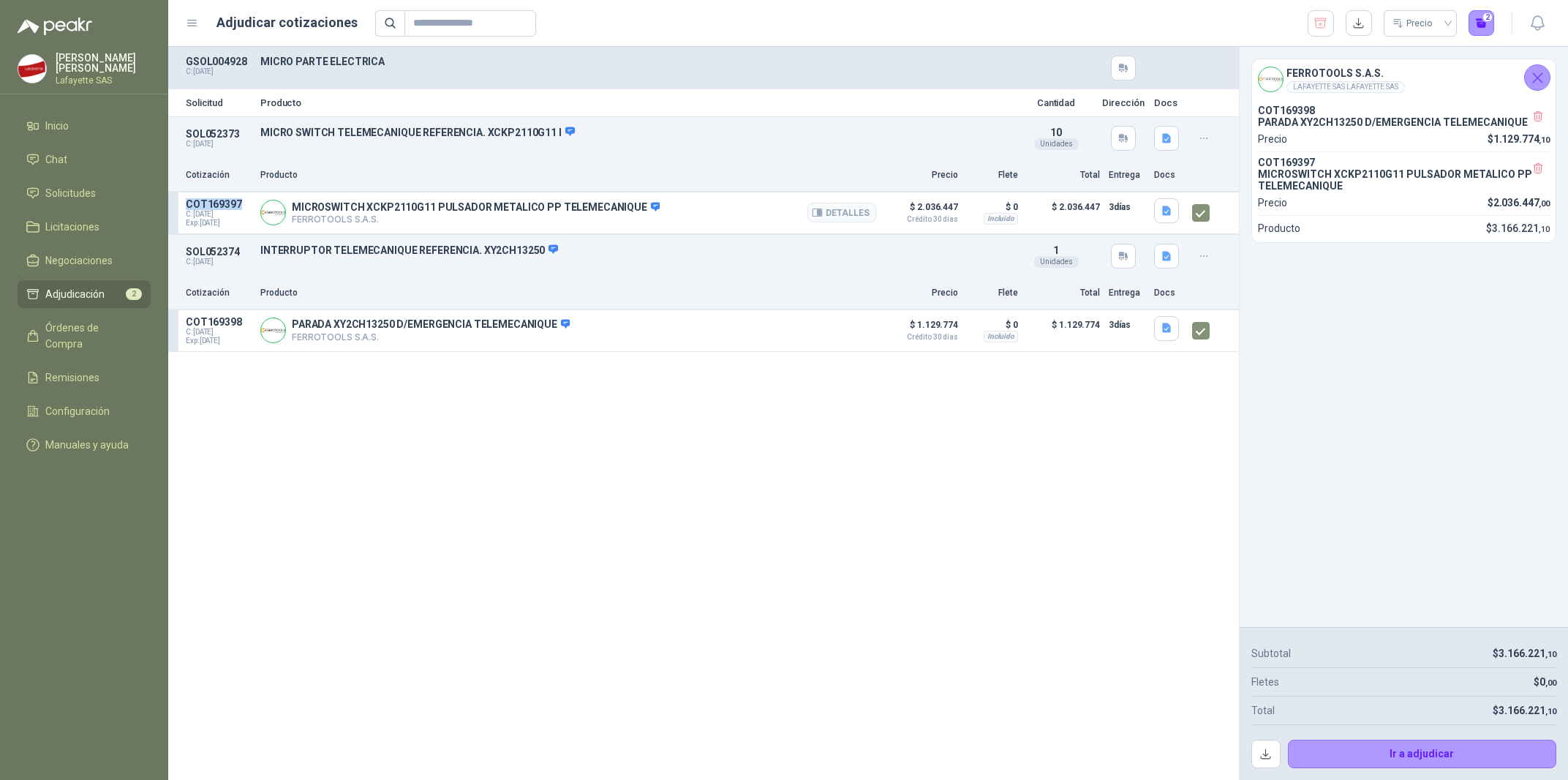
drag, startPoint x: 185, startPoint y: 201, endPoint x: 243, endPoint y: 205, distance: 58.1
click at [243, 205] on article "COT169397 C: 19/08/2025 Exp: 18/09/2025 MICROSWITCH XCKP2110G11 PULSADOR METALI…" at bounding box center [703, 213] width 1071 height 42
copy p "COT169397"
drag, startPoint x: 187, startPoint y: 319, endPoint x: 240, endPoint y: 326, distance: 53.5
click at [240, 326] on p "COT169398" at bounding box center [219, 322] width 66 height 12
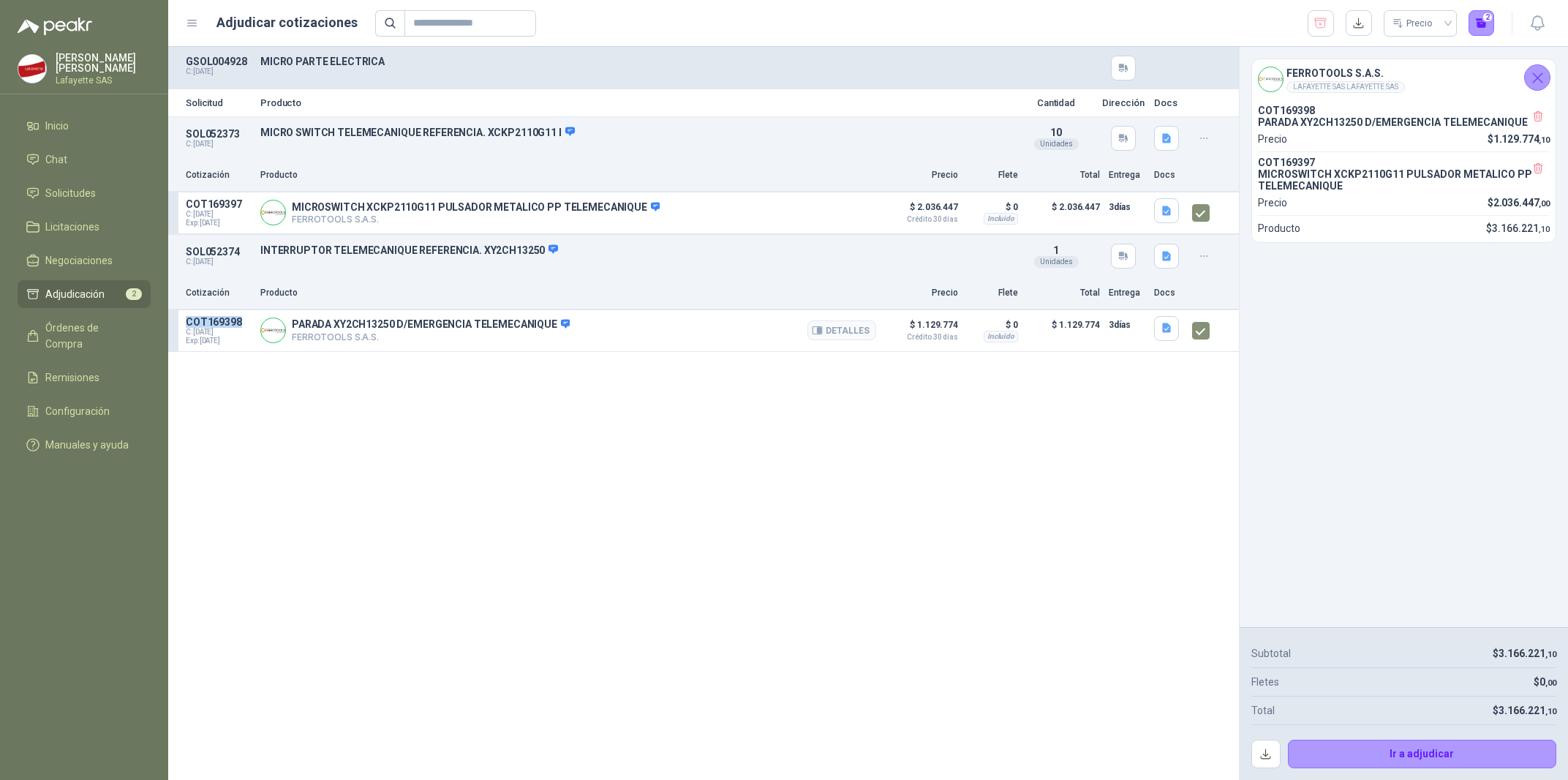
copy p "COT169398"
click at [1393, 748] on button "Ir a adjudicar" at bounding box center [1422, 754] width 269 height 29
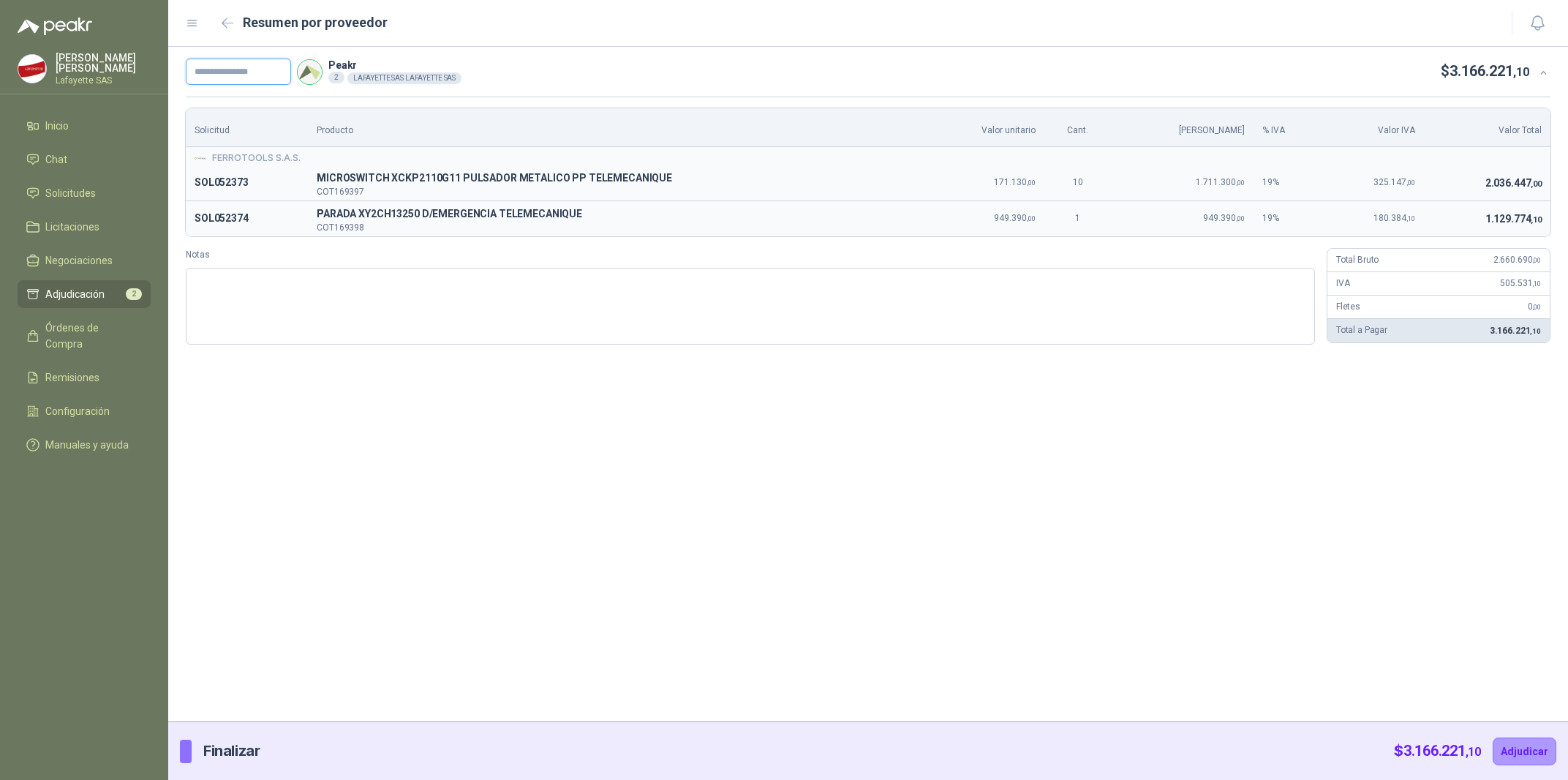
click at [248, 80] on input "text" at bounding box center [239, 71] width 106 height 26
type input "*********"
click at [1493, 738] on button "Adjudicar" at bounding box center [1525, 751] width 64 height 28
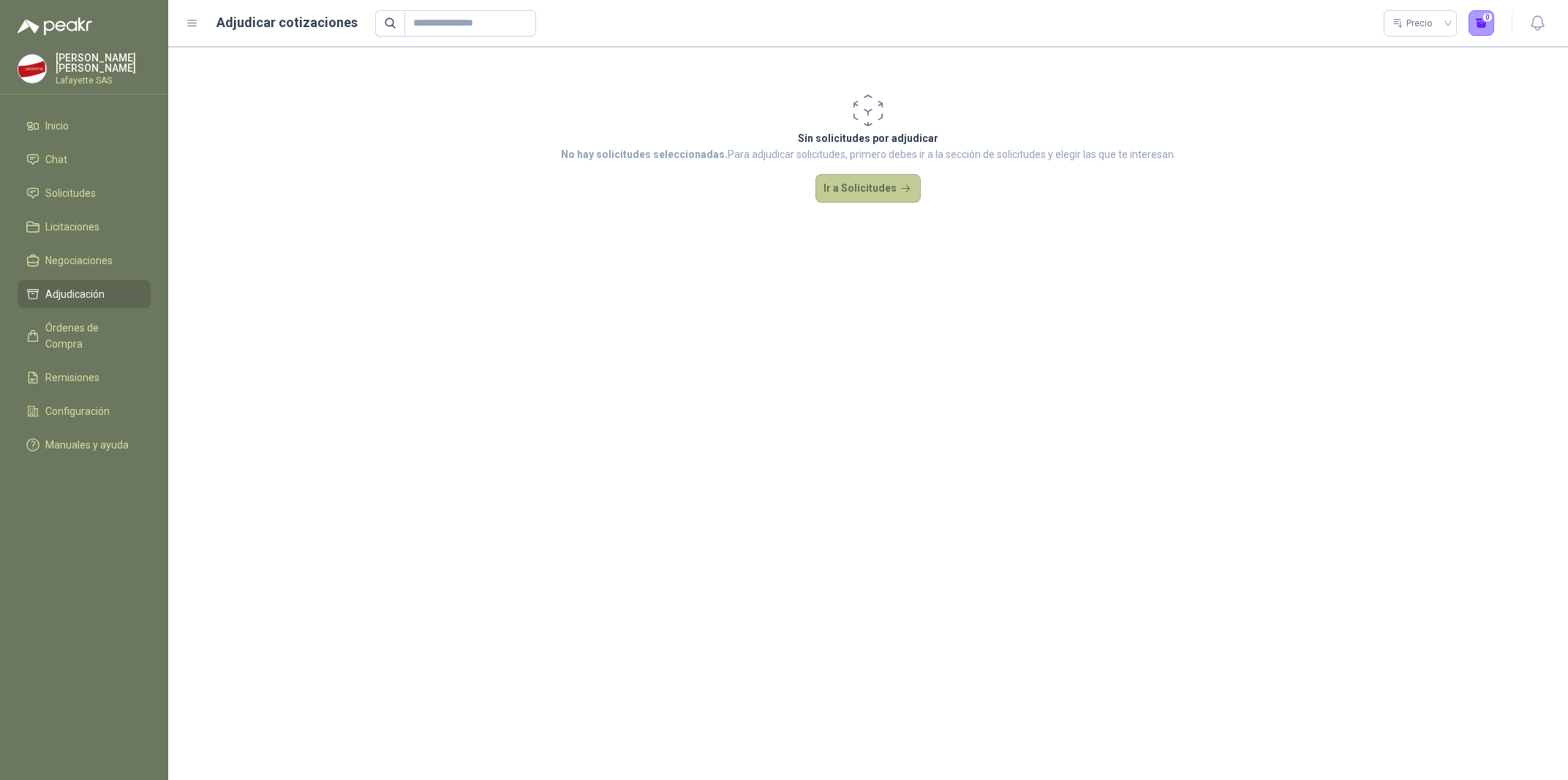
click at [901, 201] on button "Ir a Solicitudes" at bounding box center [868, 188] width 106 height 29
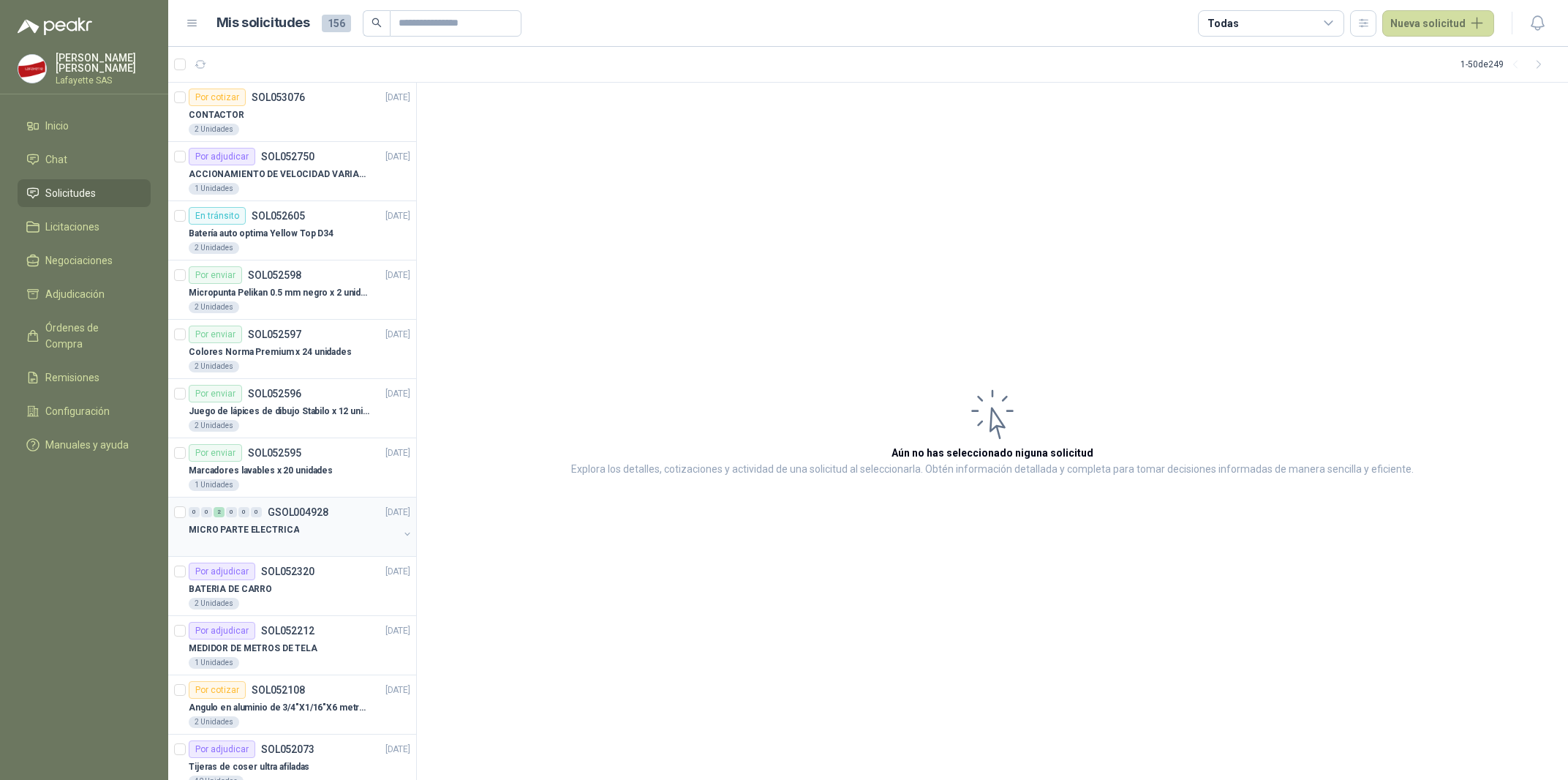
click at [260, 526] on p "MICRO PARTE ELECTRICA" at bounding box center [244, 529] width 111 height 14
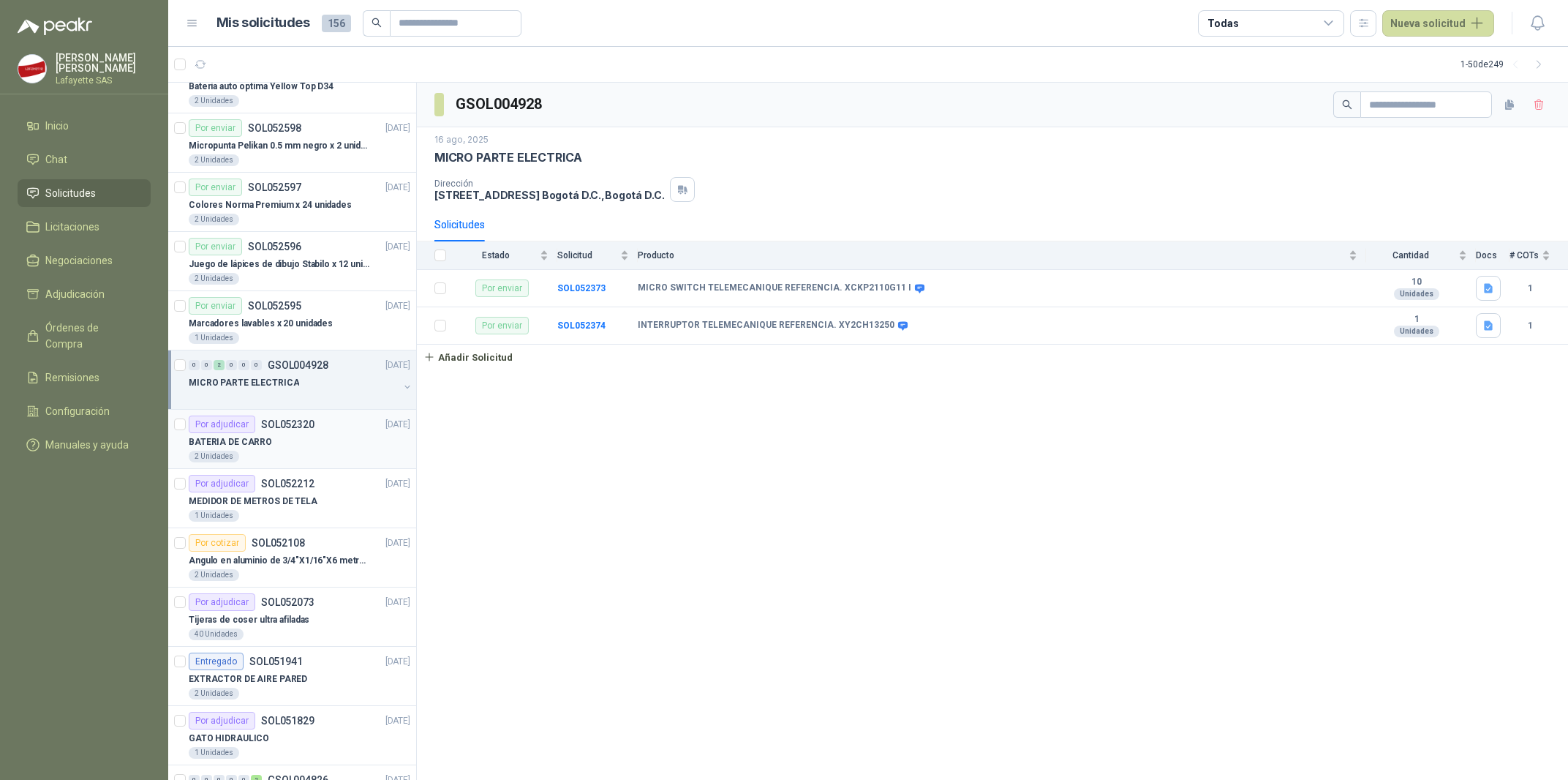
click at [278, 500] on p "MEDIDOR DE METROS DE TELA" at bounding box center [253, 501] width 129 height 14
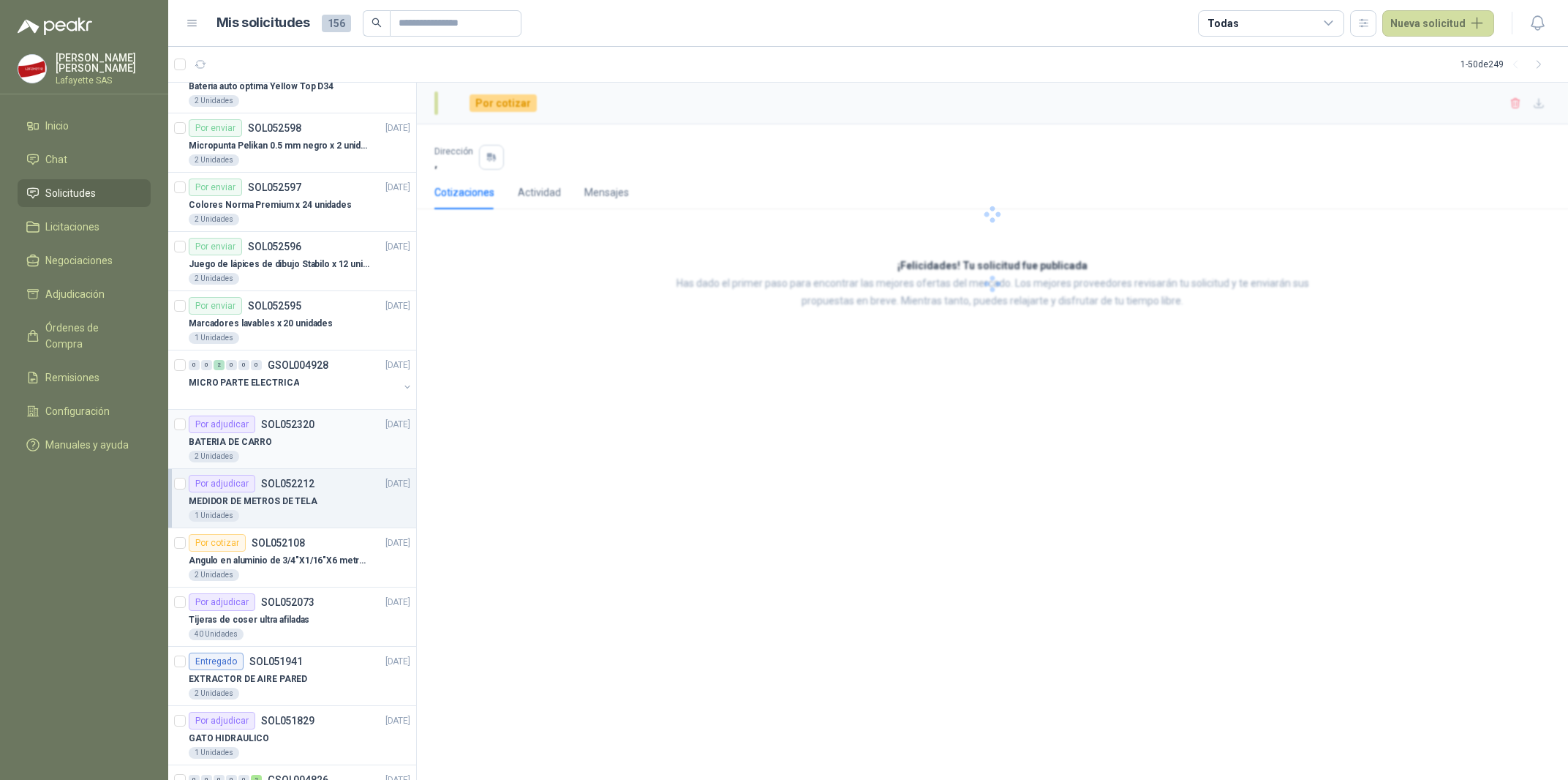
click at [268, 438] on div "BATERIA DE CARRO" at bounding box center [300, 442] width 222 height 18
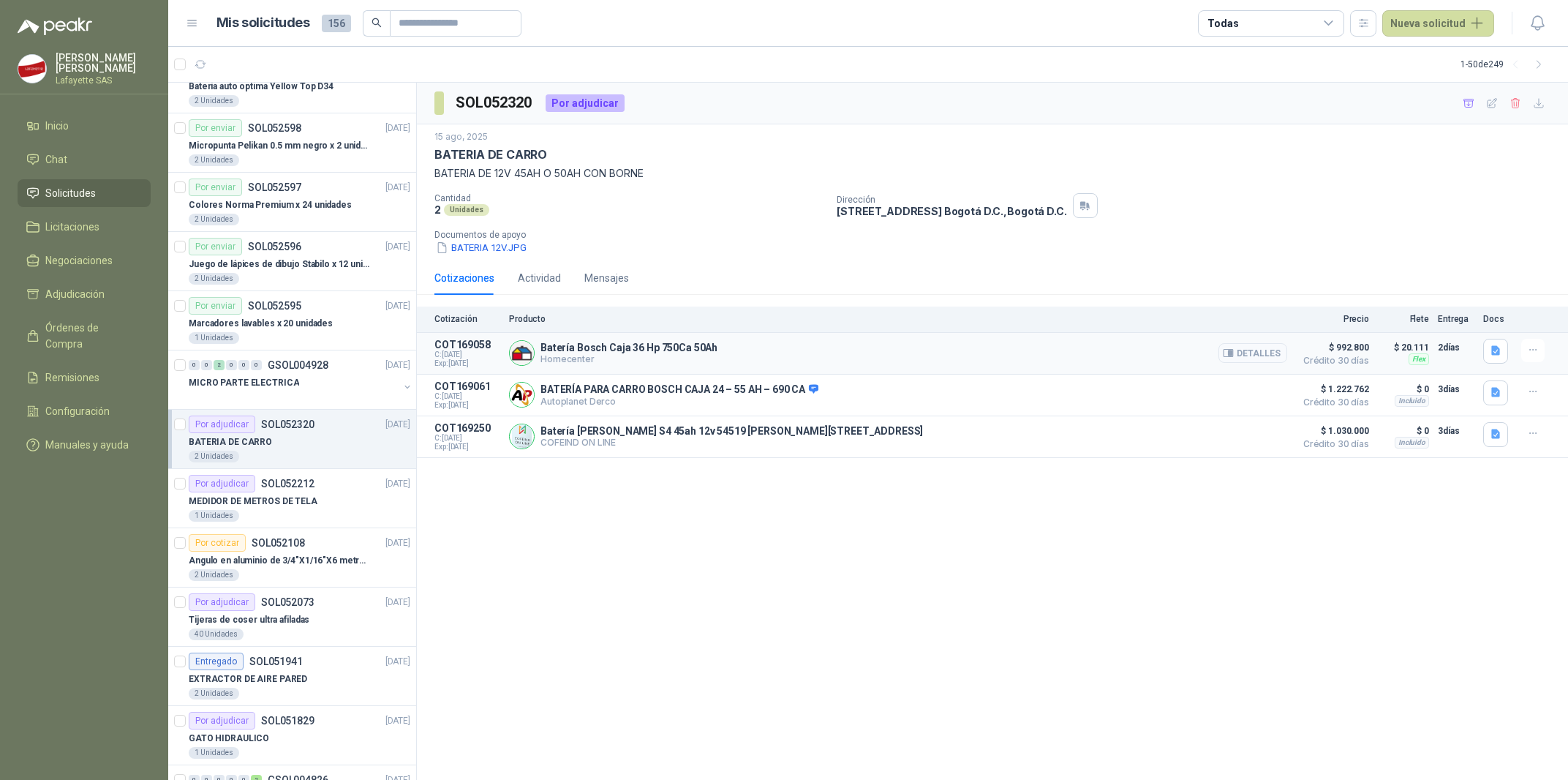
click at [1254, 358] on button "Detalles" at bounding box center [1253, 352] width 68 height 20
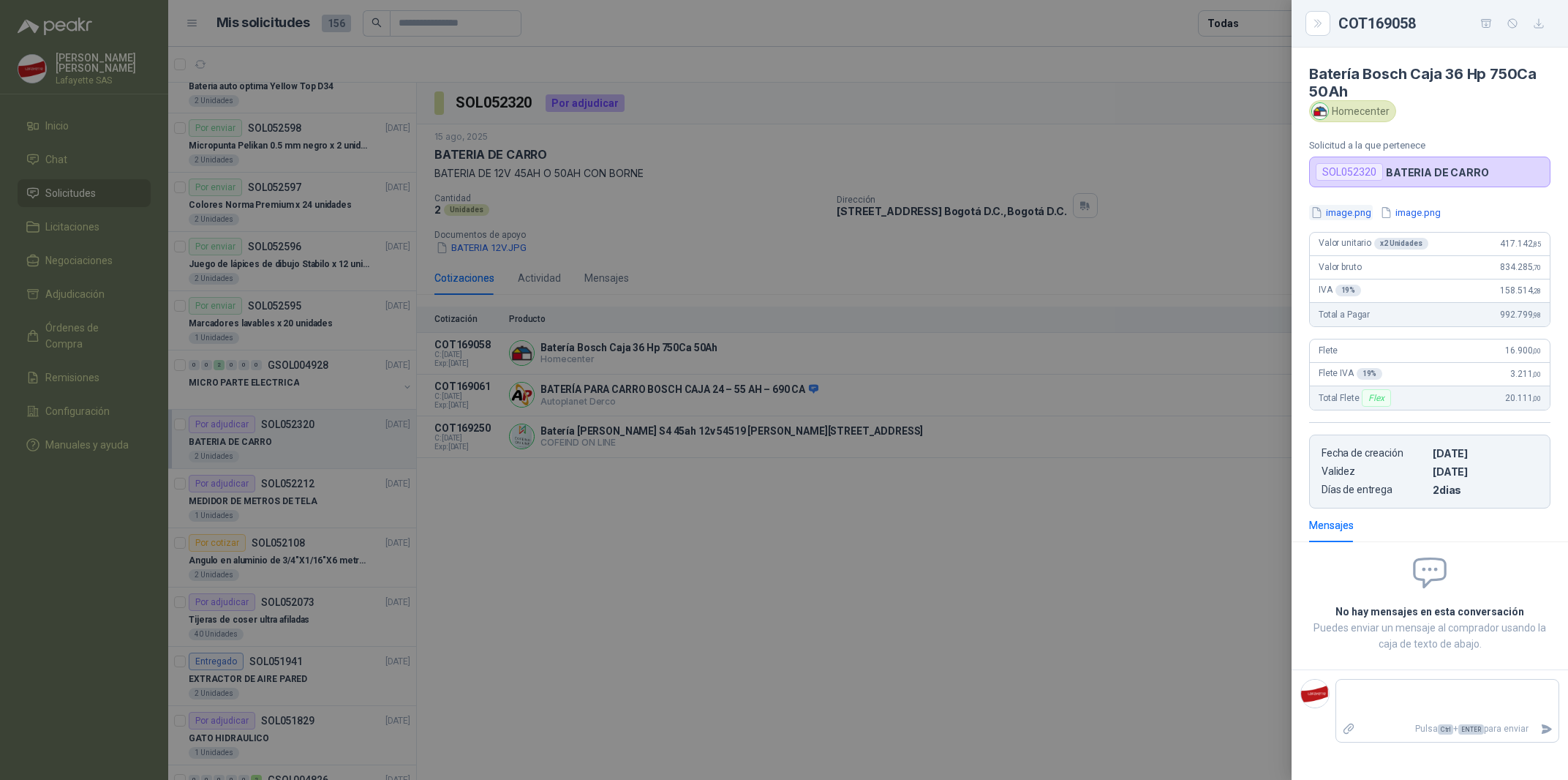
click at [1354, 208] on button "image.png" at bounding box center [1341, 212] width 64 height 16
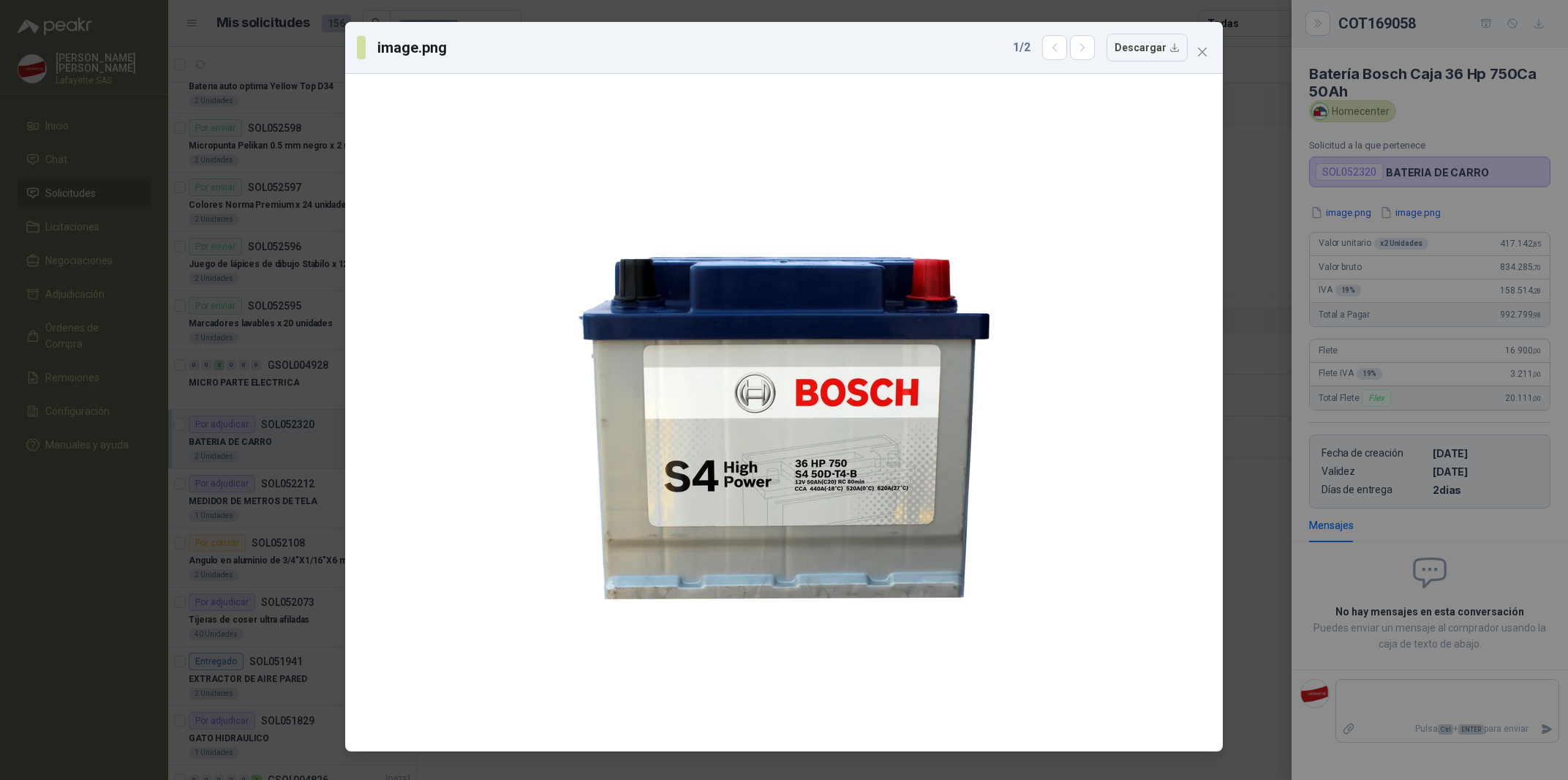
click at [1393, 201] on div "image.png 1 / 2 Descargar" at bounding box center [784, 390] width 1568 height 780
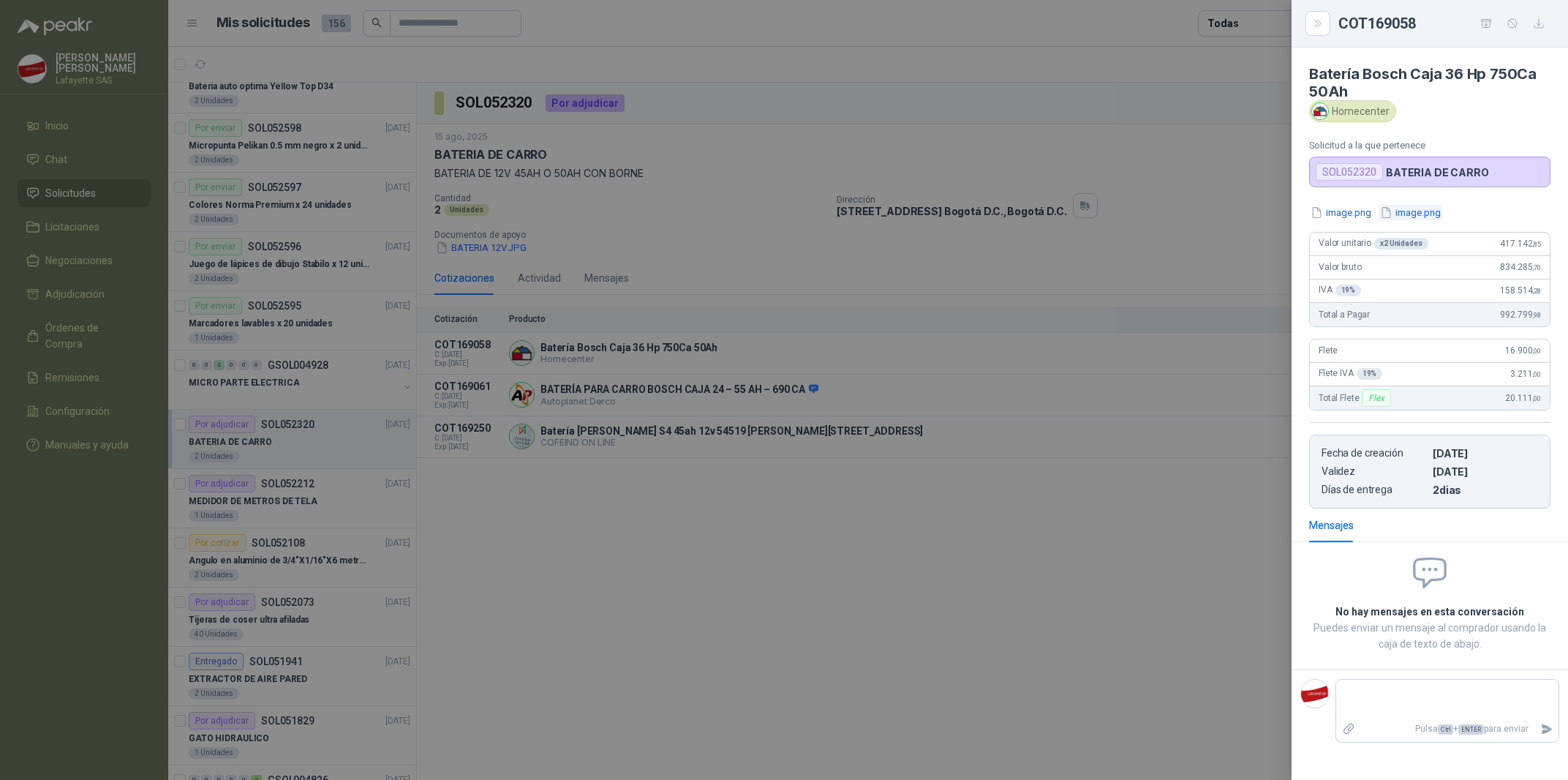
click at [1413, 208] on button "image.png" at bounding box center [1410, 212] width 64 height 16
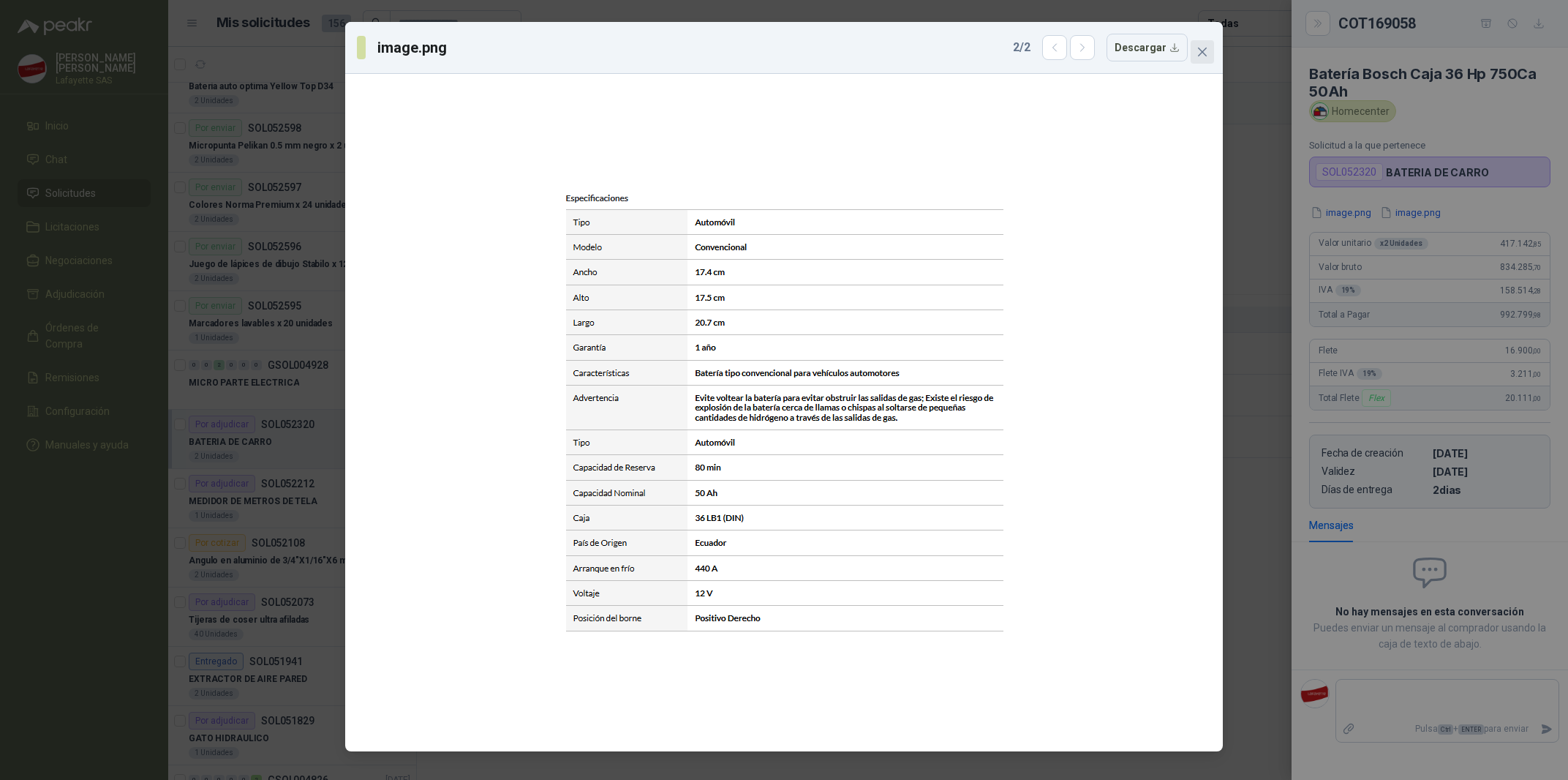
click at [1204, 42] on button "Close" at bounding box center [1202, 51] width 23 height 23
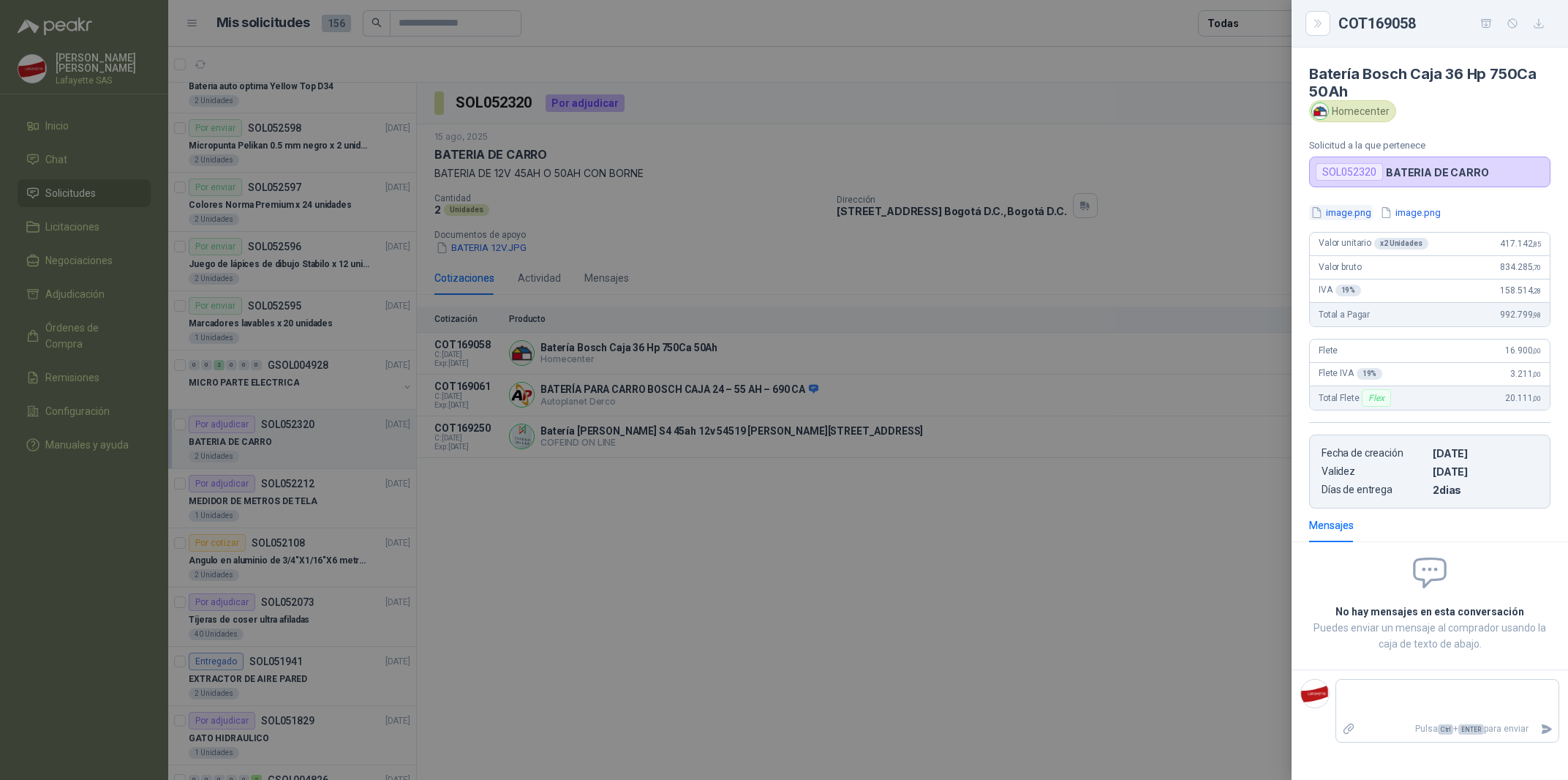
click at [1358, 209] on button "image.png" at bounding box center [1341, 212] width 64 height 16
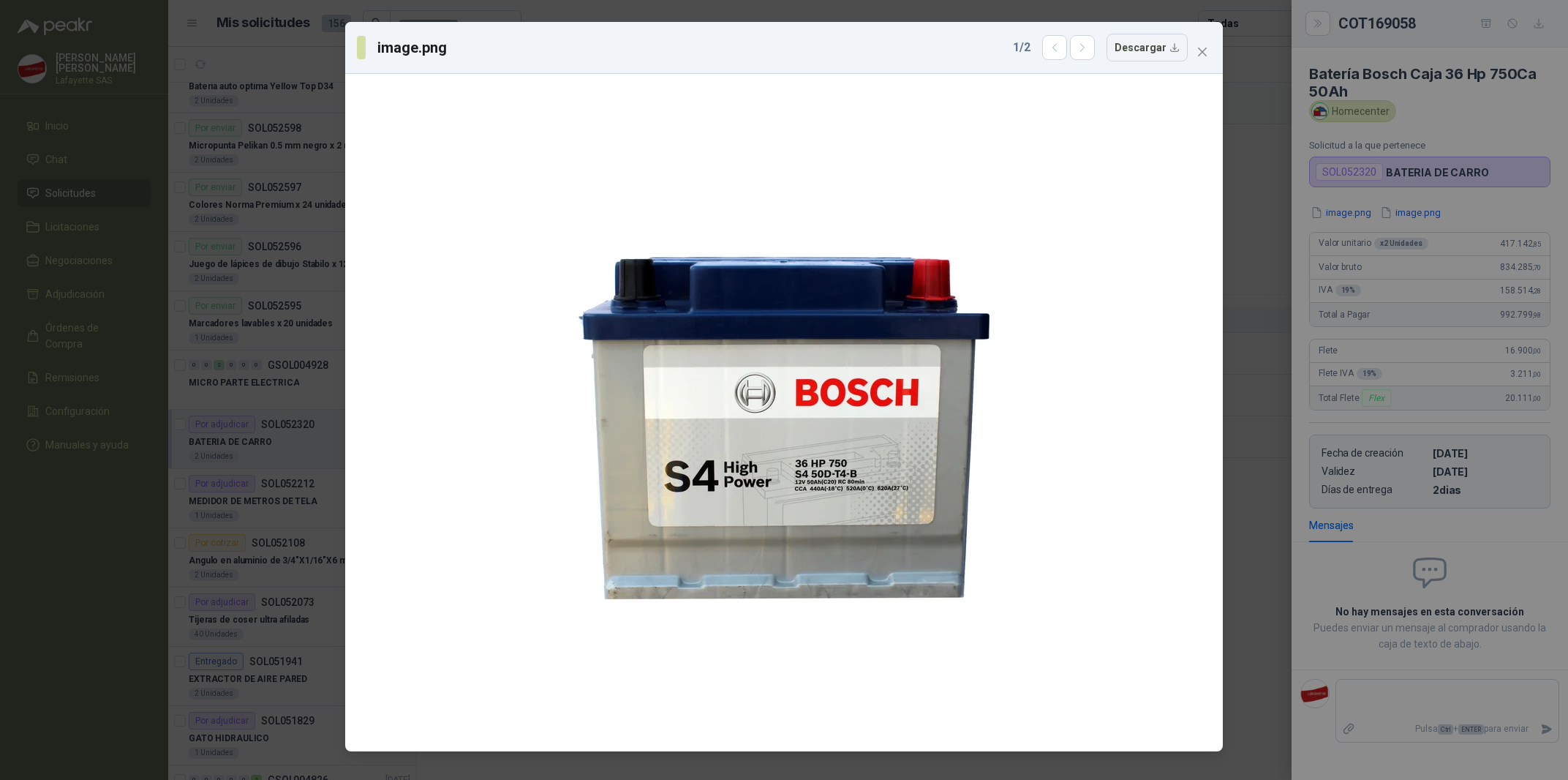
click at [1271, 214] on div "image.png 1 / 2 Descargar" at bounding box center [784, 390] width 1568 height 780
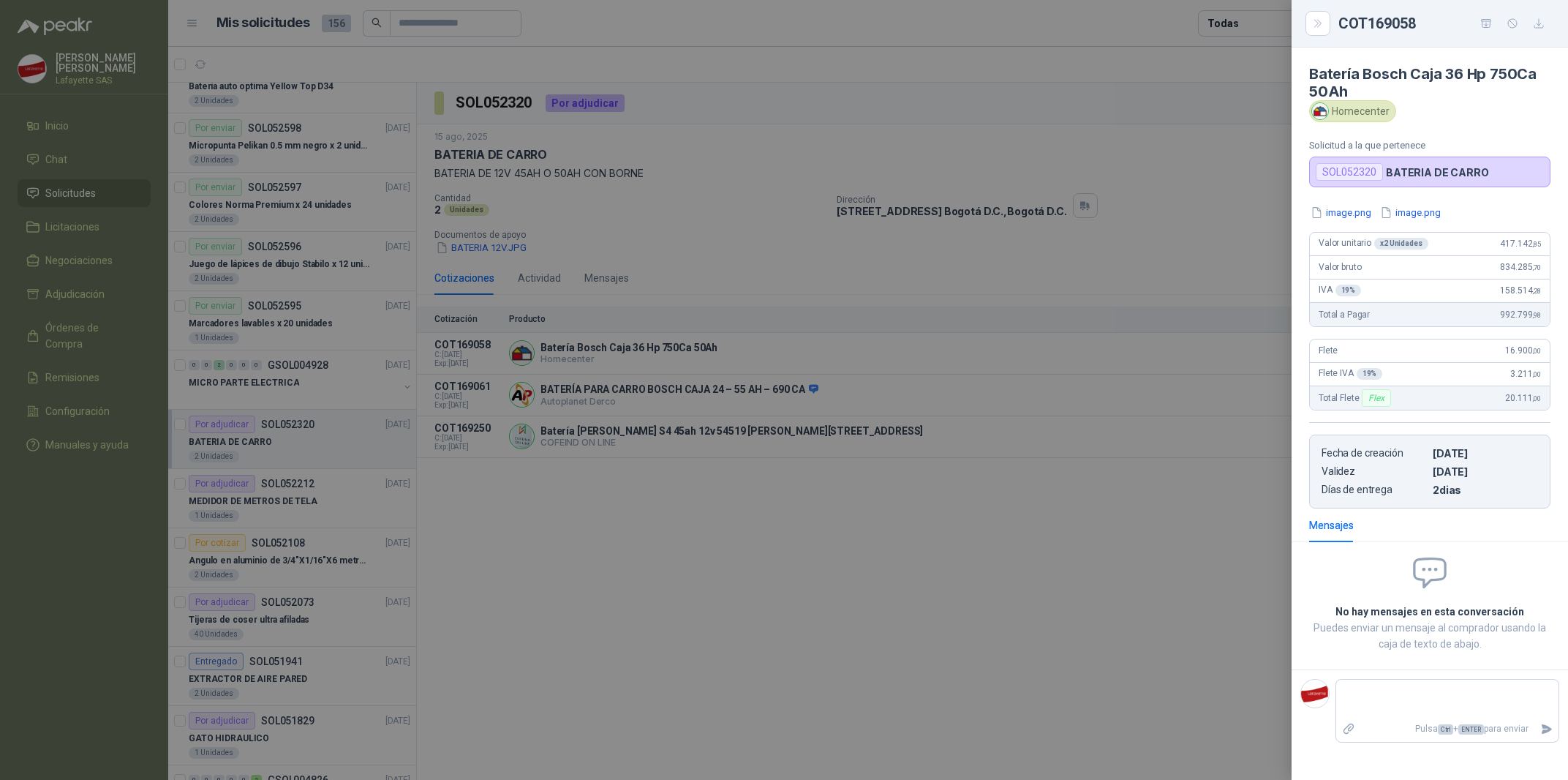
click at [842, 511] on div at bounding box center [784, 390] width 1568 height 780
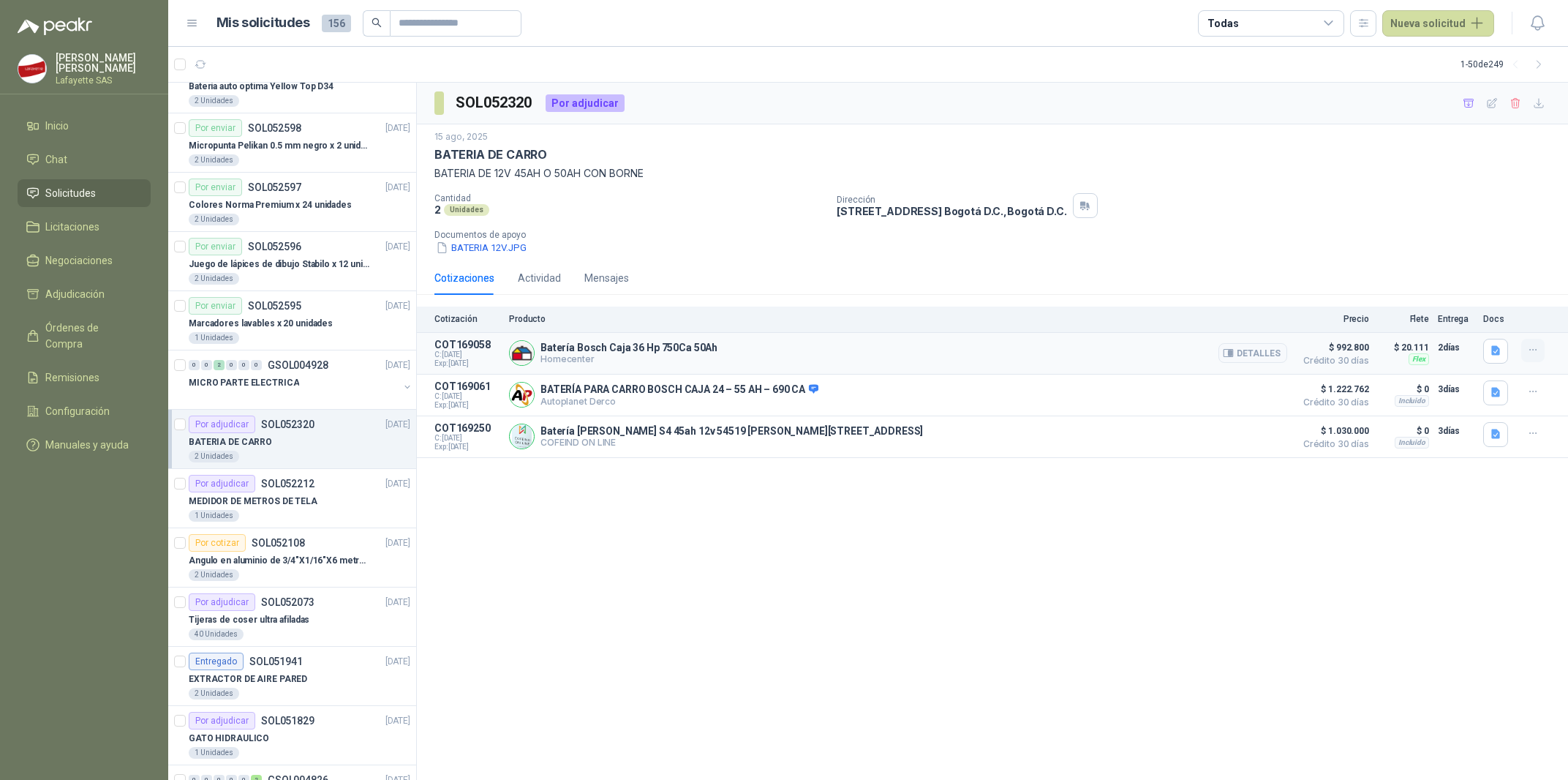
click at [1528, 356] on icon "button" at bounding box center [1533, 349] width 13 height 13
click at [1491, 289] on button "Añadir" at bounding box center [1503, 291] width 117 height 23
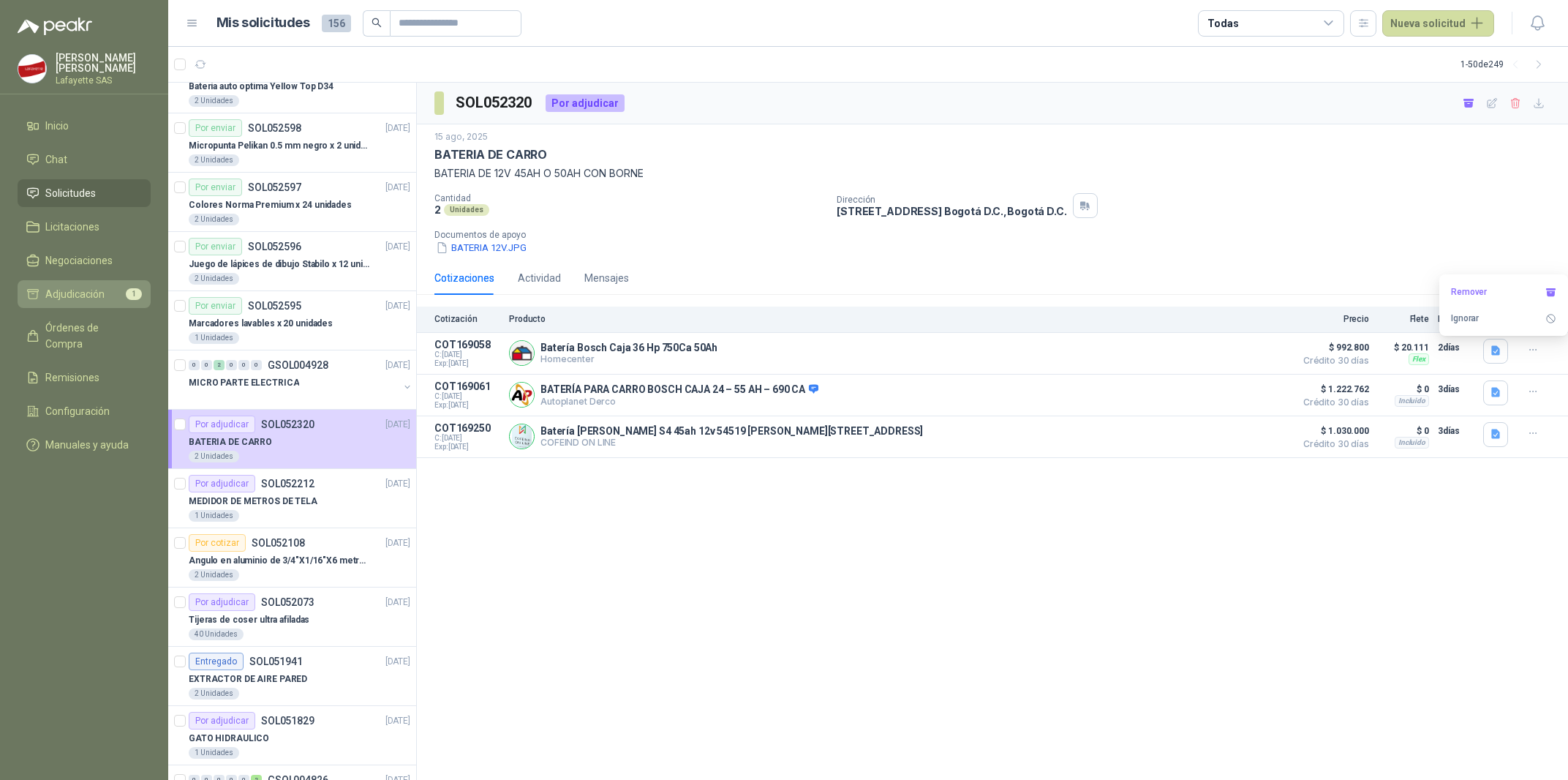
click at [111, 283] on link "Adjudicación 1" at bounding box center [84, 294] width 133 height 28
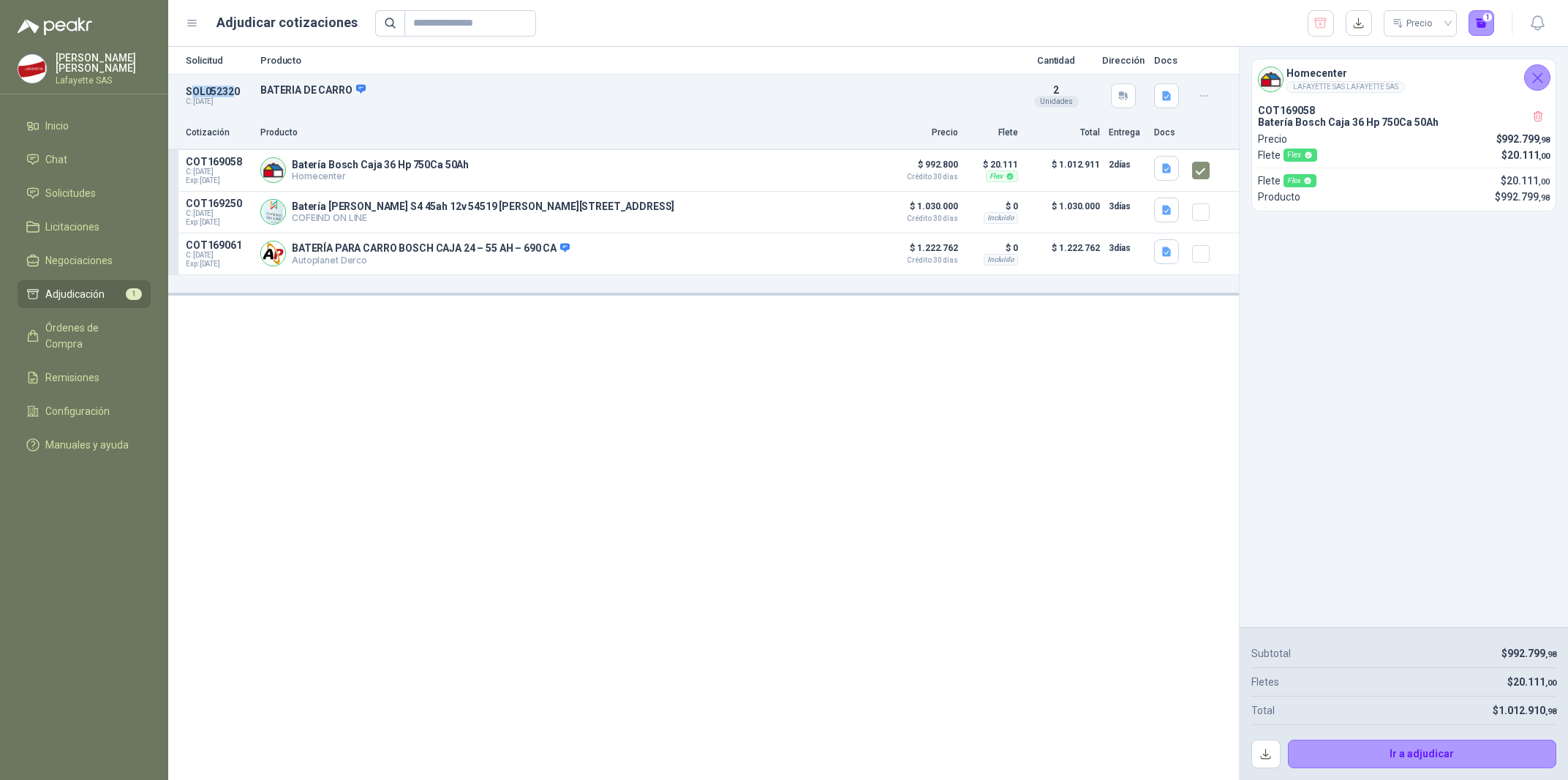
drag, startPoint x: 190, startPoint y: 86, endPoint x: 233, endPoint y: 86, distance: 43.0
click at [233, 86] on p "SOL052320" at bounding box center [219, 91] width 66 height 12
click at [210, 100] on p "C: 15/08/2025" at bounding box center [219, 102] width 66 height 9
drag, startPoint x: 187, startPoint y: 93, endPoint x: 254, endPoint y: 89, distance: 67.1
click at [254, 89] on div "SOL052320 C: 15/08/2025 BATERIA DE CARRO Detalles 2 Unidades" at bounding box center [703, 95] width 1071 height 42
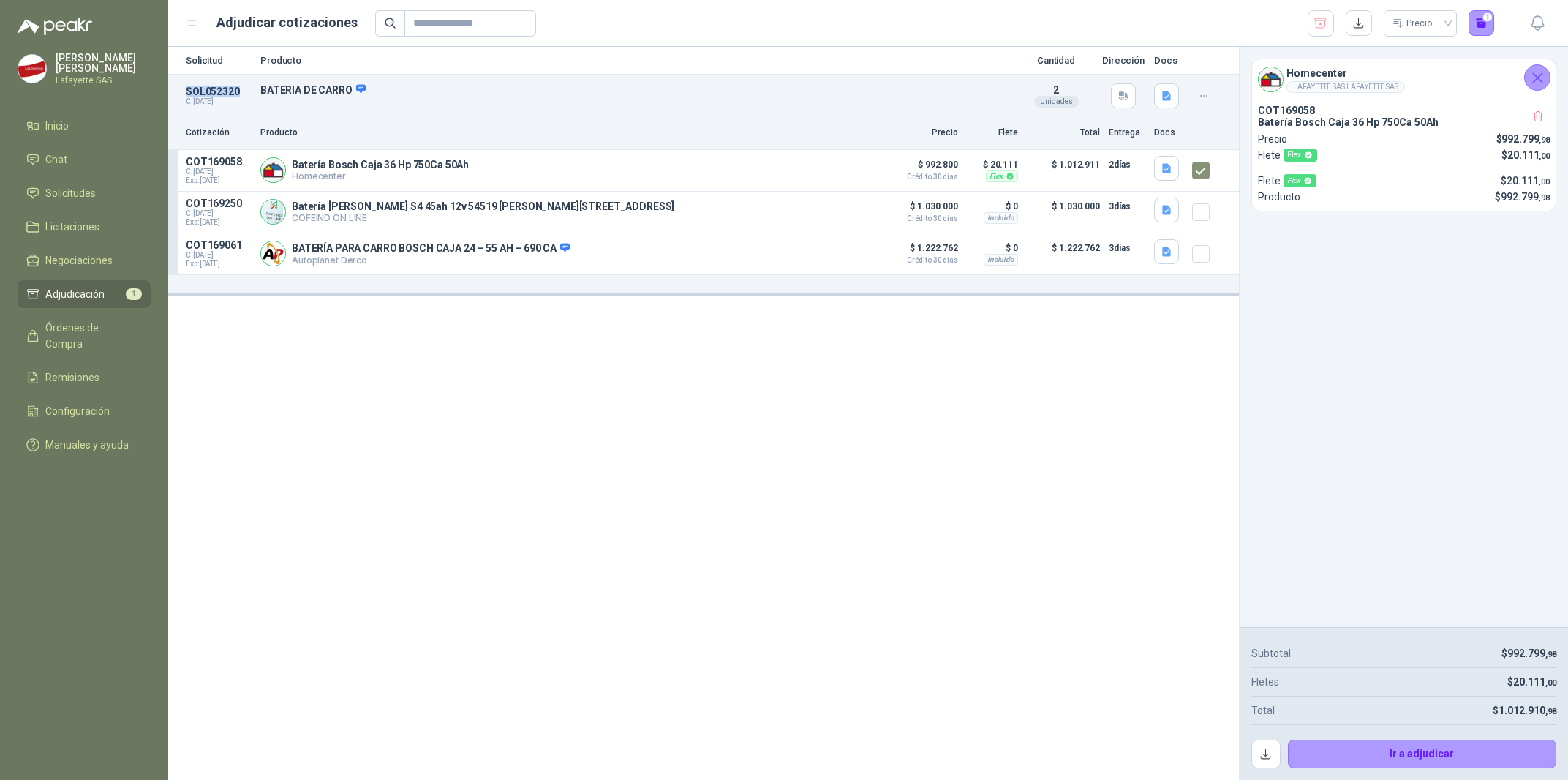
copy p "SOL052320"
click at [981, 385] on div "Solicitud Producto Cantidad Dirección Docs SOL052320 C: 15/08/2025 BATERIA DE C…" at bounding box center [703, 413] width 1071 height 733
click at [1005, 383] on div "Solicitud Producto Cantidad Dirección Docs SOL052320 C: 15/08/2025 BATERIA DE C…" at bounding box center [703, 413] width 1071 height 733
click at [1544, 83] on icon "Cerrar" at bounding box center [1538, 77] width 19 height 19
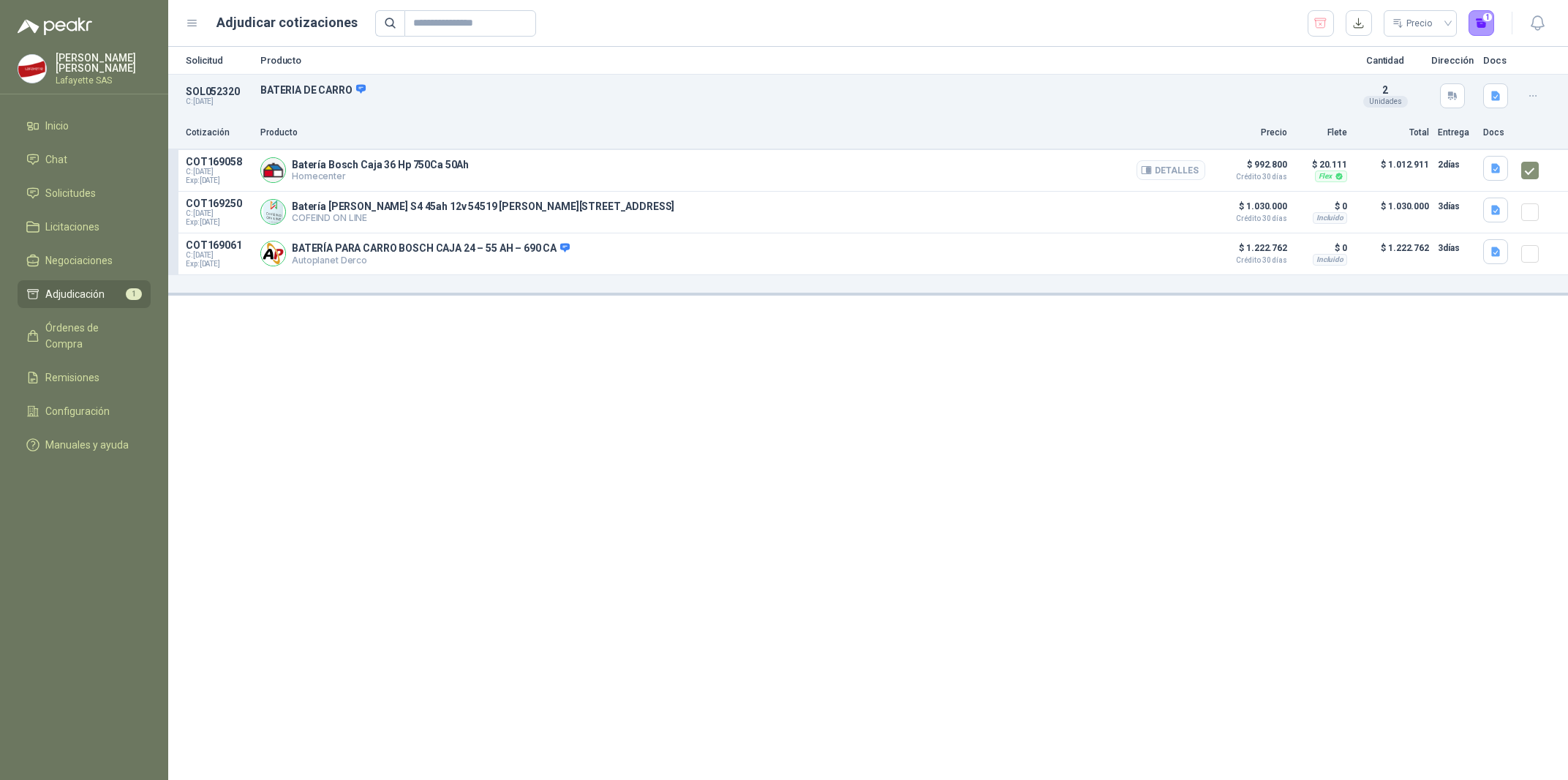
click at [1188, 170] on button "Detalles" at bounding box center [1171, 170] width 68 height 20
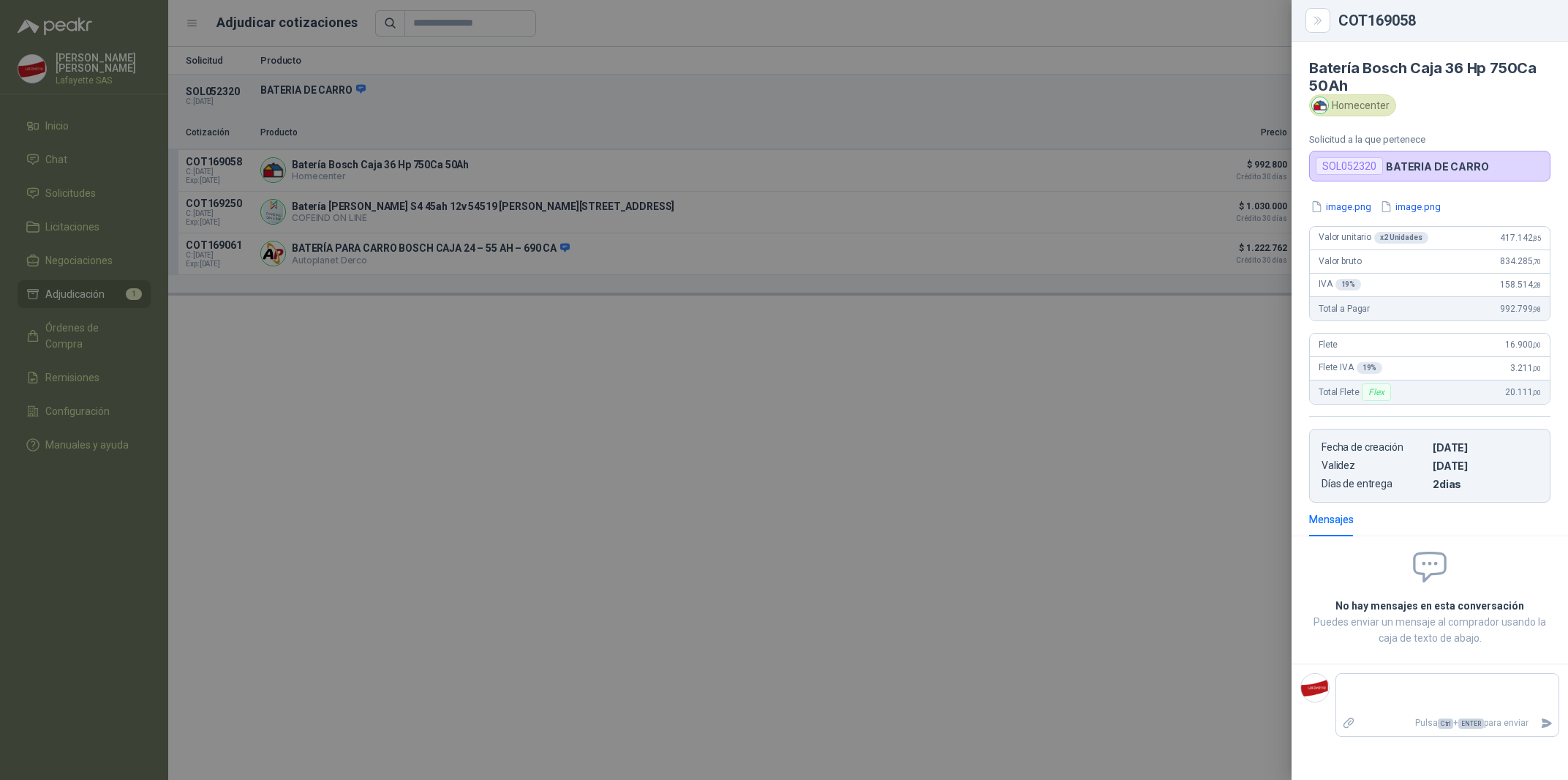
click at [1158, 390] on div at bounding box center [784, 390] width 1568 height 780
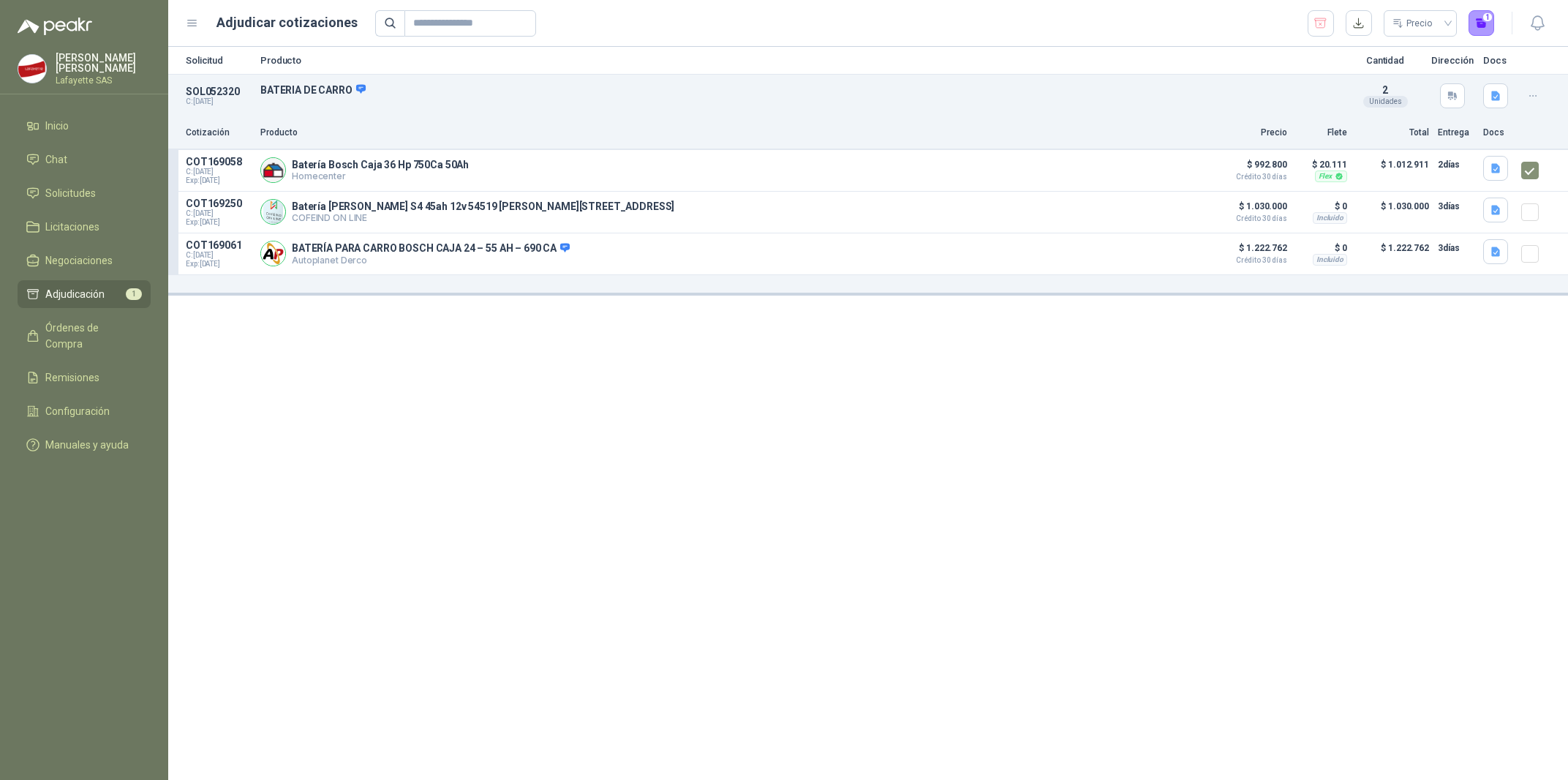
click at [72, 293] on span "Adjudicación" at bounding box center [75, 294] width 59 height 16
click at [357, 183] on div "Batería Bosch Caja 36 Hp 750Ca 50Ah Homecenter Detalles" at bounding box center [732, 170] width 945 height 29
click at [364, 173] on p "Homecenter" at bounding box center [381, 175] width 177 height 11
click at [447, 391] on div "Solicitud Producto Cantidad Dirección Docs SOL052320 C: 15/08/2025 BATERIA DE C…" at bounding box center [868, 413] width 1400 height 733
click at [1497, 175] on button "button" at bounding box center [1495, 168] width 25 height 25
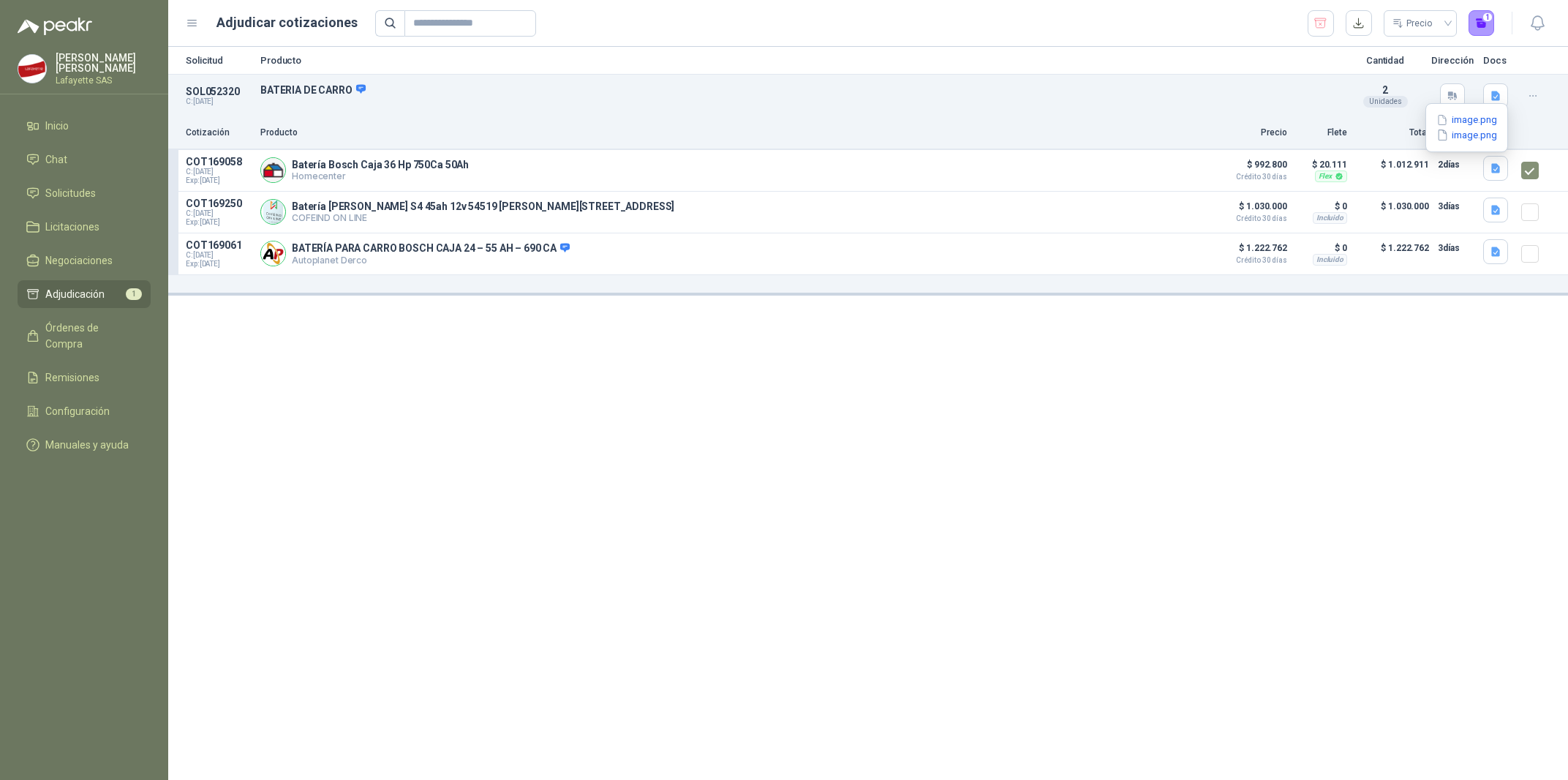
click at [1443, 344] on div "Solicitud Producto Cantidad Dirección Docs SOL052320 C: 15/08/2025 BATERIA DE C…" at bounding box center [868, 413] width 1400 height 733
click at [439, 163] on p "Batería Bosch Caja 36 Hp 750Ca 50Ah" at bounding box center [381, 164] width 177 height 12
click at [259, 378] on div "Solicitud Producto Cantidad Dirección Docs SOL052320 C: 15/08/2025 BATERIA DE C…" at bounding box center [868, 413] width 1400 height 733
click at [65, 283] on link "Adjudicación 1" at bounding box center [84, 294] width 133 height 28
click at [113, 291] on li "Adjudicación 1" at bounding box center [83, 294] width 115 height 16
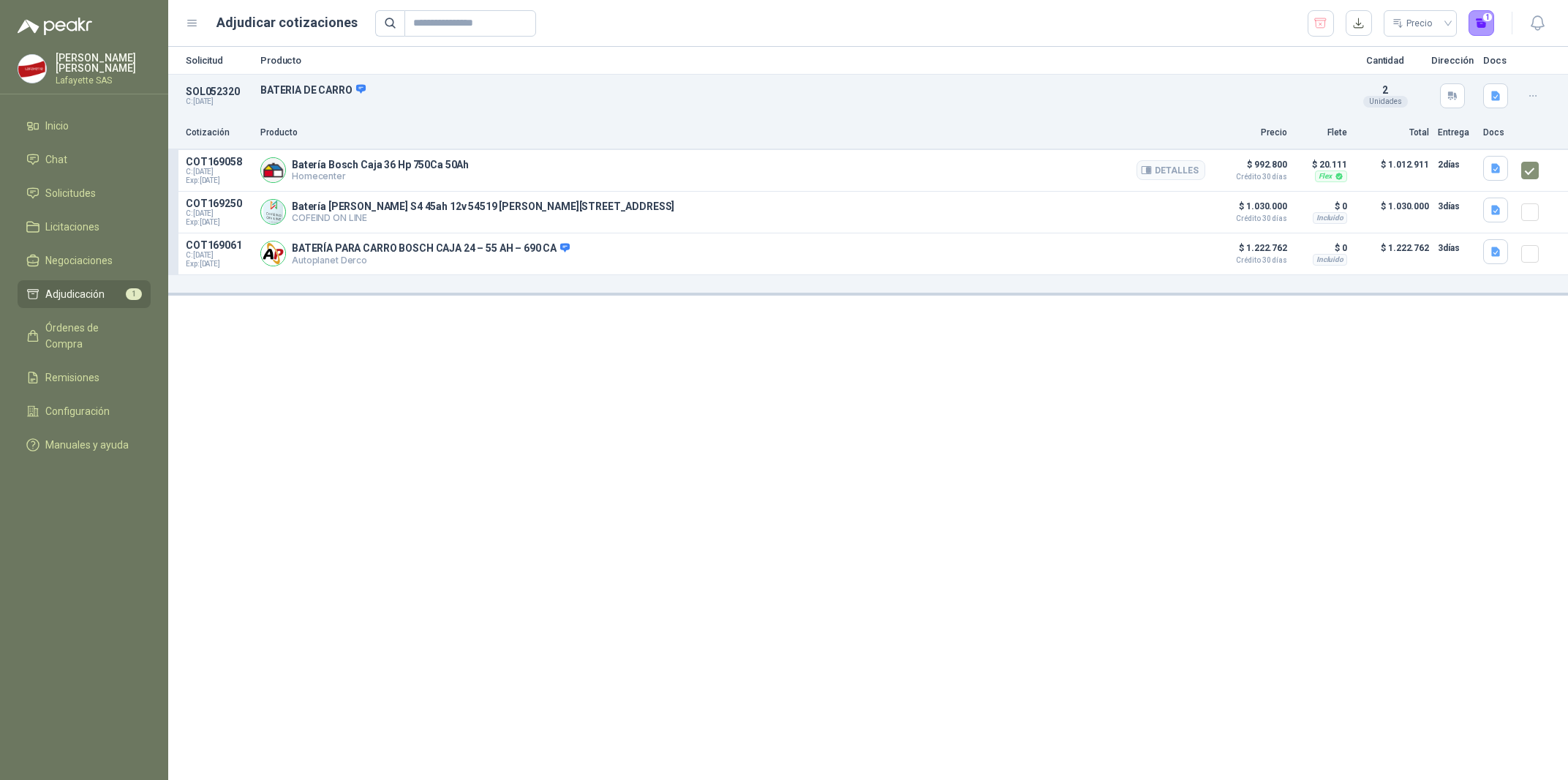
click at [340, 156] on div "Batería Bosch Caja 36 Hp 750Ca 50Ah Homecenter Detalles" at bounding box center [732, 170] width 945 height 29
click at [335, 177] on p "Homecenter" at bounding box center [381, 175] width 177 height 11
click at [681, 476] on div "Solicitud Producto Cantidad Dirección Docs SOL052320 C: 15/08/2025 BATERIA DE C…" at bounding box center [868, 413] width 1400 height 733
click at [72, 230] on span "Licitaciones" at bounding box center [72, 227] width 54 height 16
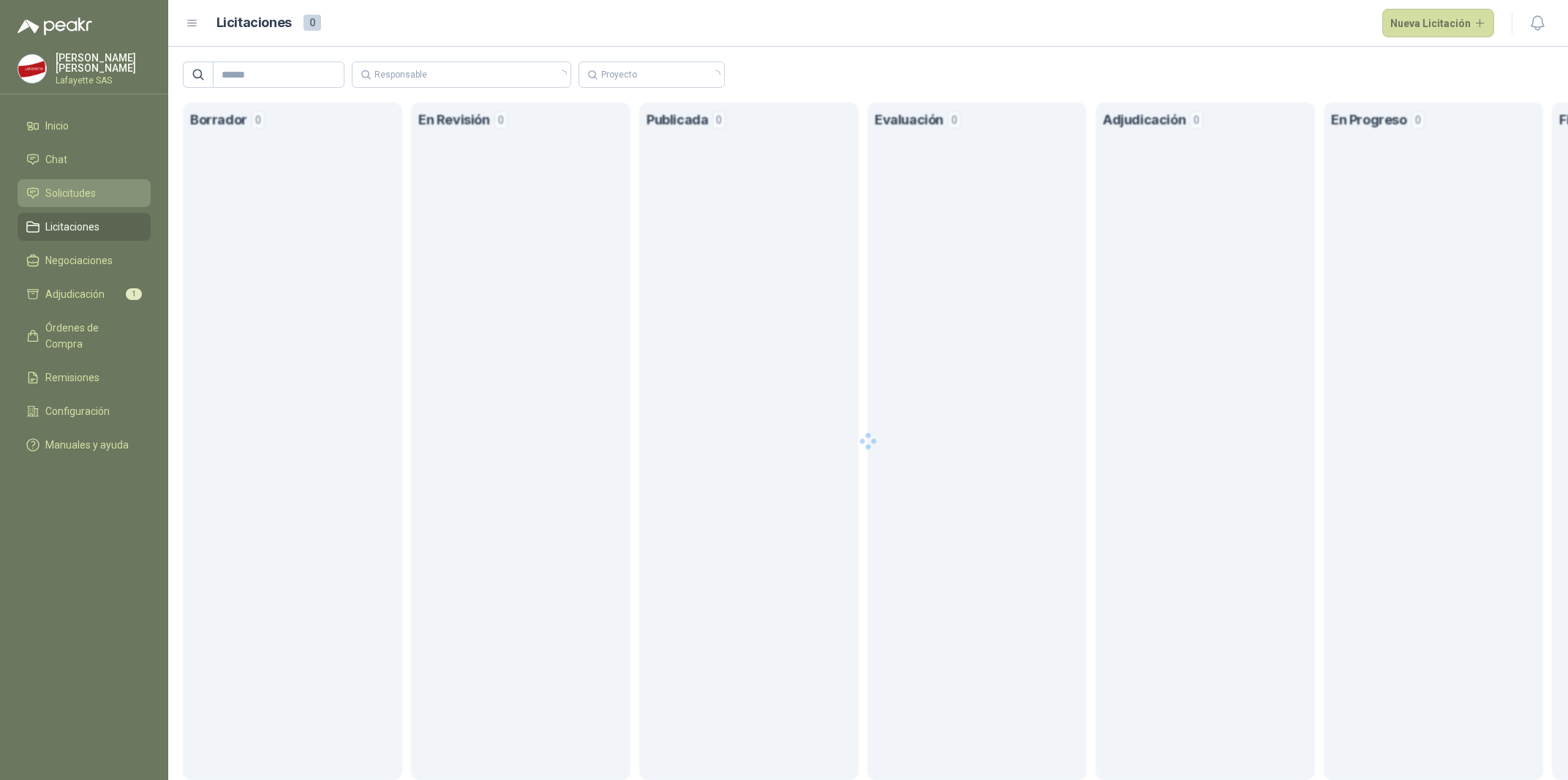
click at [85, 185] on span "Solicitudes" at bounding box center [71, 193] width 51 height 16
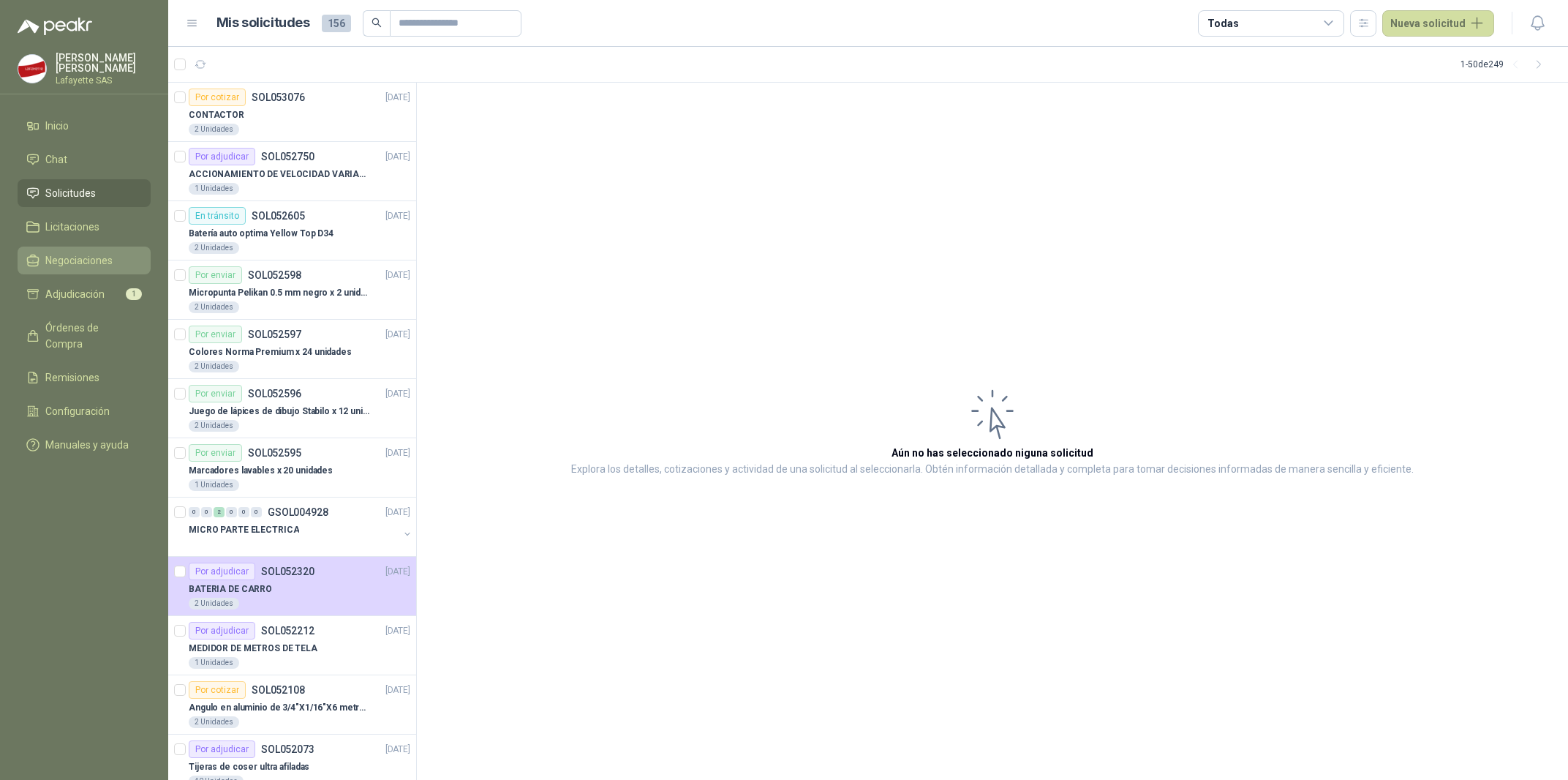
click at [88, 273] on link "Negociaciones" at bounding box center [84, 260] width 133 height 28
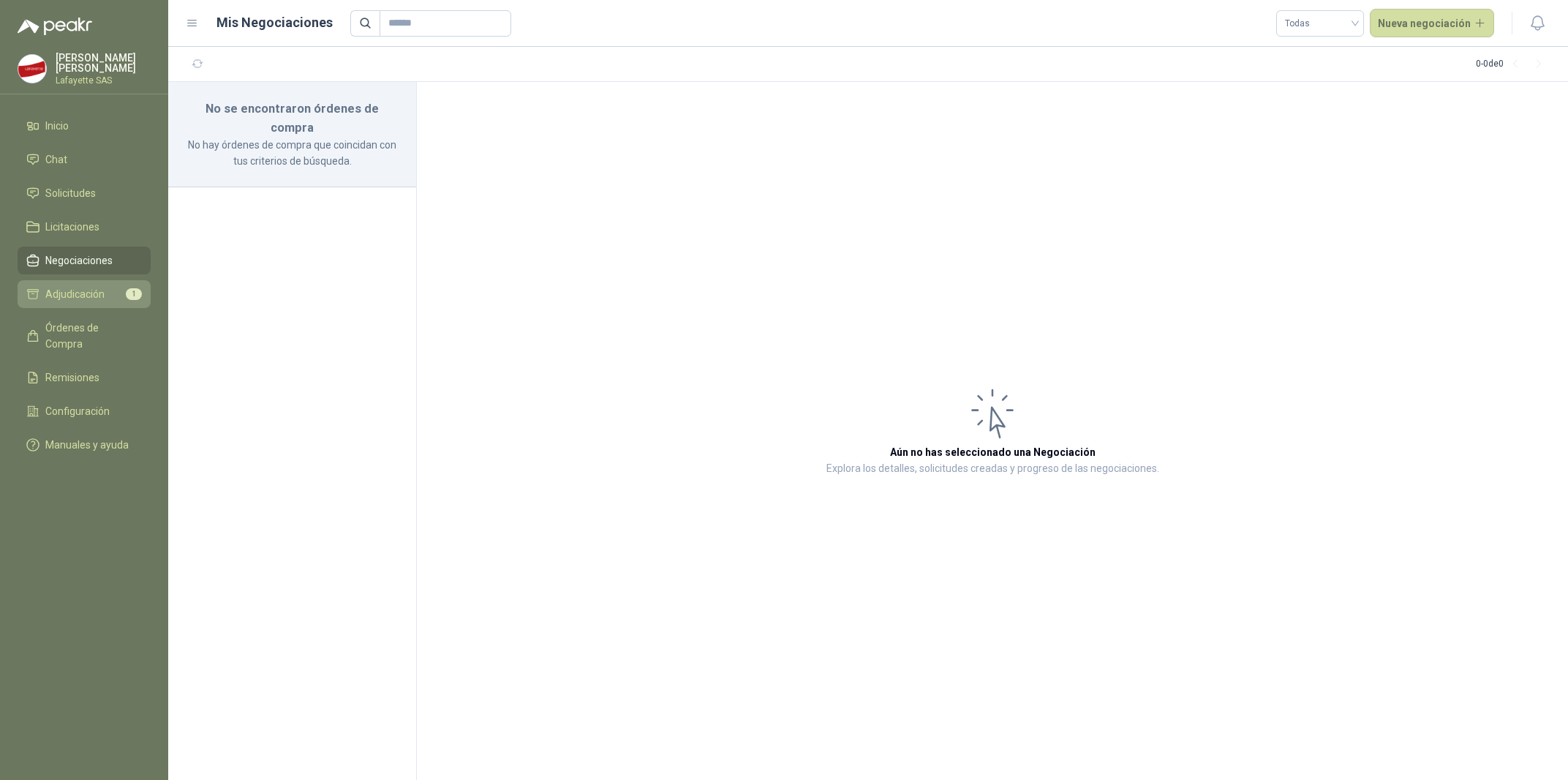
click at [78, 289] on span "Adjudicación" at bounding box center [75, 294] width 59 height 16
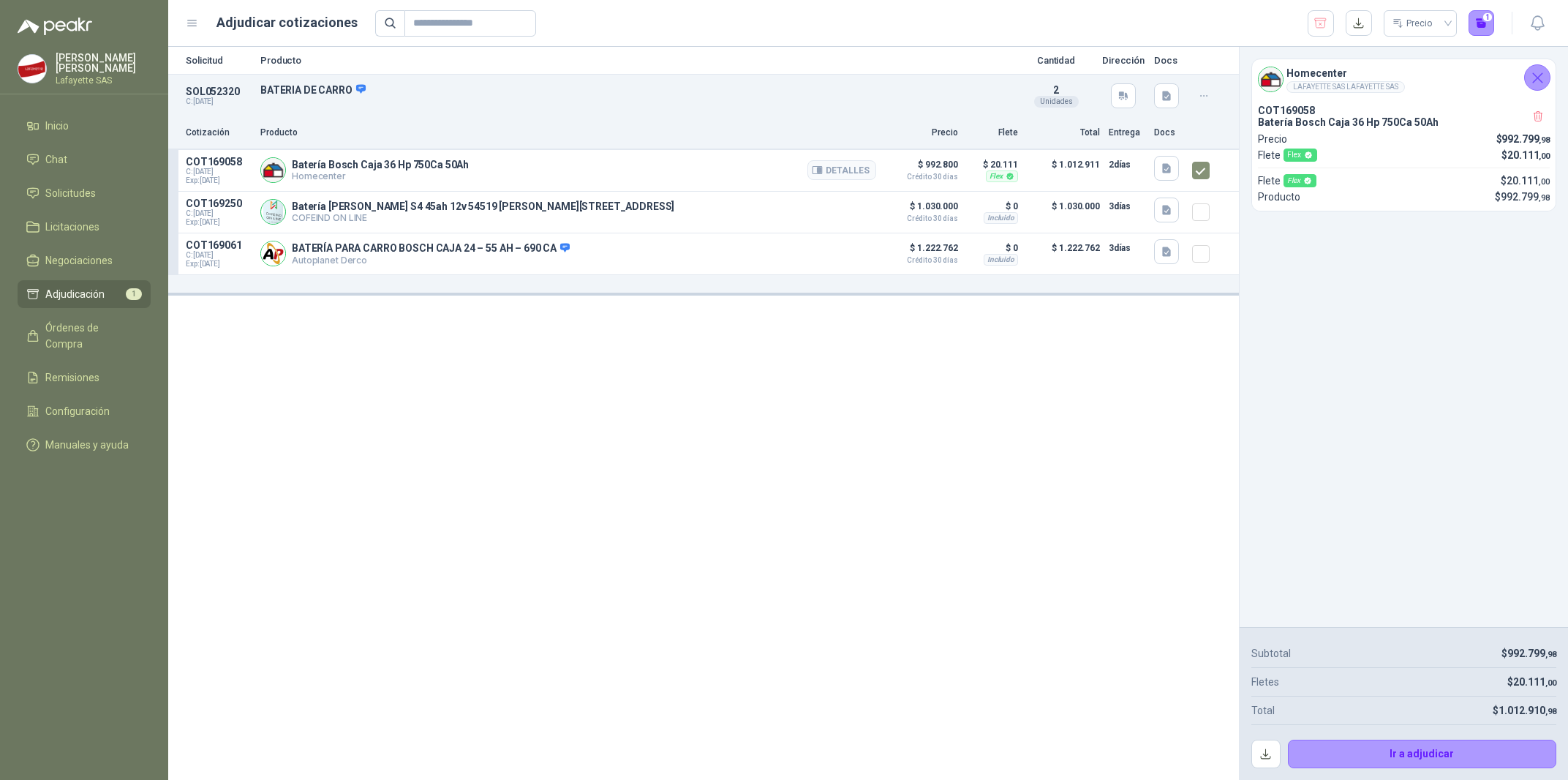
click at [828, 183] on div "Detalles" at bounding box center [842, 170] width 68 height 29
click at [833, 176] on button "Detalles" at bounding box center [842, 170] width 68 height 20
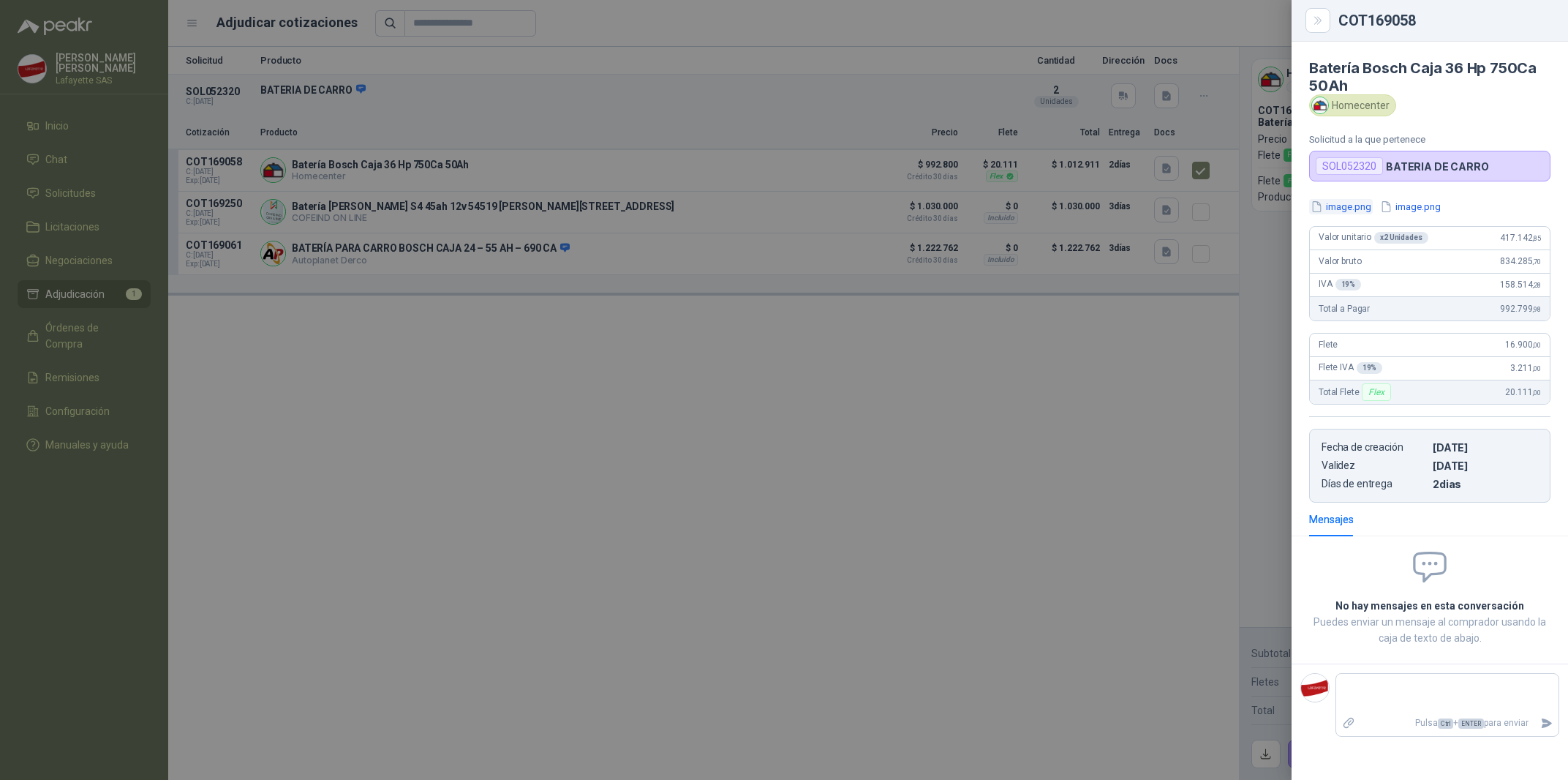
click at [1346, 205] on button "image.png" at bounding box center [1341, 207] width 64 height 16
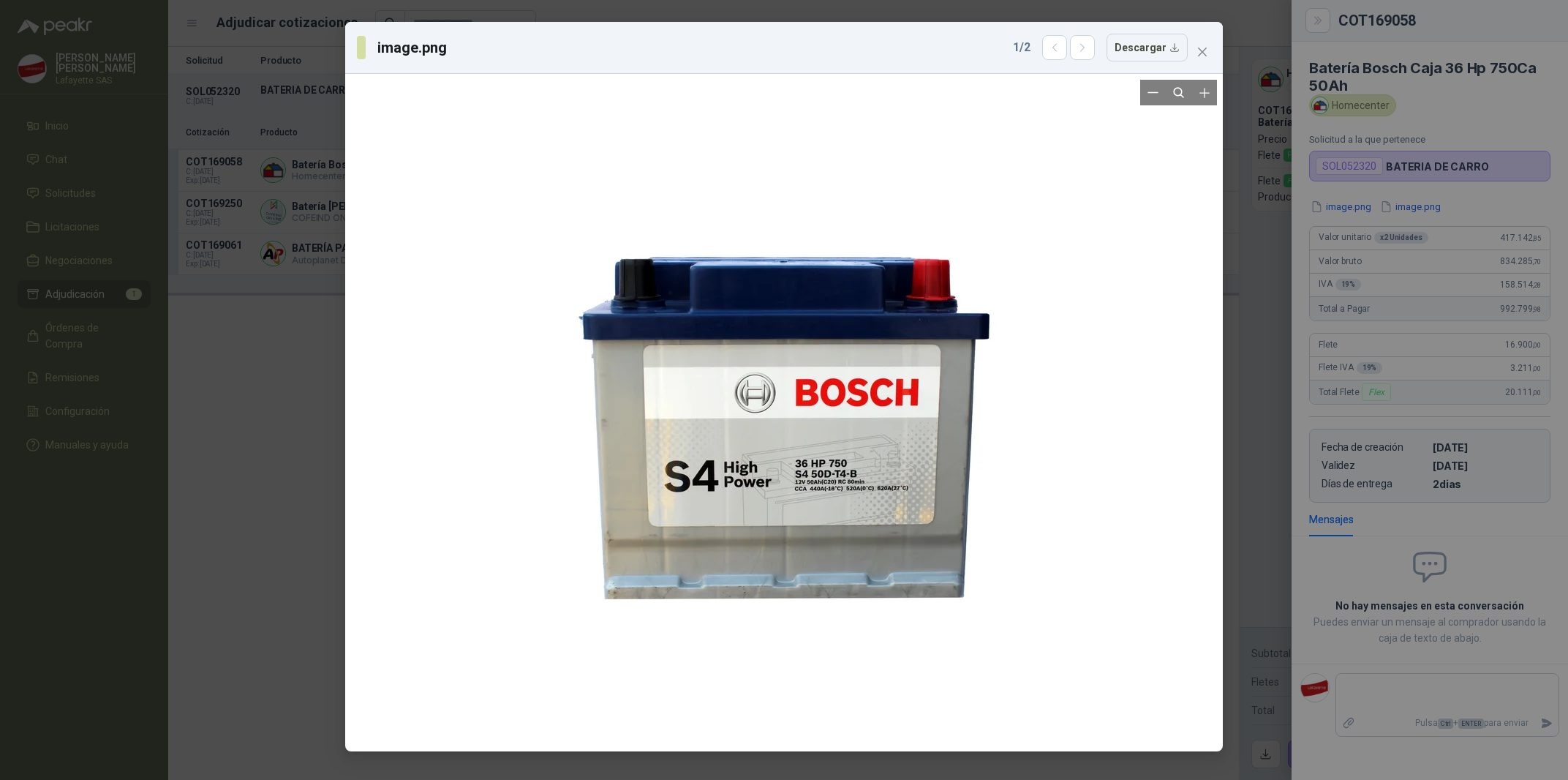
click at [1221, 488] on div at bounding box center [784, 412] width 878 height 677
click at [1239, 535] on div "image.png 1 / 2 Descargar" at bounding box center [784, 390] width 1568 height 780
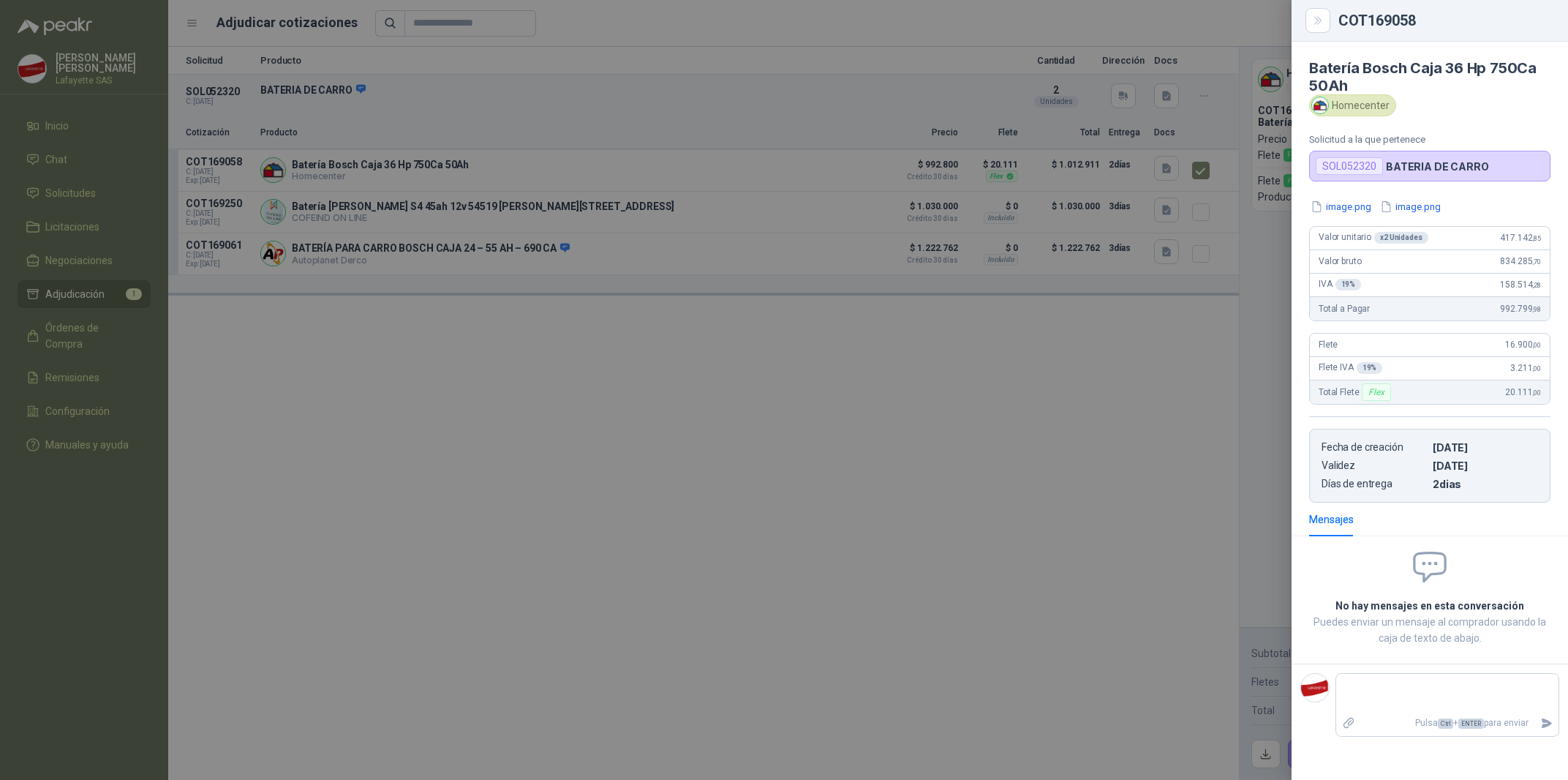
click at [1053, 492] on div at bounding box center [784, 390] width 1568 height 780
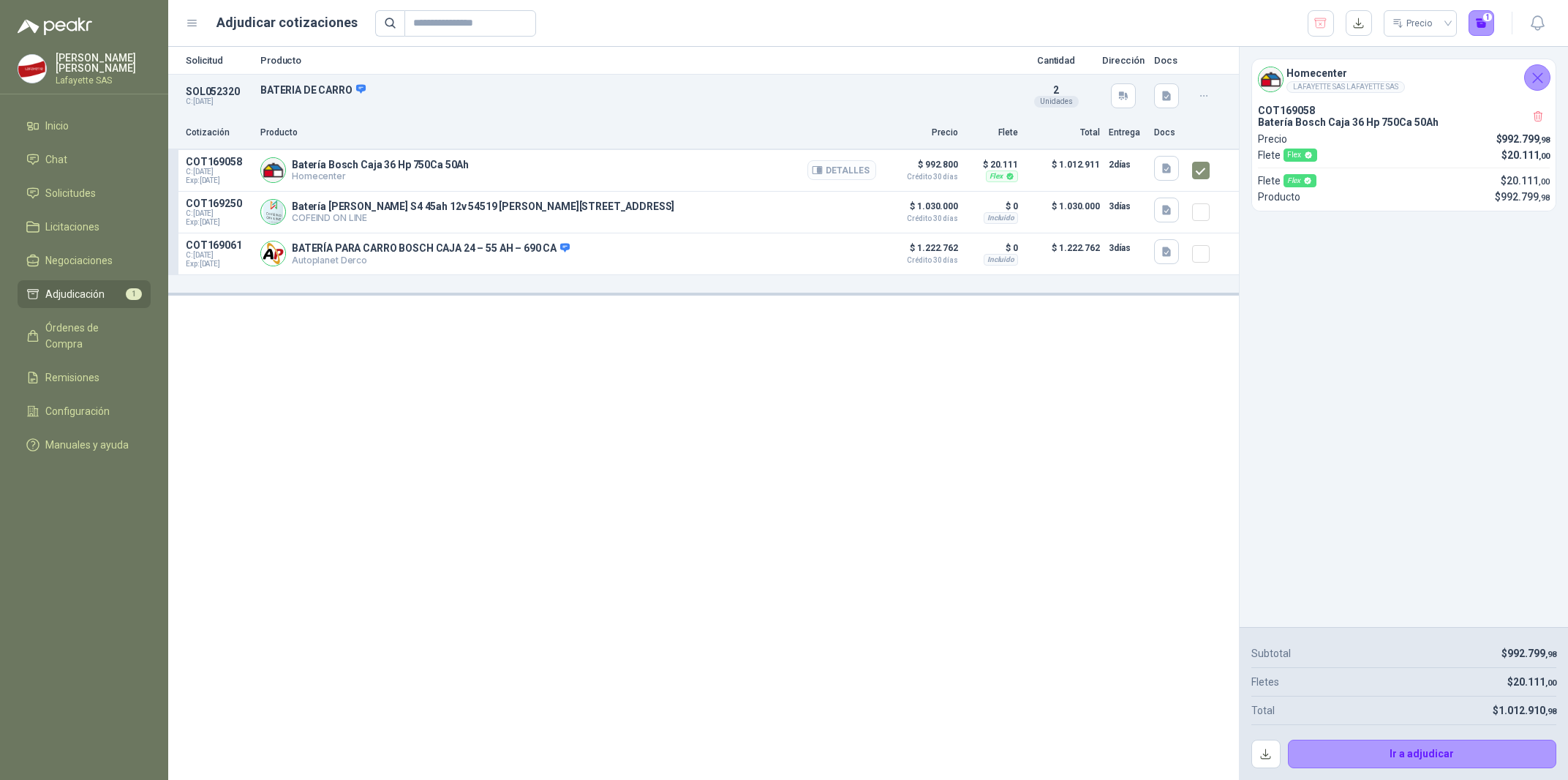
click at [868, 164] on button "Detalles" at bounding box center [842, 170] width 68 height 20
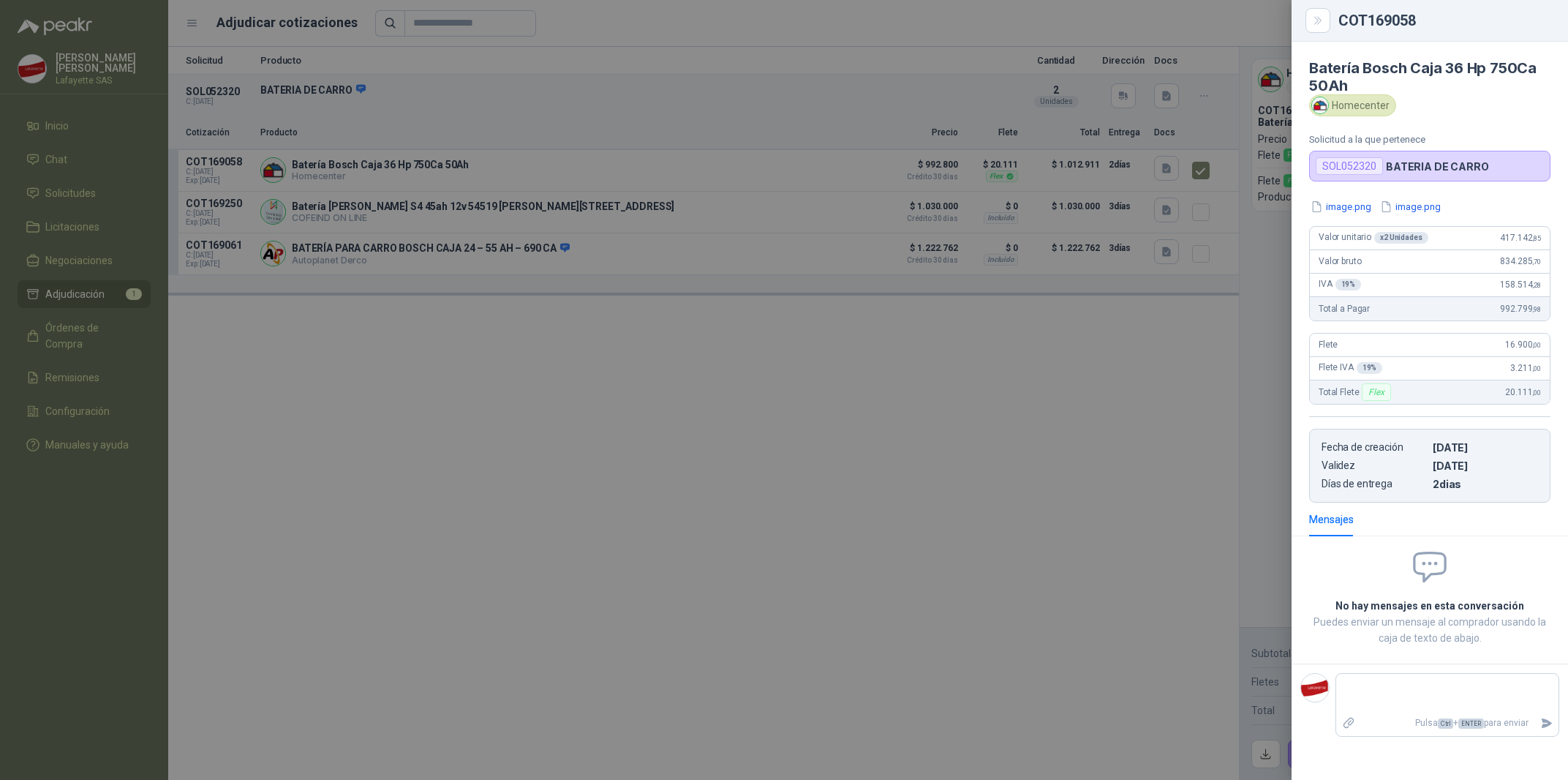
click at [1031, 475] on div at bounding box center [784, 390] width 1568 height 780
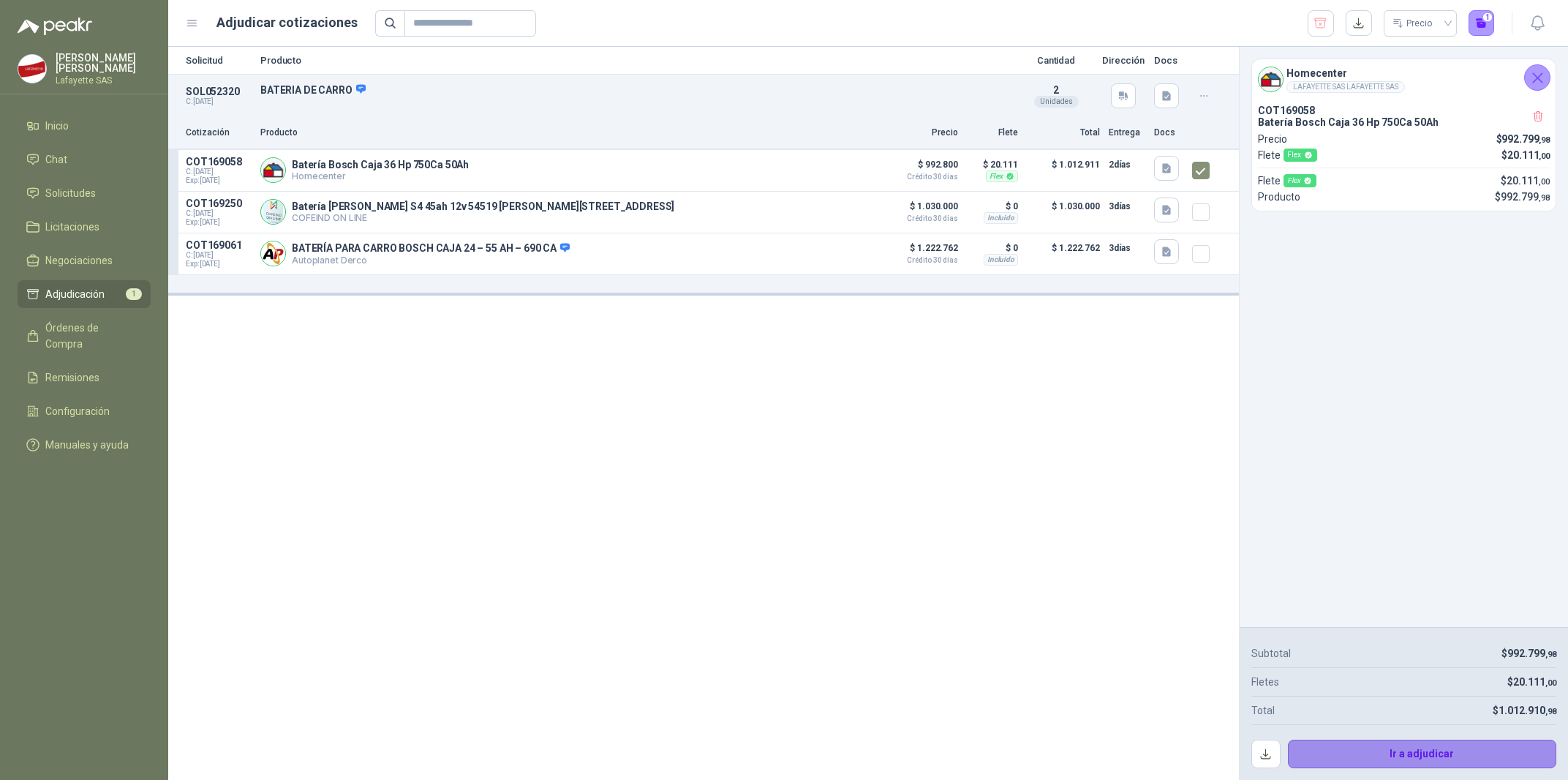
click at [1348, 755] on button "Ir a adjudicar" at bounding box center [1422, 754] width 269 height 29
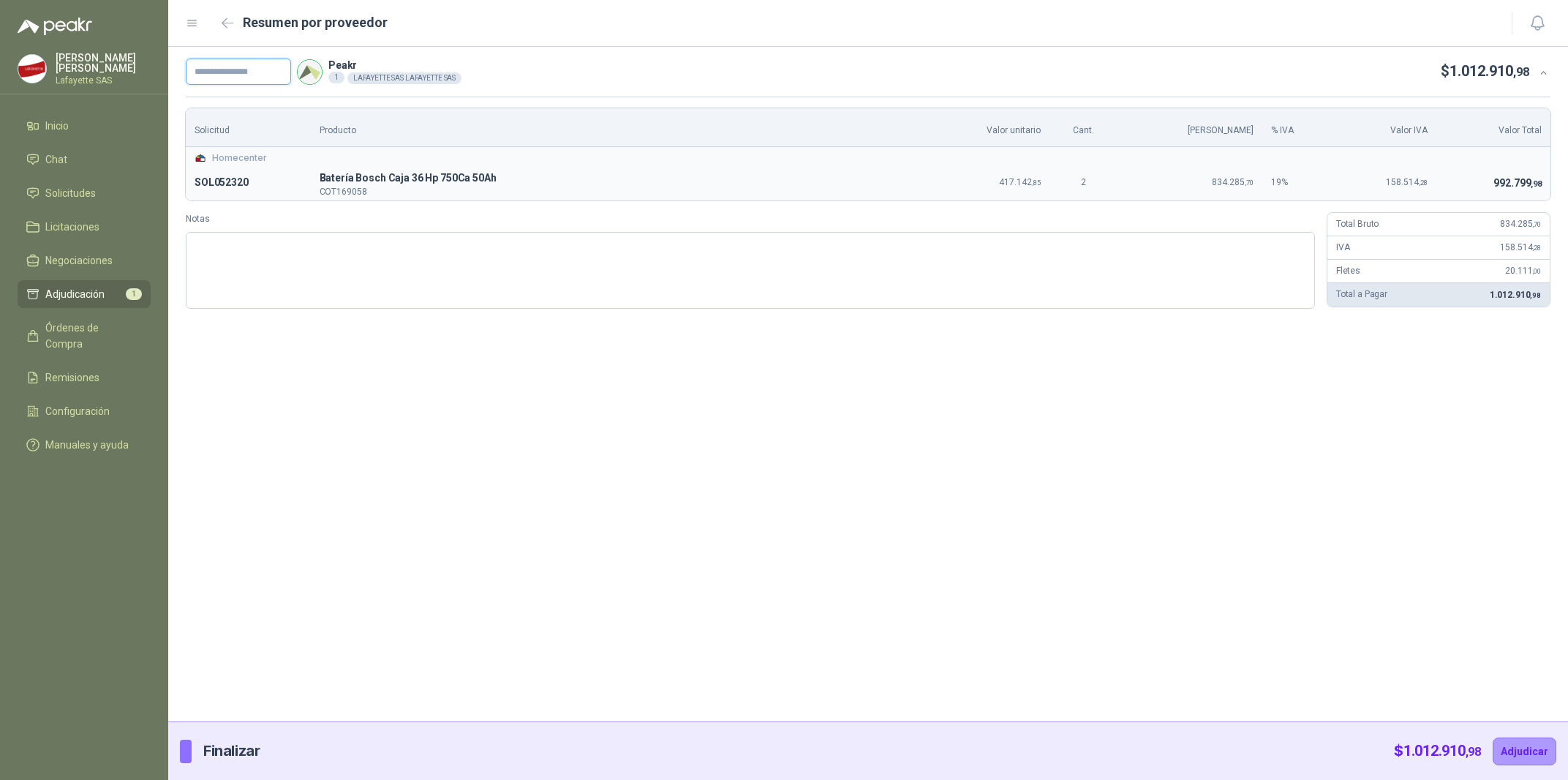
click at [239, 68] on input "text" at bounding box center [239, 71] width 106 height 26
type input "*********"
click at [796, 471] on div "********* Peakr 1 LAFAYETTE SAS LAFAYETTE SAS $ 1.012.910 ,98 Solicitud Product…" at bounding box center [868, 384] width 1400 height 674
click at [1522, 742] on button "Adjudicar" at bounding box center [1525, 751] width 64 height 28
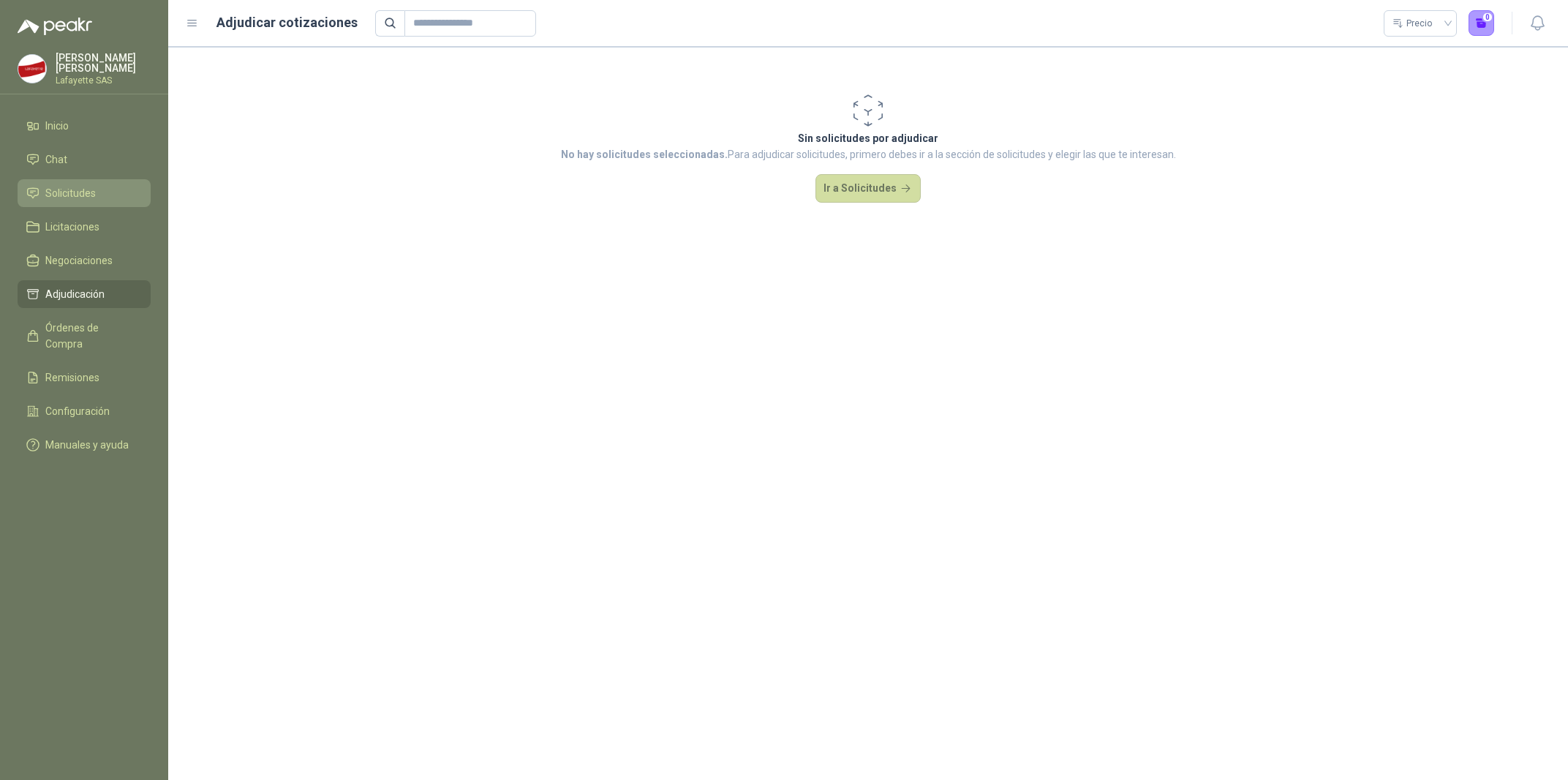
click at [100, 190] on li "Solicitudes" at bounding box center [83, 193] width 115 height 16
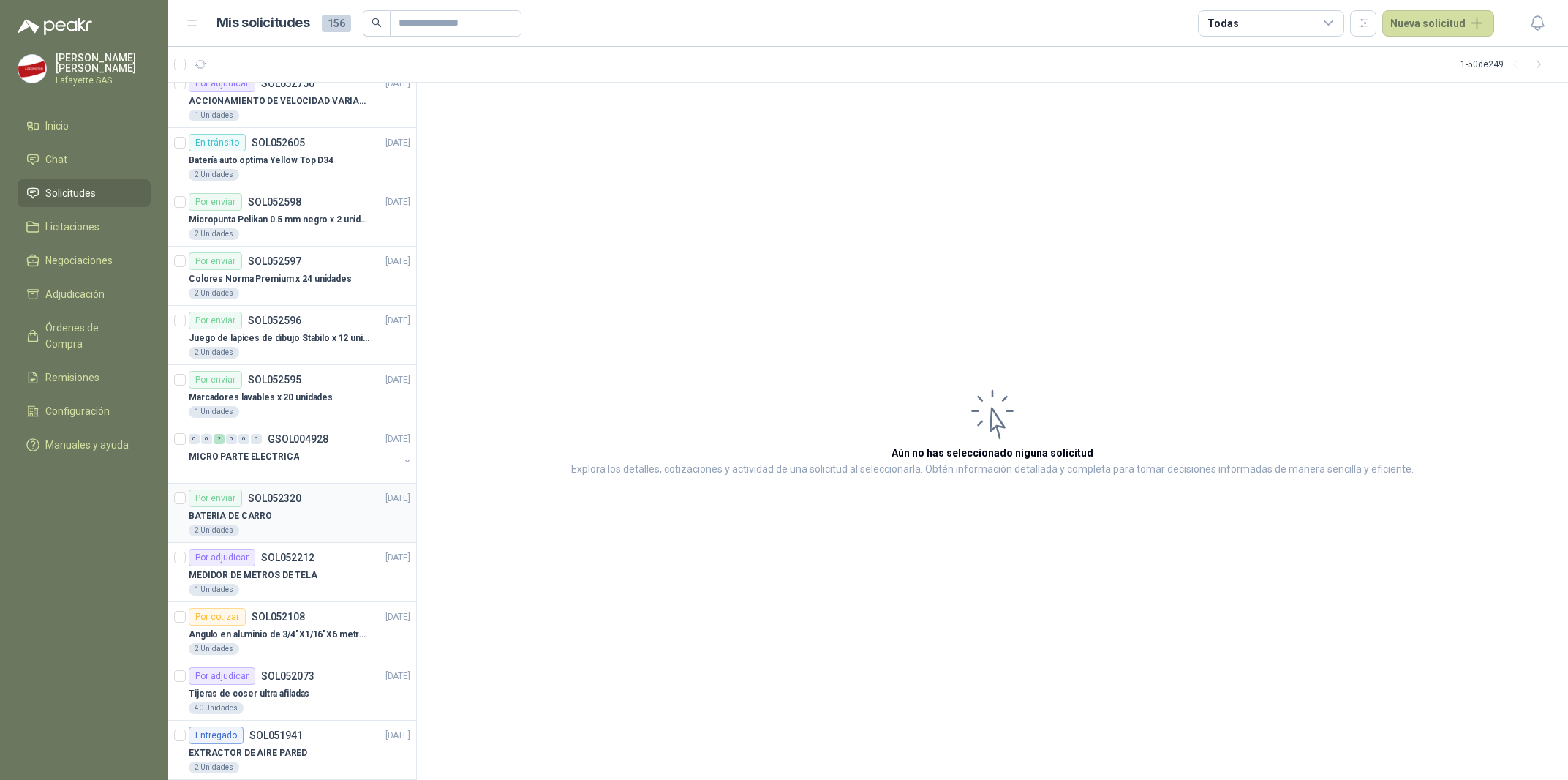
scroll to position [147, 0]
